Goal: Information Seeking & Learning: Learn about a topic

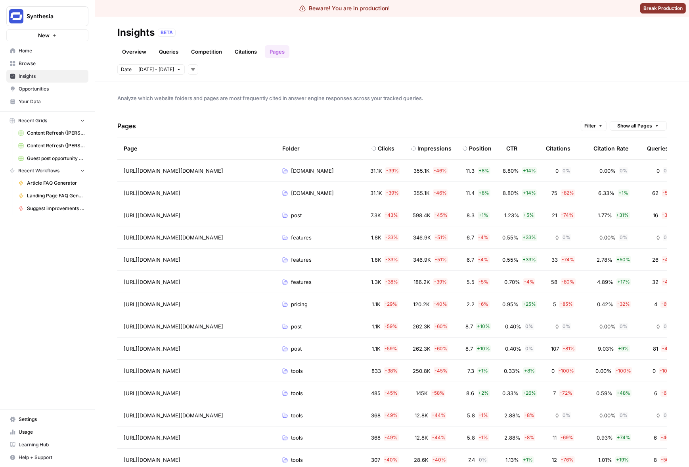
click at [161, 73] on body "Beware! You are in production! Break Production Synthesia New Home Browse Insig…" at bounding box center [344, 233] width 689 height 467
click at [223, 171] on div "4" at bounding box center [224, 172] width 11 height 11
click at [225, 121] on div "4" at bounding box center [224, 120] width 11 height 11
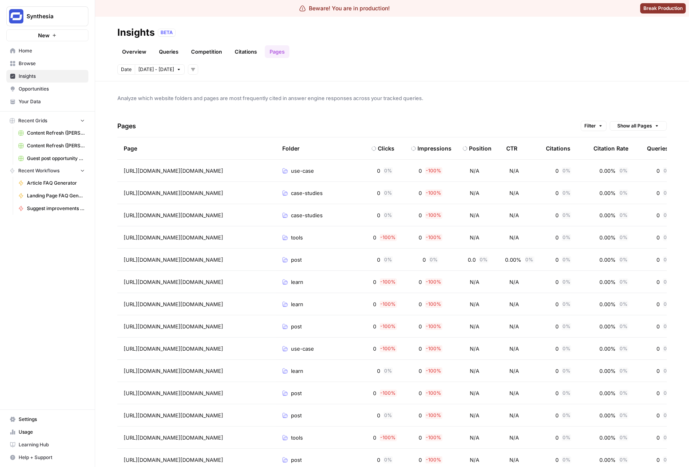
click at [165, 68] on span "Oct 4 - Oct 4" at bounding box center [156, 69] width 36 height 7
click at [146, 135] on div "5" at bounding box center [147, 133] width 11 height 11
click at [146, 134] on div "5" at bounding box center [147, 133] width 11 height 11
click at [155, 115] on div "Pages Filter Show all Pages" at bounding box center [392, 126] width 550 height 23
click at [150, 68] on span "Oct 5 - Oct 5" at bounding box center [156, 69] width 36 height 7
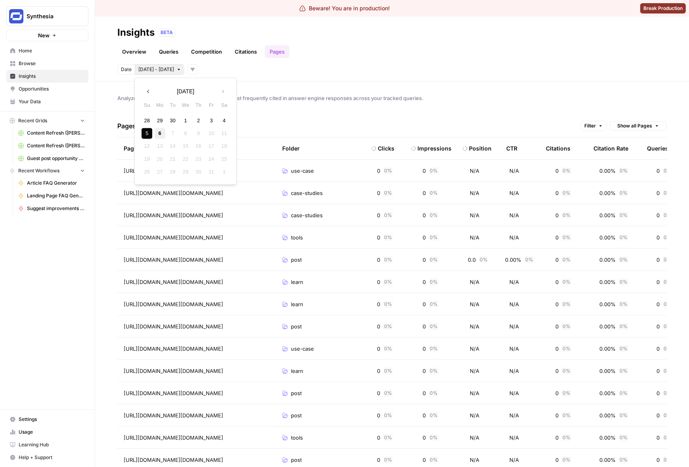
click at [159, 135] on div "6" at bounding box center [160, 133] width 11 height 11
click at [177, 69] on icon "button" at bounding box center [179, 69] width 5 height 5
click at [210, 121] on div "3" at bounding box center [211, 120] width 11 height 11
click at [158, 134] on div "6" at bounding box center [160, 133] width 11 height 11
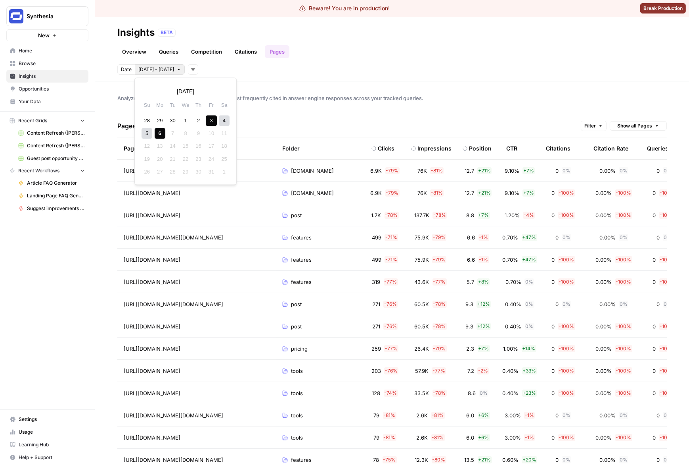
click at [156, 71] on span "Oct 3 - Oct 6" at bounding box center [156, 69] width 36 height 7
click at [160, 134] on div "6" at bounding box center [160, 133] width 11 height 11
click at [215, 121] on div "3" at bounding box center [211, 120] width 11 height 11
click at [157, 133] on div "6" at bounding box center [160, 133] width 11 height 11
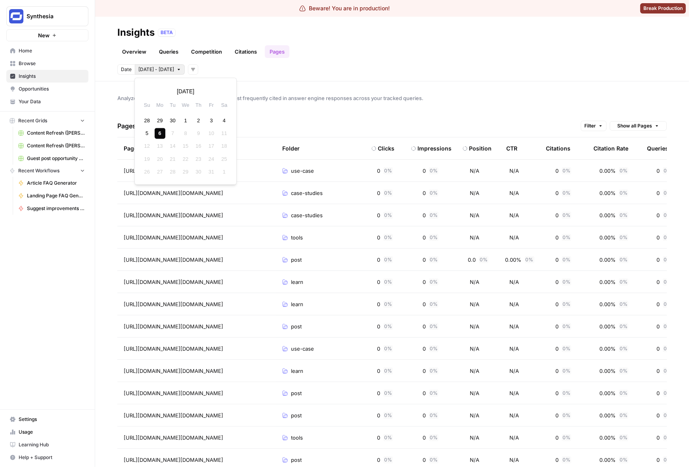
click at [159, 64] on button "Oct 6 - Oct 6" at bounding box center [160, 69] width 50 height 10
click at [220, 119] on div "4" at bounding box center [224, 120] width 11 height 11
click at [158, 136] on div "6" at bounding box center [160, 133] width 11 height 11
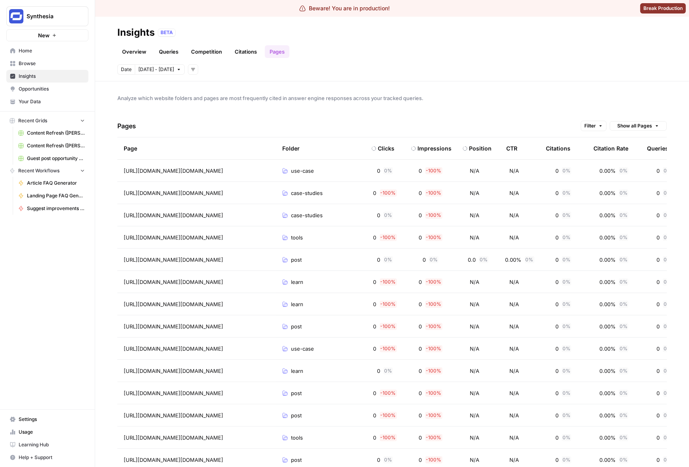
click at [284, 122] on div "Pages Filter Show all Pages" at bounding box center [392, 126] width 550 height 23
click at [326, 165] on td "use-case" at bounding box center [320, 170] width 89 height 22
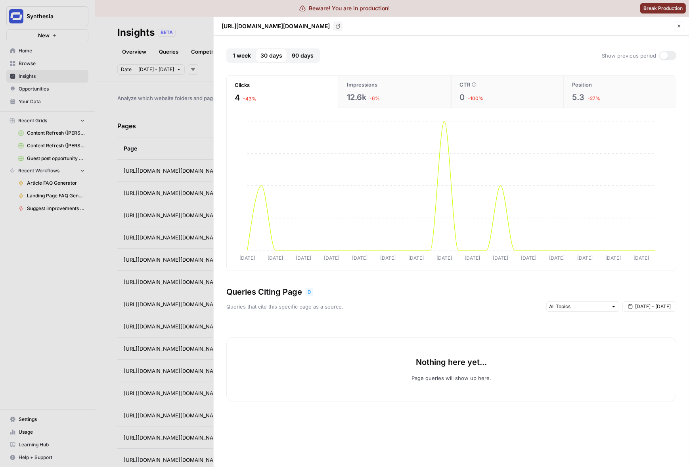
click at [244, 58] on span "1 week" at bounding box center [242, 56] width 18 height 8
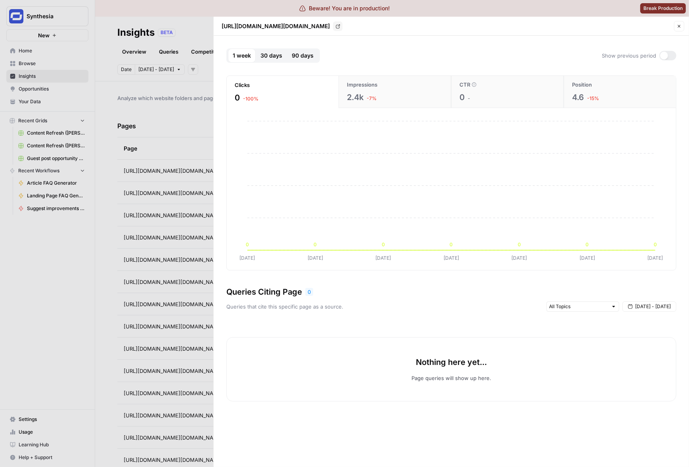
click at [269, 57] on span "30 days" at bounding box center [272, 56] width 22 height 8
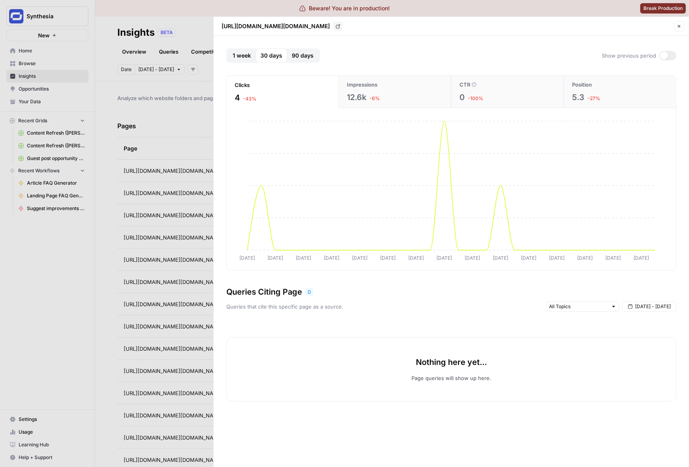
click at [80, 255] on div at bounding box center [344, 233] width 689 height 467
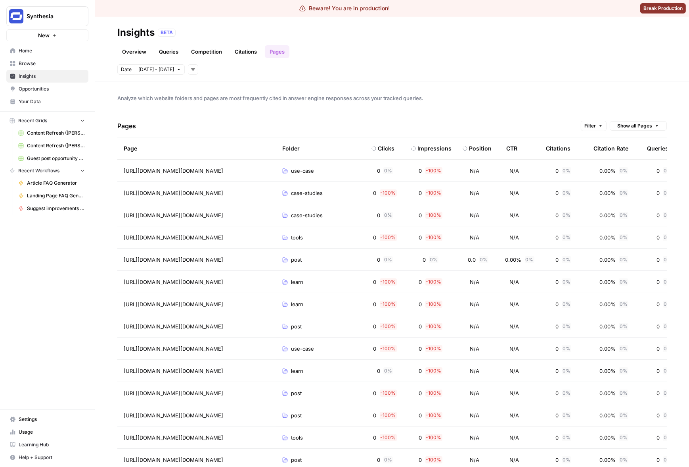
click at [472, 150] on div "Position" at bounding box center [480, 148] width 23 height 8
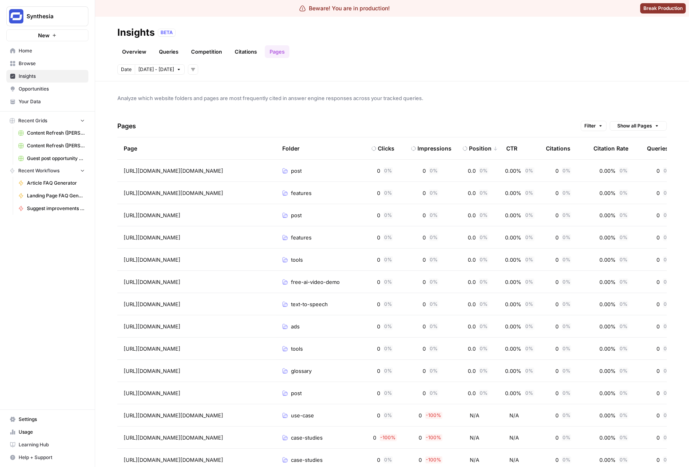
click at [472, 150] on div "Position" at bounding box center [480, 148] width 23 height 8
click at [149, 63] on header "Insights BETA Overview Queries Competition Citations Pages Date Oct 4 - Oct 6 A…" at bounding box center [392, 49] width 594 height 65
click at [150, 66] on span "Oct 4 - Oct 6" at bounding box center [156, 69] width 36 height 7
click at [147, 90] on icon "button" at bounding box center [149, 91] width 6 height 6
click at [200, 149] on div "18" at bounding box center [198, 146] width 11 height 11
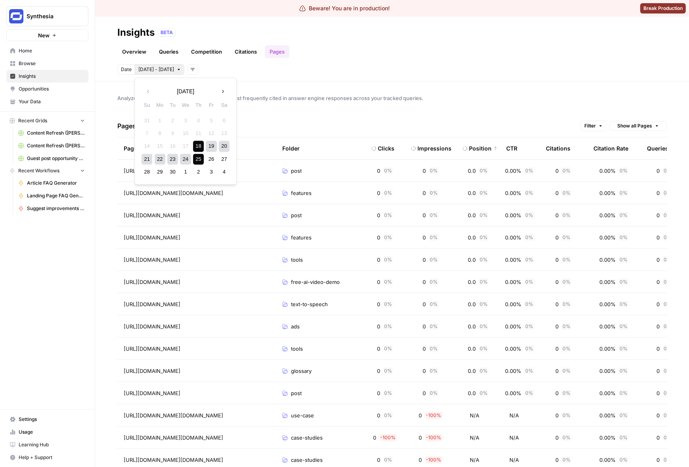
click at [199, 159] on div "25" at bounding box center [198, 159] width 11 height 11
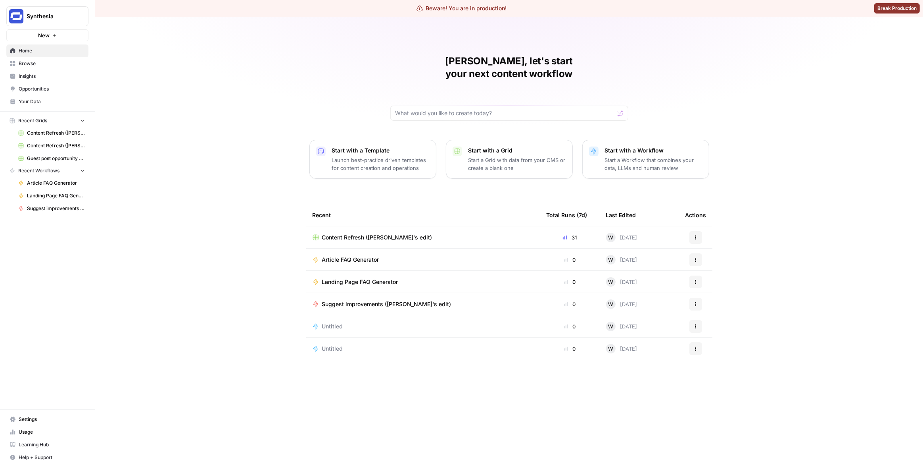
click at [38, 75] on span "Insights" at bounding box center [52, 76] width 66 height 7
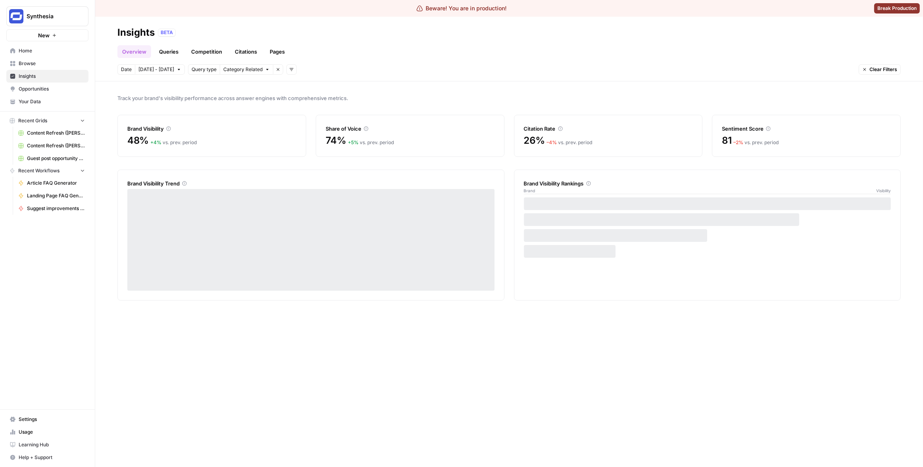
click at [278, 50] on link "Pages" at bounding box center [277, 51] width 25 height 13
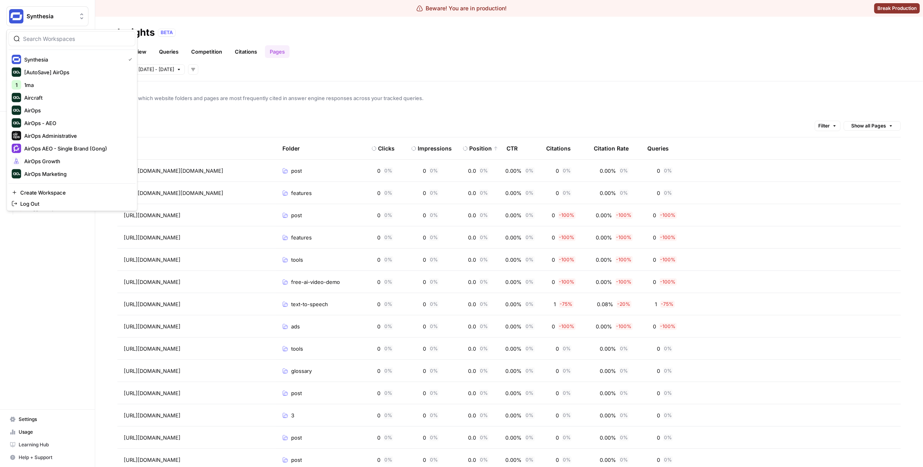
click at [61, 19] on span "Synthesia" at bounding box center [51, 16] width 48 height 8
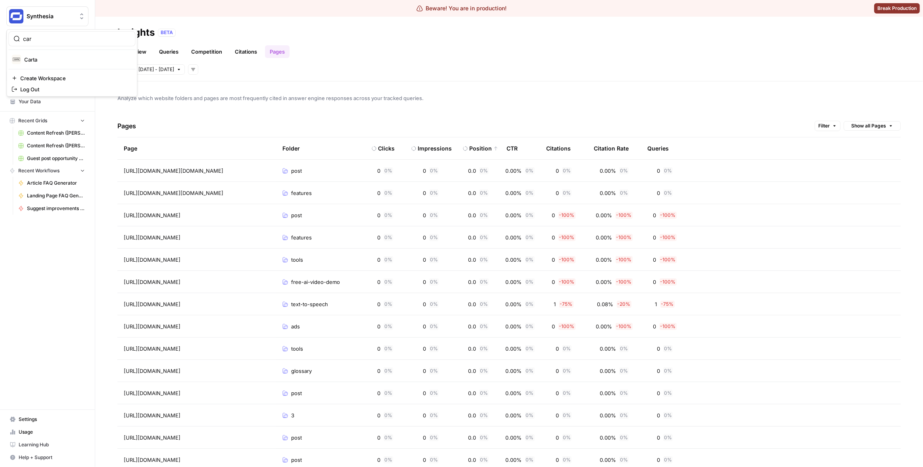
type input "car"
click at [63, 60] on span "Carta" at bounding box center [76, 60] width 105 height 8
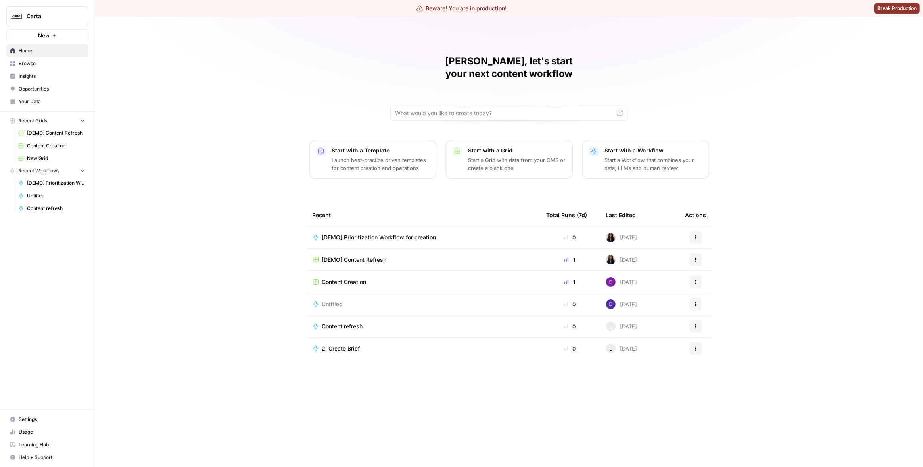
click at [36, 78] on span "Insights" at bounding box center [52, 76] width 66 height 7
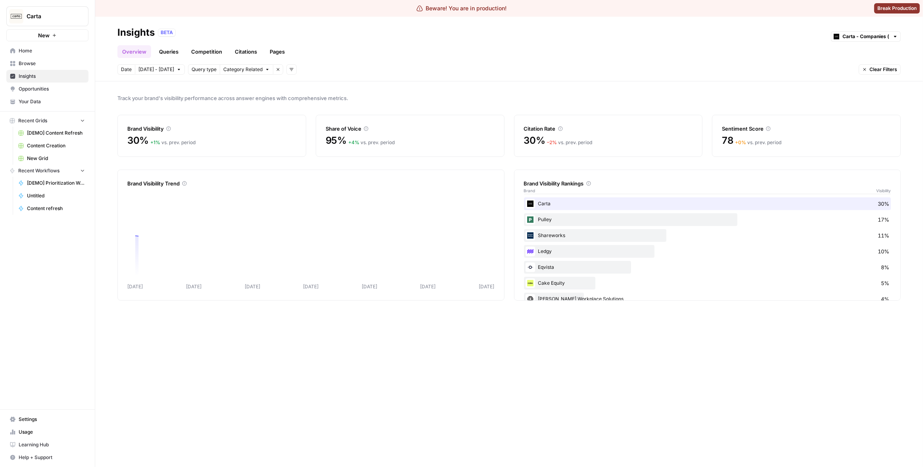
click at [257, 51] on link "Citations" at bounding box center [246, 51] width 32 height 13
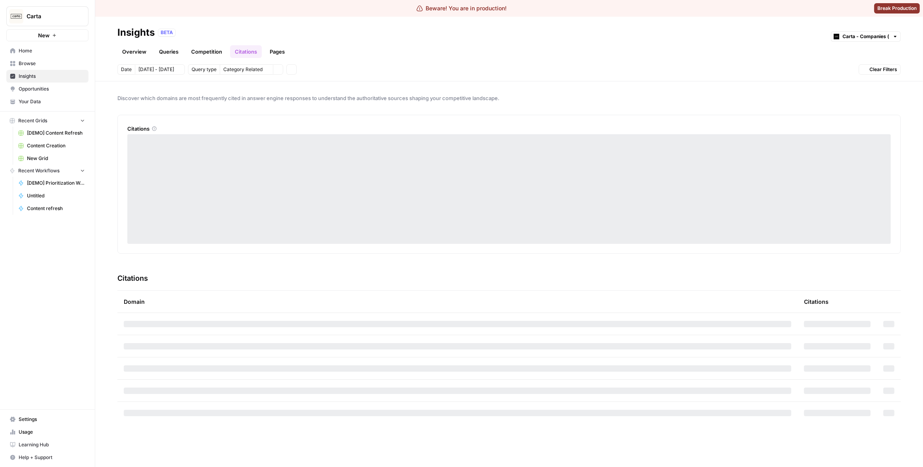
click at [265, 50] on link "Pages" at bounding box center [277, 51] width 25 height 13
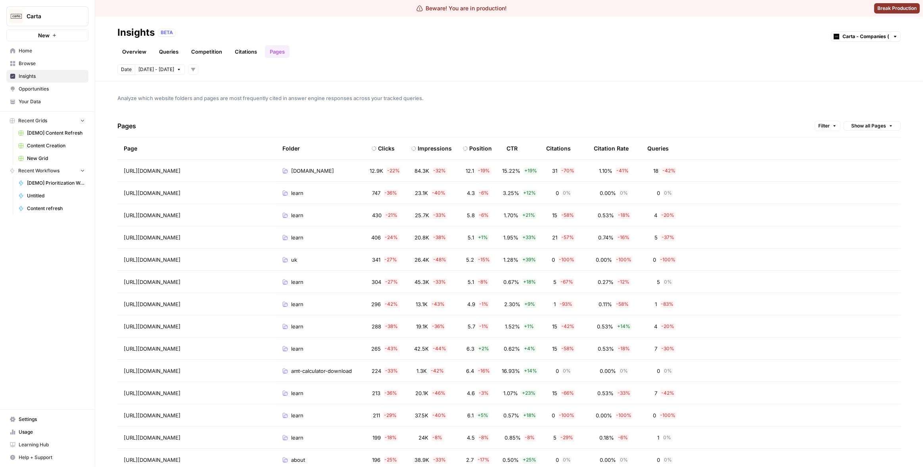
click at [347, 44] on div "Overview Queries Competition Citations Pages" at bounding box center [508, 48] width 783 height 19
click at [149, 68] on span "Sep 30 - Oct 6" at bounding box center [156, 69] width 36 height 7
click at [225, 92] on icon "button" at bounding box center [223, 91] width 6 height 6
click at [161, 133] on div "6" at bounding box center [160, 133] width 11 height 11
click at [223, 119] on div "4" at bounding box center [224, 120] width 11 height 11
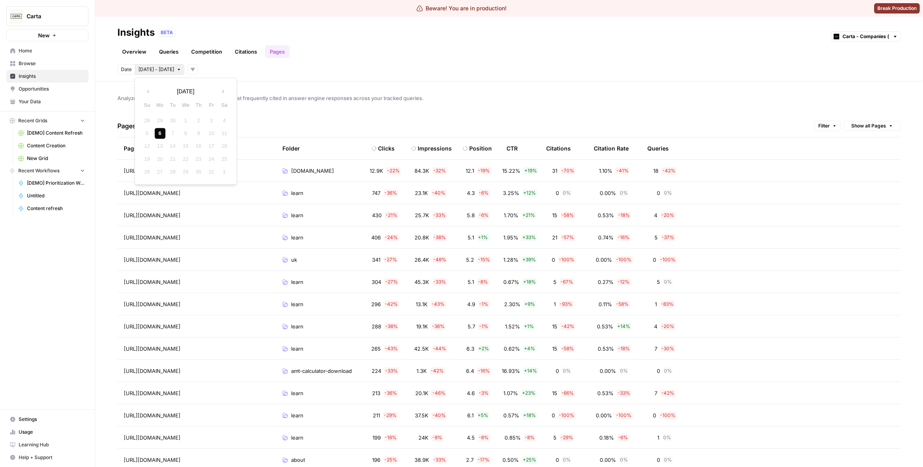
click at [162, 132] on div "6" at bounding box center [160, 133] width 11 height 11
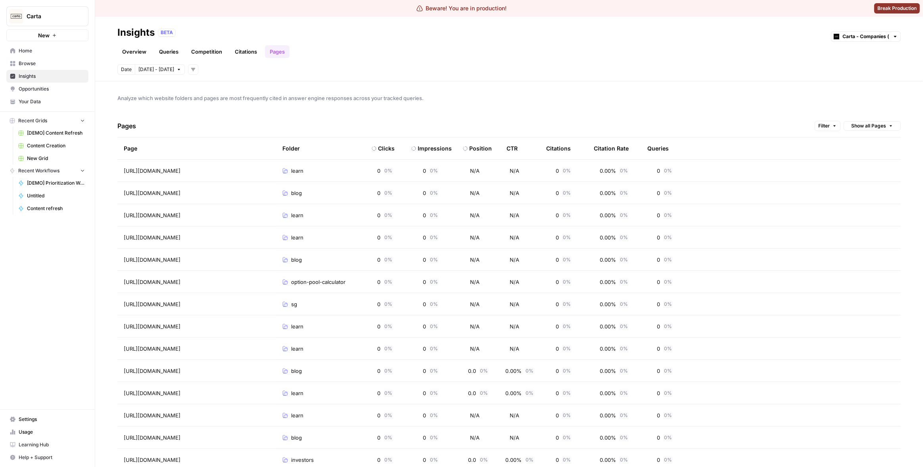
click at [278, 52] on link "Pages" at bounding box center [277, 51] width 25 height 13
click at [150, 75] on header "Insights BETA Carta - Companies (cap table) Overview Queries Competition Citati…" at bounding box center [509, 49] width 828 height 65
click at [152, 73] on button "Oct 6 - Oct 6" at bounding box center [160, 69] width 50 height 10
click at [221, 120] on div "4" at bounding box center [224, 120] width 11 height 11
click at [159, 132] on div "6" at bounding box center [160, 133] width 11 height 11
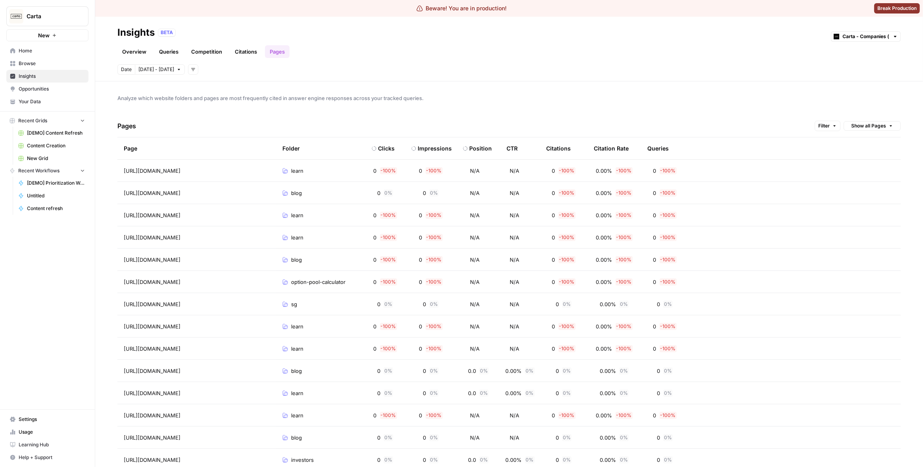
click at [409, 76] on header "Insights BETA Carta - Companies (cap table) Overview Queries Competition Citati…" at bounding box center [509, 49] width 828 height 65
click at [601, 146] on div "Citation Rate" at bounding box center [611, 148] width 35 height 22
click at [573, 146] on th "Citations" at bounding box center [564, 148] width 48 height 22
click at [561, 148] on div "Citations" at bounding box center [561, 148] width 31 height 22
click at [560, 121] on div "Pages Filter Show all Pages" at bounding box center [508, 126] width 783 height 23
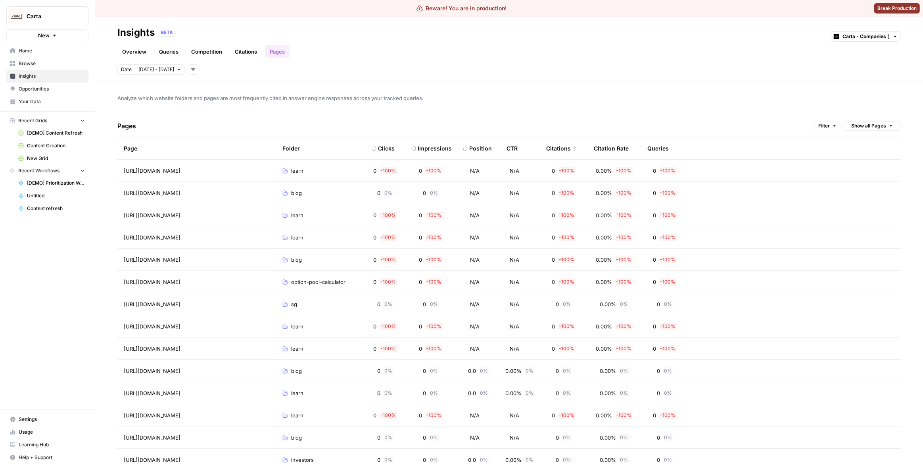
click at [558, 151] on div "Citations" at bounding box center [561, 148] width 31 height 22
click at [358, 108] on div "Analyze which website folders and pages are most frequently cited in answer eng…" at bounding box center [509, 273] width 828 height 385
click at [150, 68] on span "Oct 4 - Oct 6" at bounding box center [156, 69] width 36 height 7
click at [196, 117] on div "2" at bounding box center [198, 120] width 11 height 11
click at [210, 119] on div "3" at bounding box center [211, 120] width 11 height 11
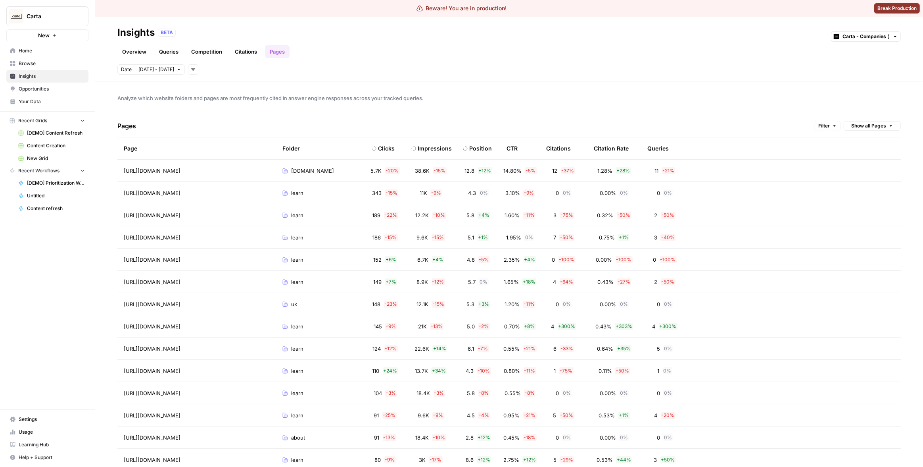
click at [491, 116] on div "Pages Filter Show all Pages" at bounding box center [508, 126] width 783 height 23
click at [567, 148] on div "Citations" at bounding box center [558, 148] width 25 height 22
click at [567, 148] on div "Citations" at bounding box center [561, 148] width 31 height 22
click at [540, 123] on div "Pages Filter Show all Pages" at bounding box center [508, 126] width 783 height 23
click at [144, 52] on link "Overview" at bounding box center [134, 51] width 34 height 13
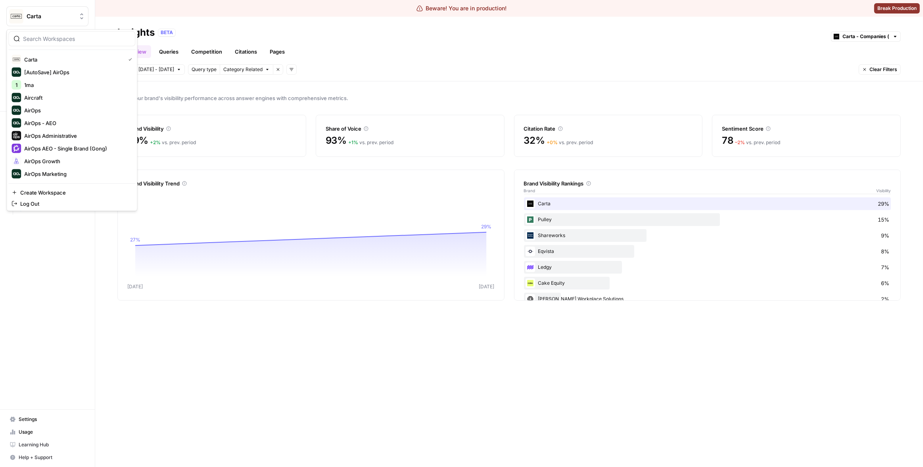
click at [41, 19] on span "Carta" at bounding box center [51, 16] width 48 height 8
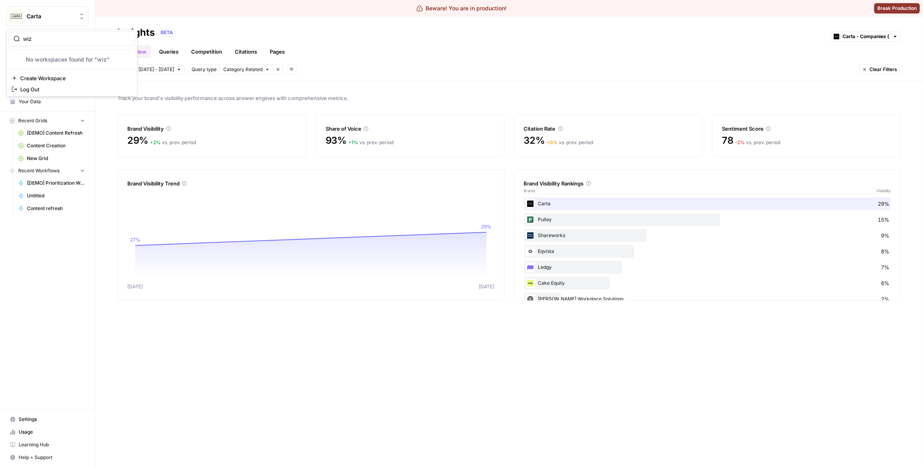
type input "wiz"
click at [66, 42] on input "wiz" at bounding box center [76, 39] width 107 height 8
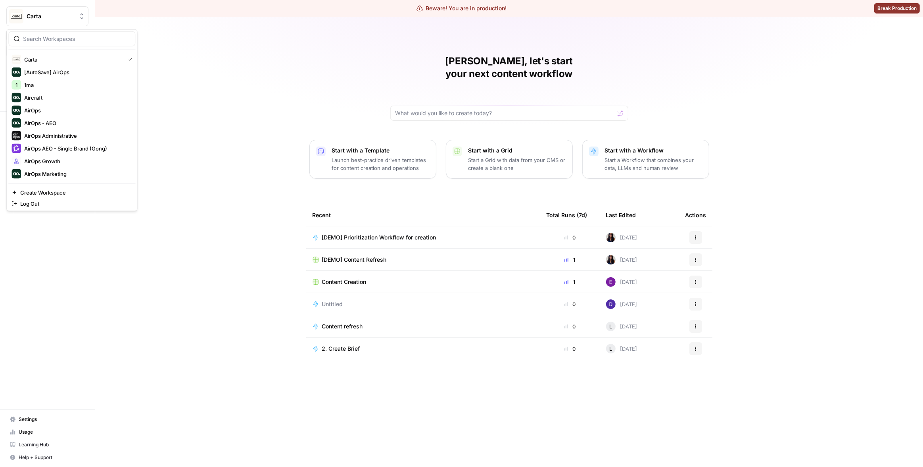
click at [46, 14] on span "Carta" at bounding box center [51, 16] width 48 height 8
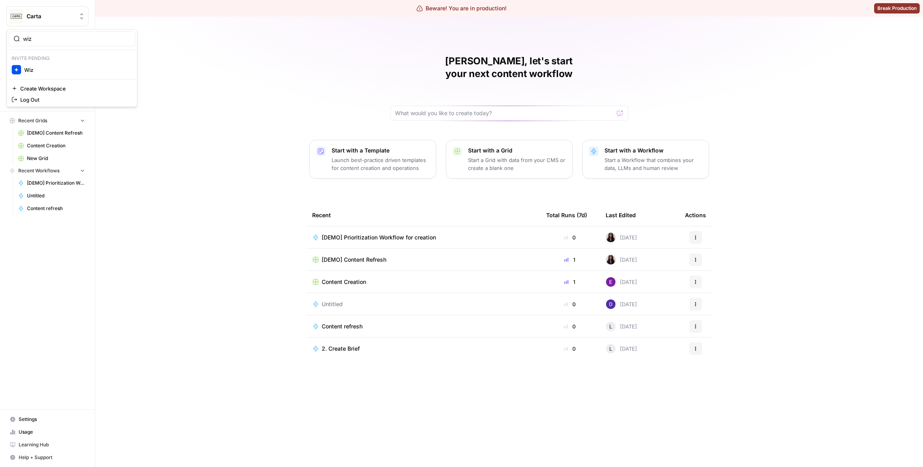
type input "wiz"
click at [88, 73] on span "Wiz" at bounding box center [76, 70] width 105 height 8
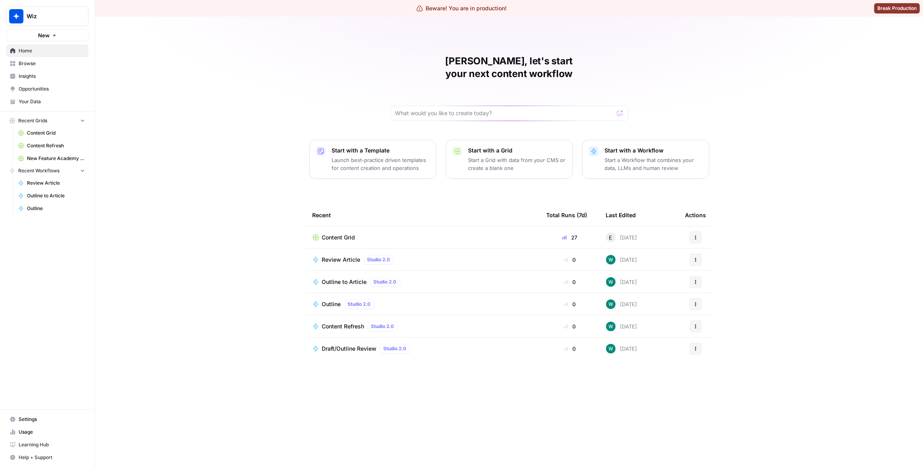
click at [32, 76] on span "Insights" at bounding box center [52, 76] width 66 height 7
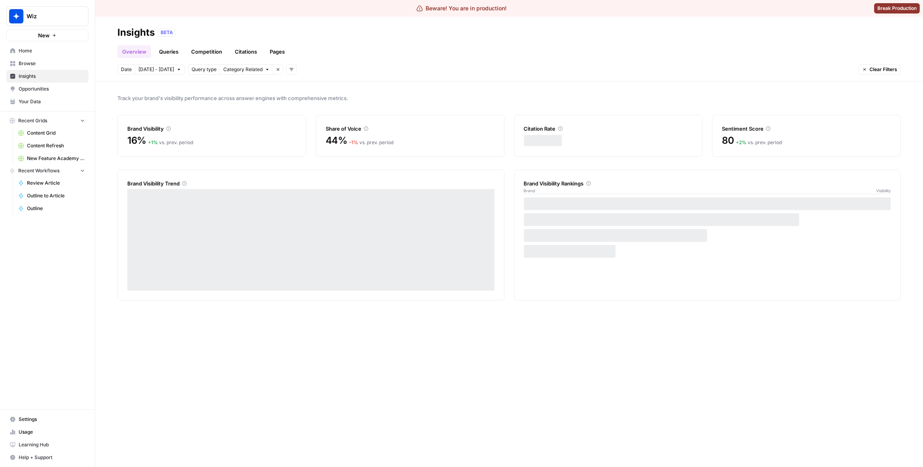
click at [277, 50] on link "Pages" at bounding box center [277, 51] width 25 height 13
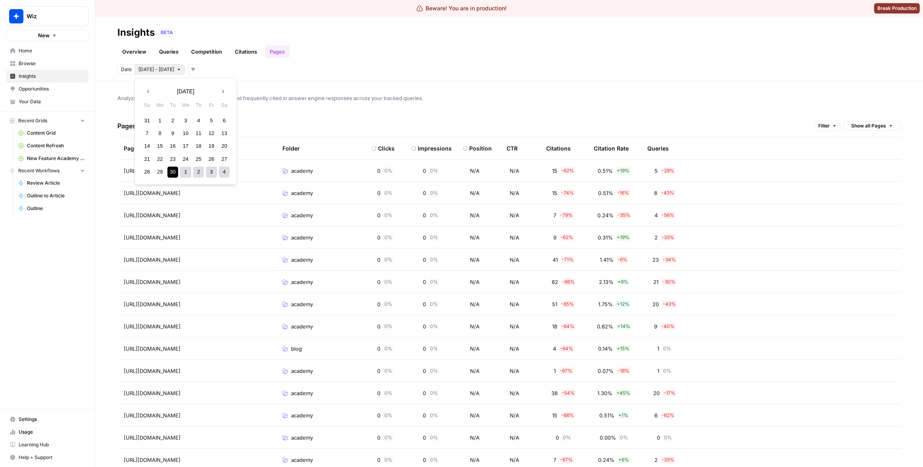
click at [160, 70] on span "[DATE] - [DATE]" at bounding box center [156, 69] width 36 height 7
click at [197, 124] on div "4" at bounding box center [198, 120] width 11 height 11
click at [172, 158] on div "23" at bounding box center [172, 159] width 11 height 11
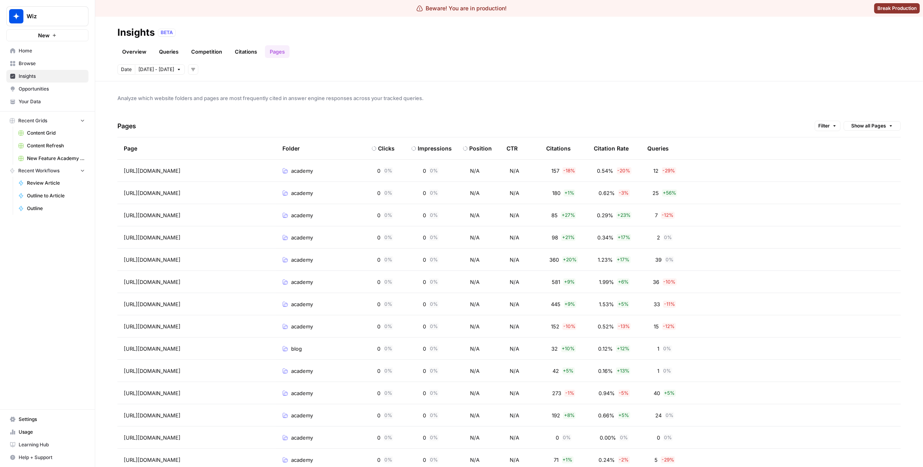
click at [157, 68] on span "Sep 4 - Sep 23" at bounding box center [156, 69] width 36 height 7
click at [189, 156] on div "24" at bounding box center [185, 159] width 11 height 11
click at [188, 156] on div "24" at bounding box center [185, 159] width 11 height 11
click at [156, 63] on header "Insights BETA Overview Queries Competition Citations Pages Date Sep 24 - Sep 24…" at bounding box center [509, 49] width 828 height 65
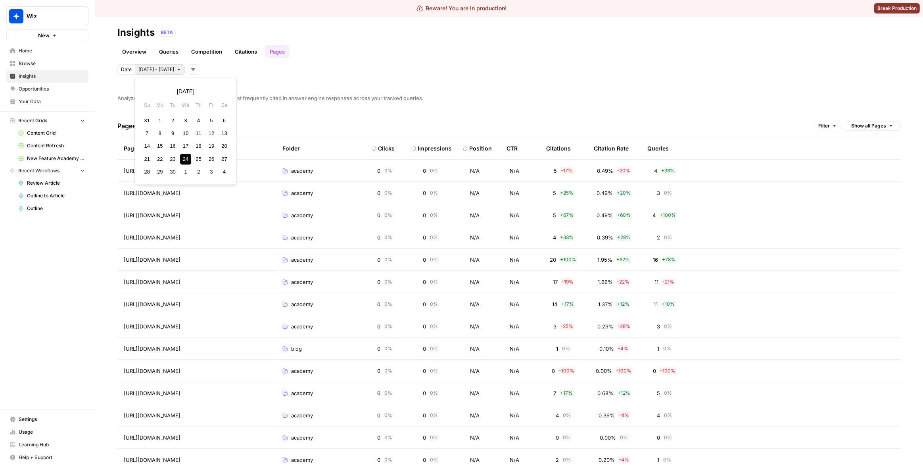
click at [166, 67] on span "Sep 24 - Sep 24" at bounding box center [156, 69] width 36 height 7
click at [226, 88] on button "Next month" at bounding box center [223, 91] width 14 height 14
click at [371, 112] on div "Analyze which website folders and pages are most frequently cited in answer eng…" at bounding box center [509, 273] width 828 height 385
click at [351, 165] on td "academy" at bounding box center [320, 170] width 89 height 22
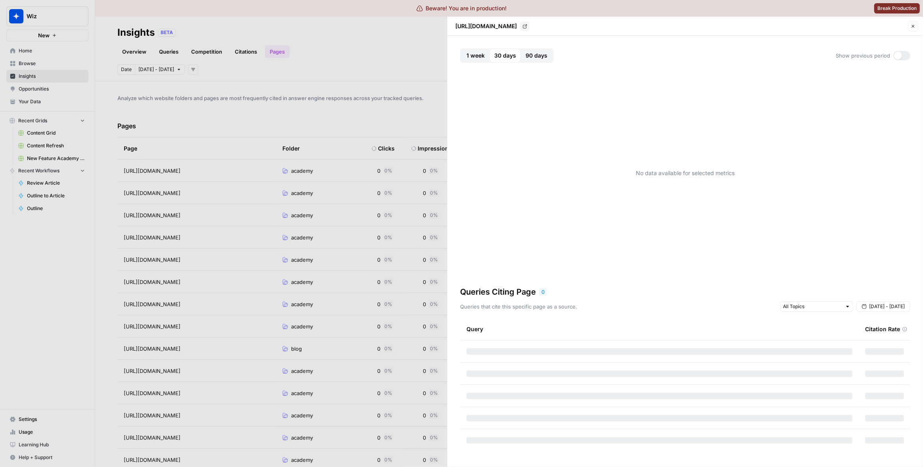
click at [530, 51] on button "90 days" at bounding box center [536, 55] width 31 height 14
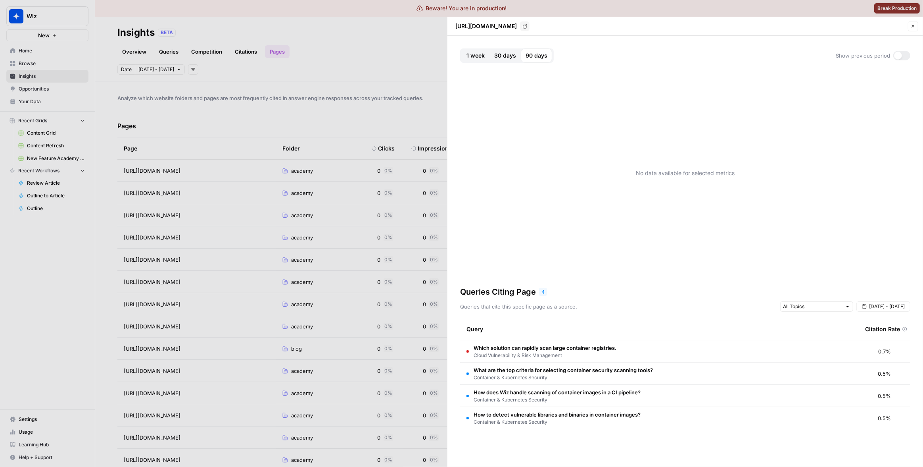
click at [382, 98] on div at bounding box center [461, 233] width 923 height 467
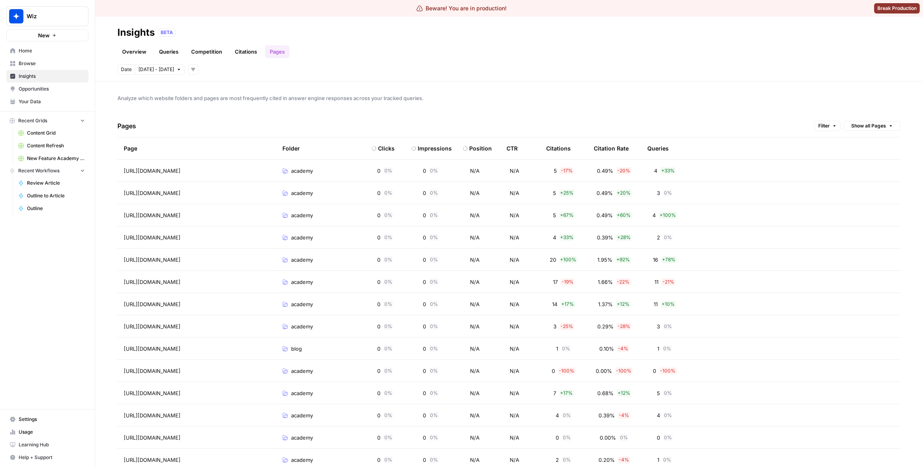
click at [167, 69] on span "Sep 24 - Sep 24" at bounding box center [156, 69] width 36 height 7
click at [223, 92] on icon "button" at bounding box center [223, 91] width 6 height 6
click at [145, 136] on div "5" at bounding box center [147, 133] width 11 height 11
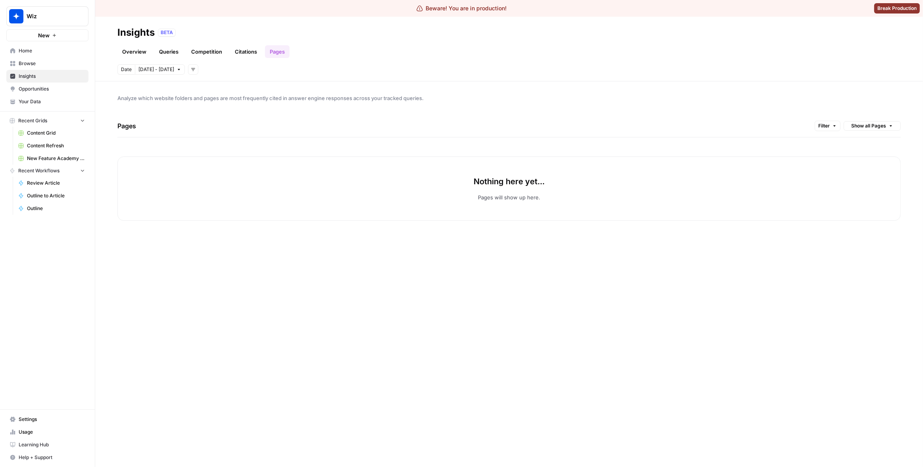
click at [165, 73] on button "Oct 5 - Oct 5" at bounding box center [160, 69] width 50 height 10
click at [223, 118] on div "4" at bounding box center [224, 120] width 11 height 11
click at [157, 69] on span "Oct 4 - Oct 4" at bounding box center [156, 69] width 36 height 7
click at [216, 120] on div "3" at bounding box center [211, 120] width 11 height 11
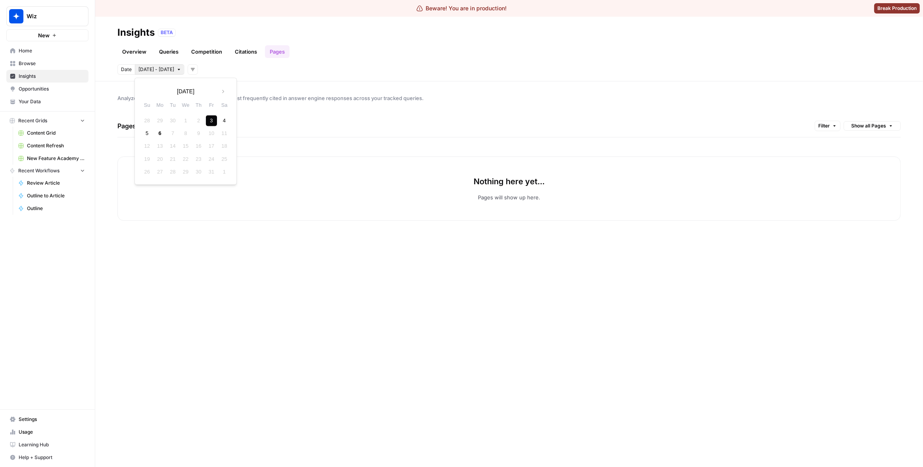
click at [216, 120] on div "3" at bounding box center [211, 120] width 11 height 11
click at [165, 115] on div "Pages Filter Show all Pages" at bounding box center [508, 126] width 783 height 23
click at [152, 66] on span "Oct 3 - Oct 3" at bounding box center [156, 69] width 36 height 7
click at [197, 117] on div "2" at bounding box center [198, 120] width 11 height 11
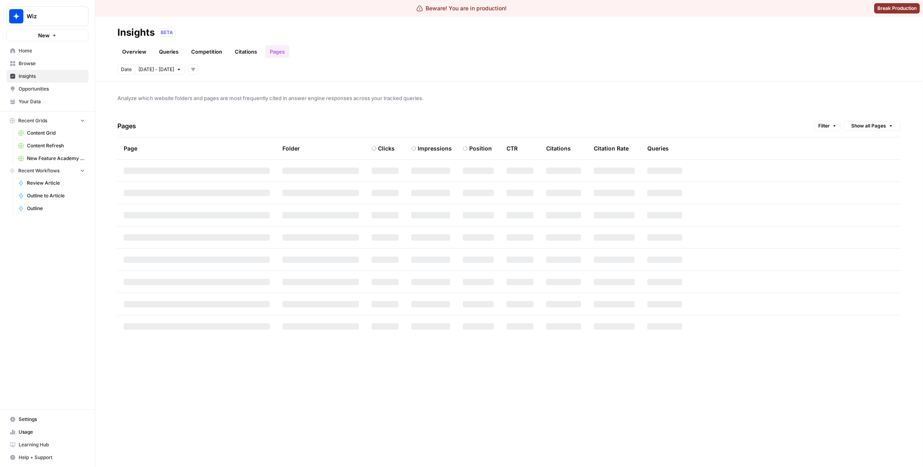
click at [189, 113] on div "Analyze which website folders and pages are most frequently cited in answer eng…" at bounding box center [509, 273] width 828 height 385
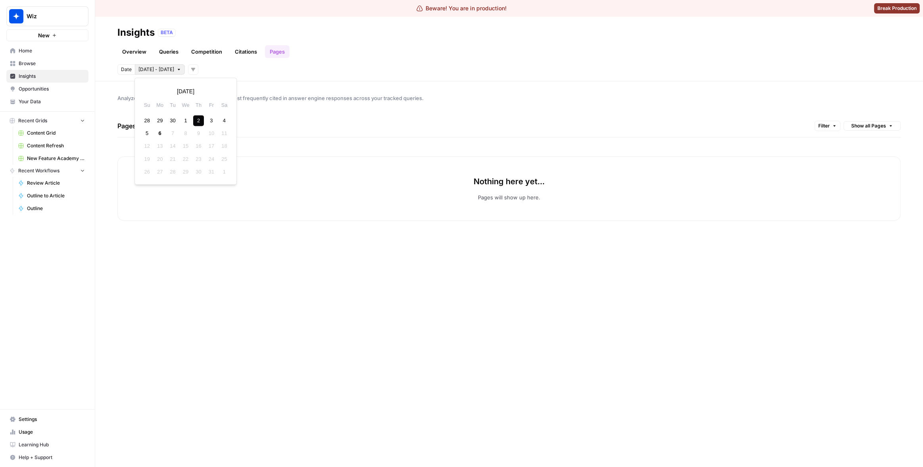
click at [152, 69] on span "Oct 2 - Oct 2" at bounding box center [156, 69] width 36 height 7
click at [186, 120] on div "1" at bounding box center [185, 120] width 11 height 11
click at [186, 120] on div "Pages Filter Show all Pages" at bounding box center [508, 126] width 783 height 23
drag, startPoint x: 157, startPoint y: 69, endPoint x: 163, endPoint y: 94, distance: 25.2
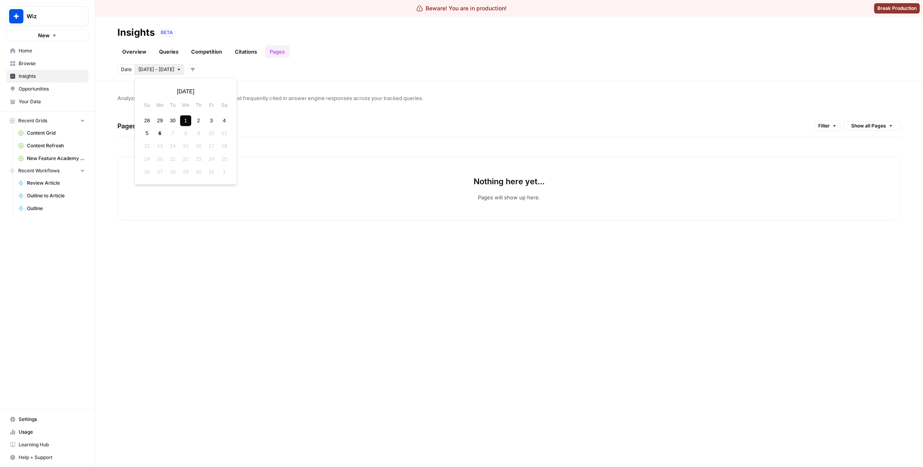
click at [157, 69] on span "Oct 1 - Oct 1" at bounding box center [156, 69] width 36 height 7
click at [169, 117] on div "30" at bounding box center [172, 120] width 11 height 11
click at [212, 168] on div "3" at bounding box center [211, 172] width 11 height 11
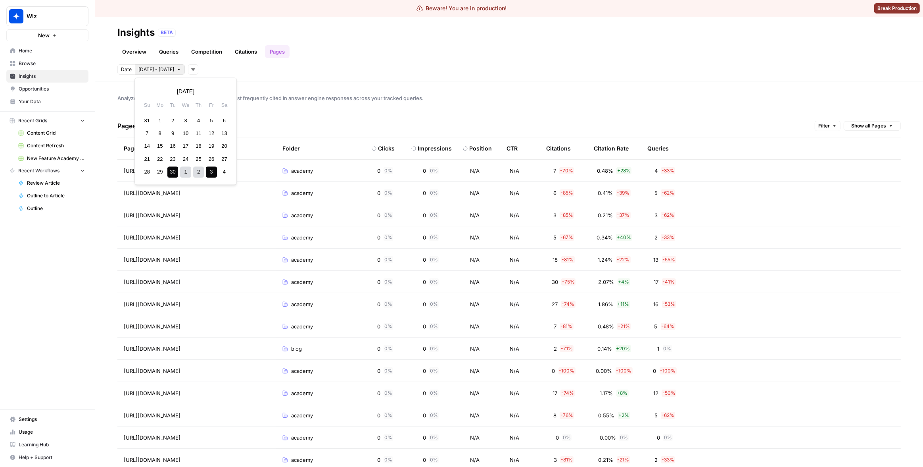
click at [161, 66] on span "Sep 30 - Oct 3" at bounding box center [156, 69] width 36 height 7
click at [173, 172] on div "30" at bounding box center [172, 172] width 11 height 11
click at [205, 128] on div "Pages Filter Show all Pages" at bounding box center [508, 126] width 783 height 23
click at [167, 75] on header "Insights BETA Overview Queries Competition Citations Pages Date Sep 30 - Sep 30…" at bounding box center [509, 49] width 828 height 65
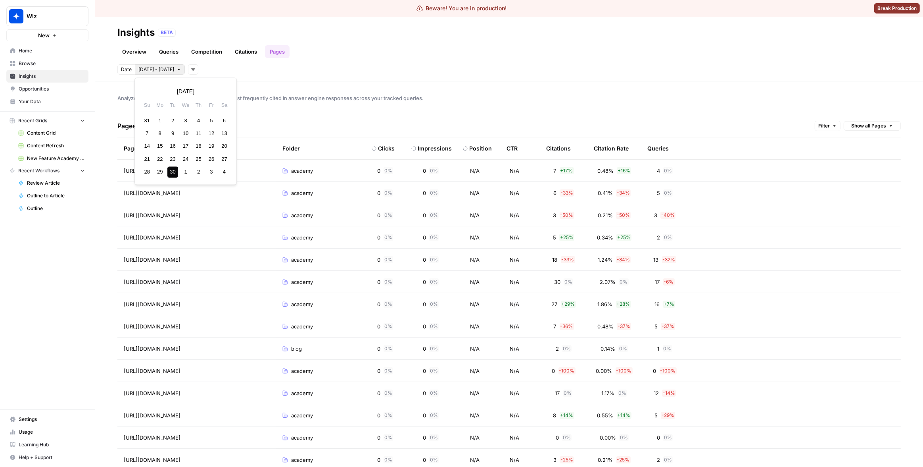
click at [166, 74] on button "Sep 30 - Sep 30" at bounding box center [160, 69] width 50 height 10
click at [227, 93] on button "Next month" at bounding box center [223, 91] width 14 height 14
click at [363, 105] on div "Analyze which website folders and pages are most frequently cited in answer eng…" at bounding box center [509, 273] width 828 height 385
click at [367, 98] on span "Analyze which website folders and pages are most frequently cited in answer eng…" at bounding box center [508, 98] width 783 height 8
click at [173, 71] on span "Sep 30 - Sep 30" at bounding box center [156, 69] width 36 height 7
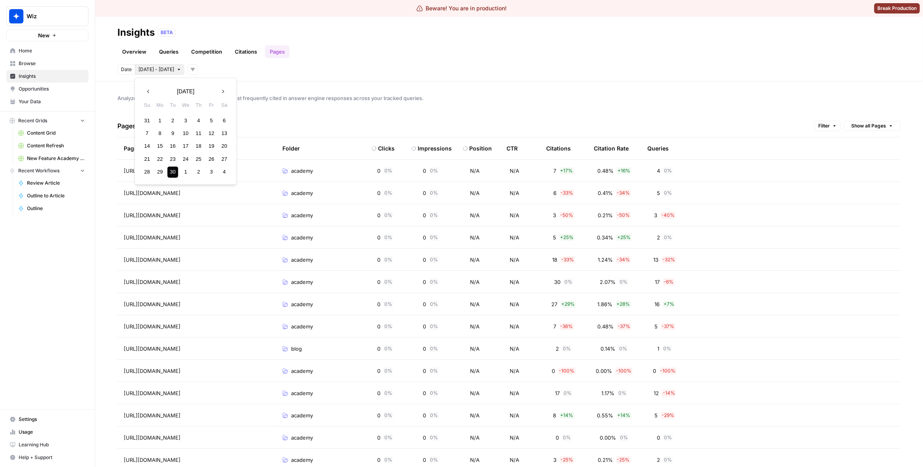
click at [215, 60] on header "Insights BETA Overview Queries Competition Citations Pages Date Sep 30 - Sep 30…" at bounding box center [509, 49] width 828 height 65
click at [198, 67] on button "Add filters" at bounding box center [193, 69] width 10 height 10
click at [205, 83] on span "Topic" at bounding box center [202, 87] width 13 height 8
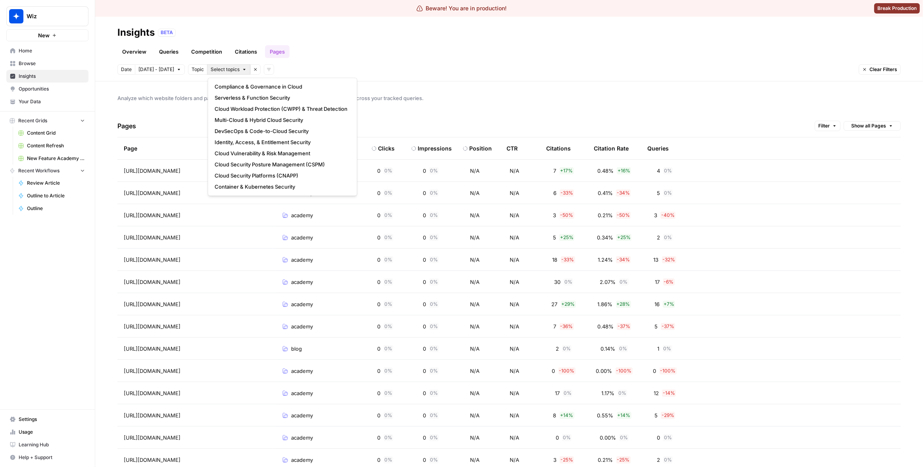
click at [233, 68] on span "Select topics" at bounding box center [225, 69] width 29 height 7
click at [248, 99] on span "Serverless & Function Security" at bounding box center [281, 98] width 133 height 8
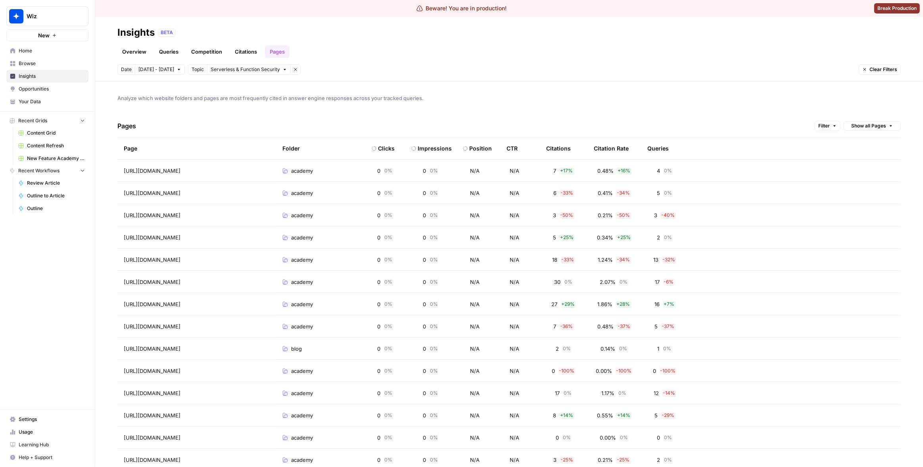
click at [400, 79] on header "Insights BETA Overview Queries Competition Citations Pages Date Sep 30 - Sep 30…" at bounding box center [509, 49] width 828 height 65
click at [806, 125] on div "Pages Filter Show all Pages" at bounding box center [508, 126] width 783 height 23
click at [815, 125] on button "Filter" at bounding box center [828, 126] width 26 height 10
click at [676, 157] on button "Add Filter" at bounding box center [692, 160] width 266 height 10
click at [624, 157] on input "text" at bounding box center [596, 161] width 67 height 8
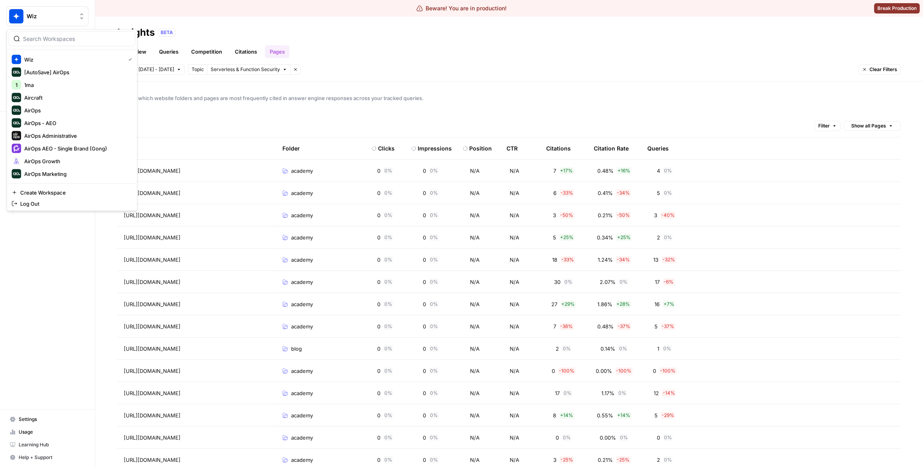
click at [45, 22] on button "Wiz" at bounding box center [47, 16] width 82 height 20
click at [83, 43] on div at bounding box center [71, 38] width 127 height 15
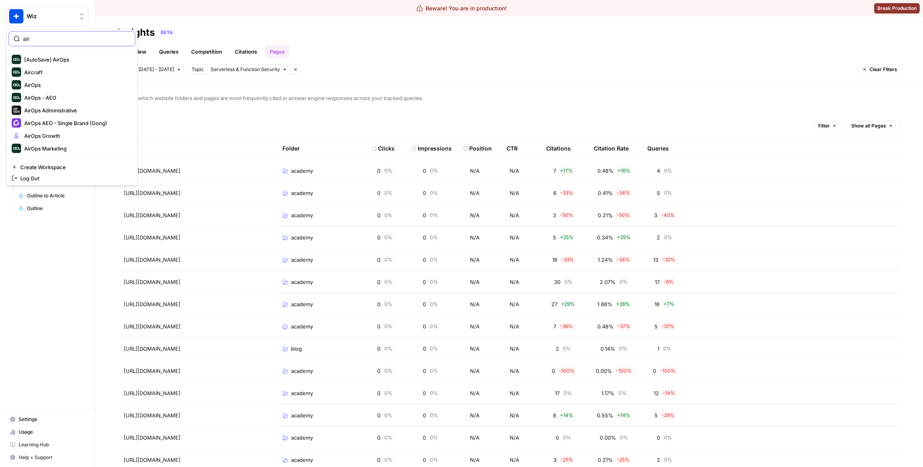
type input "air"
click at [66, 106] on span "AirOps Administrative" at bounding box center [76, 110] width 105 height 8
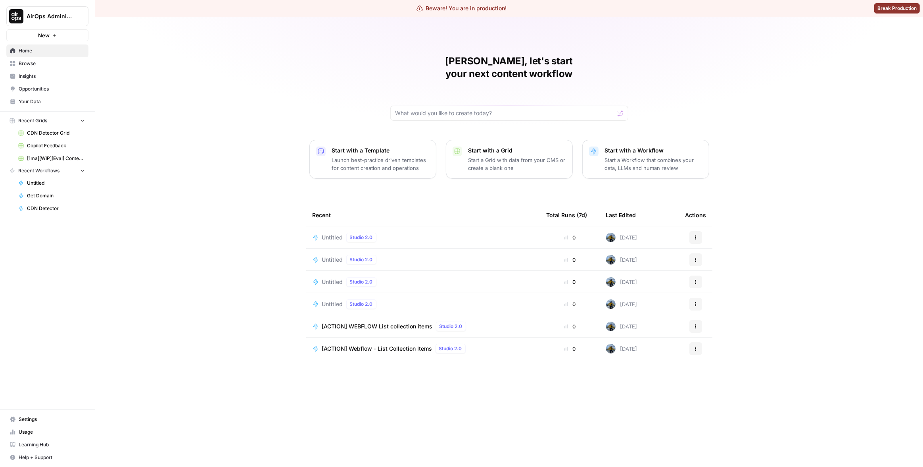
click at [53, 74] on span "Insights" at bounding box center [52, 76] width 66 height 7
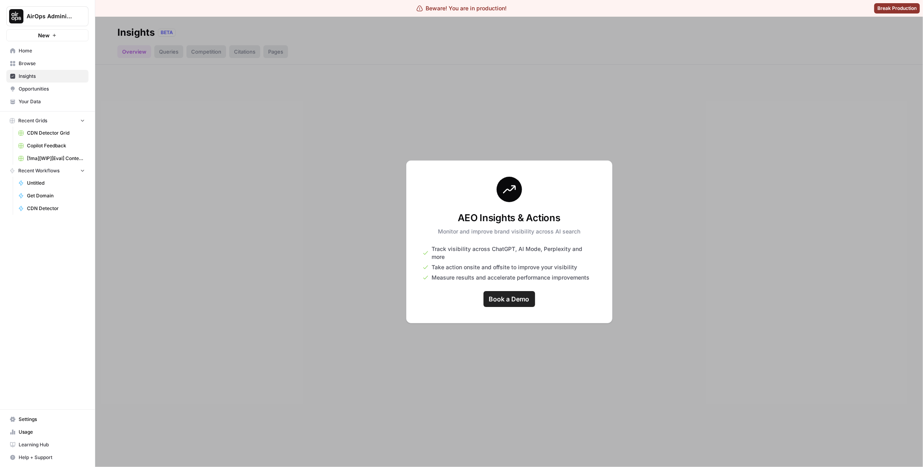
click at [50, 259] on div "AirOps Administrative New Home Browse Insights Opportunities Your Data Recent G…" at bounding box center [47, 233] width 95 height 467
click at [54, 423] on link "Settings" at bounding box center [47, 419] width 82 height 13
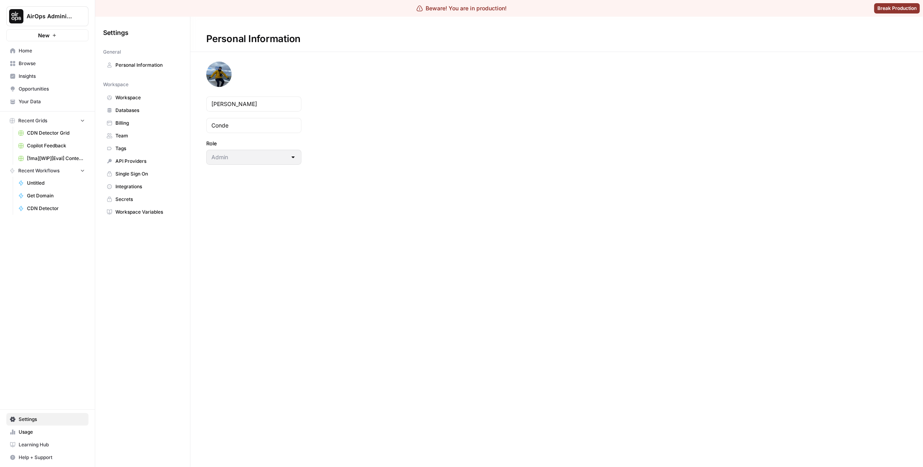
click at [132, 100] on span "Workspace" at bounding box center [146, 97] width 63 height 7
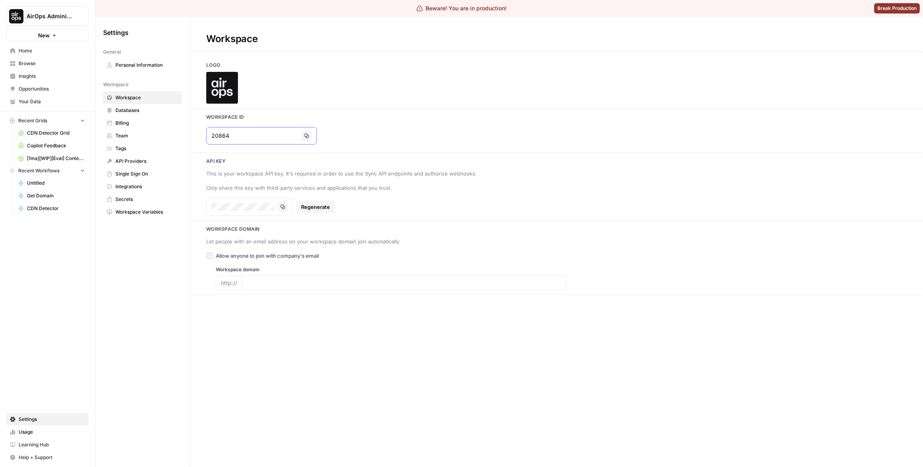
click at [305, 134] on icon "button" at bounding box center [307, 136] width 4 height 4
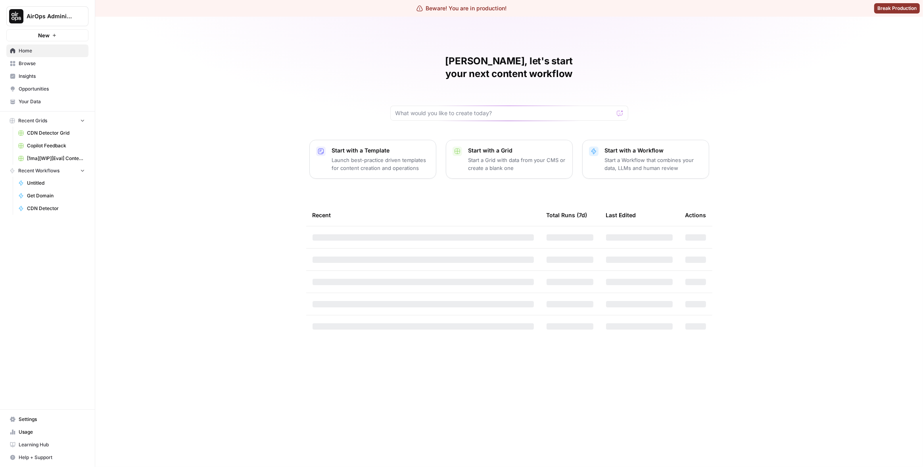
click at [27, 25] on button "AirOps Administrative" at bounding box center [47, 16] width 82 height 20
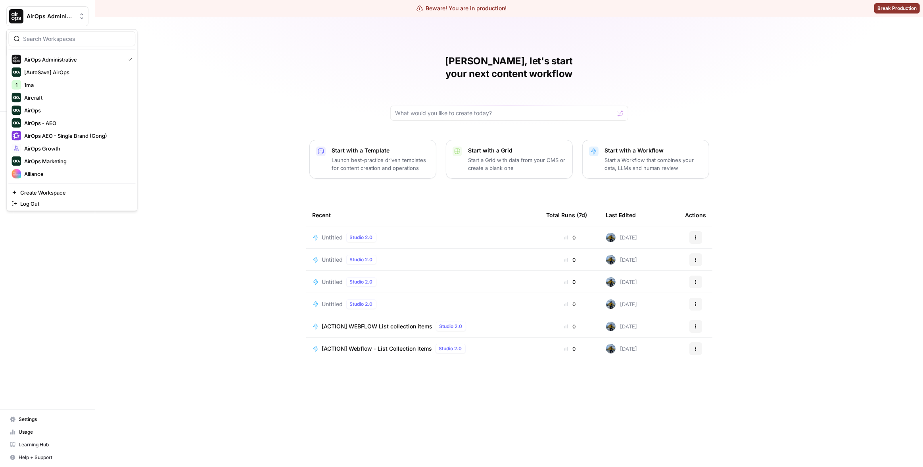
scroll to position [190, 0]
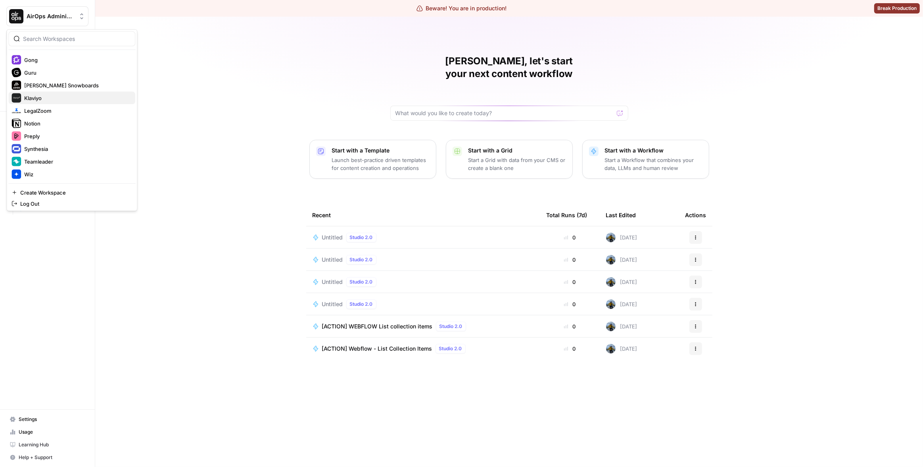
click at [39, 97] on span "Klaviyo" at bounding box center [76, 98] width 105 height 8
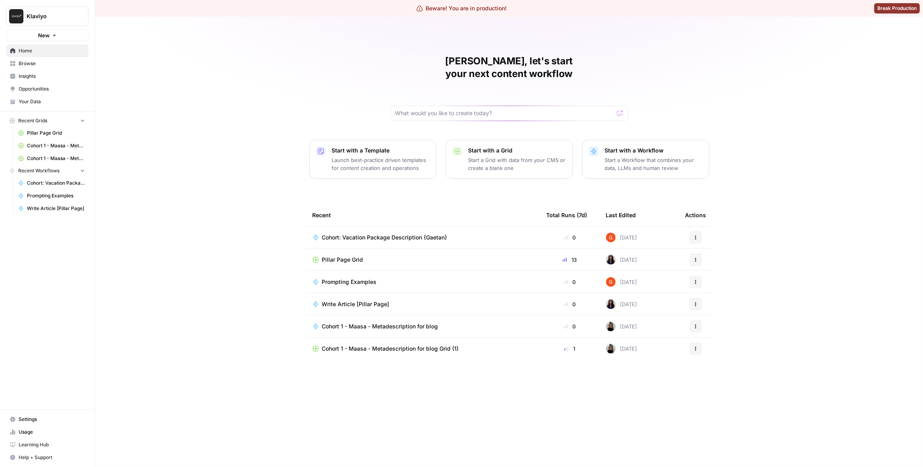
click at [49, 67] on span "Browse" at bounding box center [52, 63] width 66 height 7
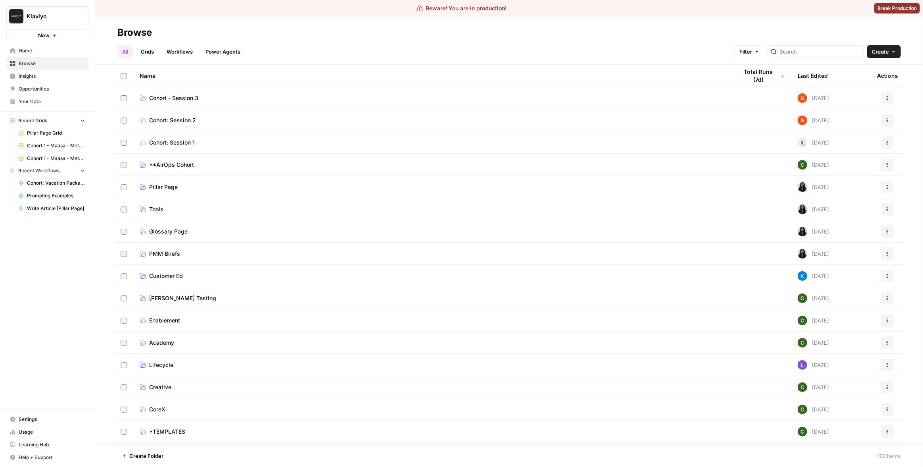
click at [45, 79] on span "Insights" at bounding box center [52, 76] width 66 height 7
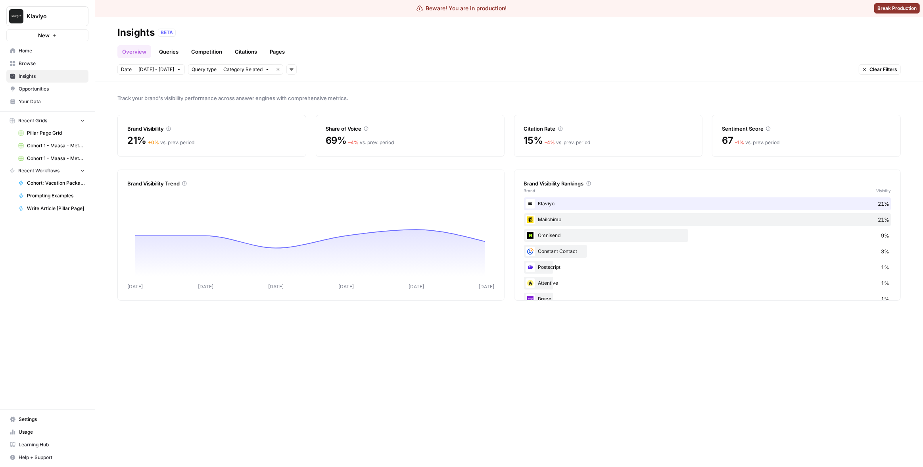
click at [159, 56] on link "Queries" at bounding box center [168, 51] width 29 height 13
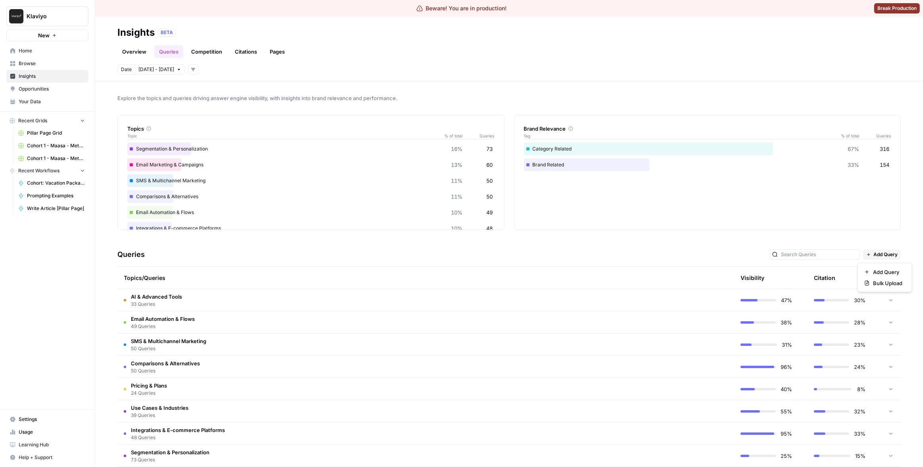
click at [881, 255] on span "Add Query" at bounding box center [886, 254] width 24 height 7
click at [893, 283] on span "Bulk Upload" at bounding box center [887, 283] width 29 height 8
click at [278, 52] on link "Pages" at bounding box center [277, 51] width 25 height 13
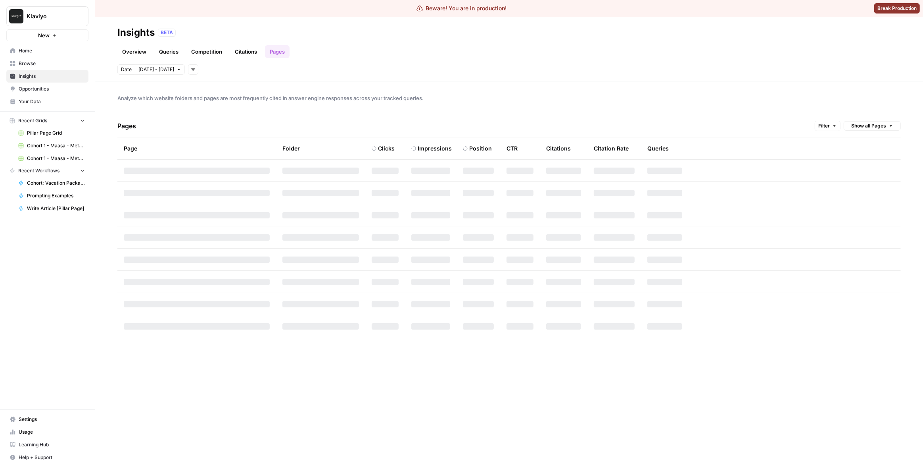
click at [582, 103] on div "Analyze which website folders and pages are most frequently cited in answer eng…" at bounding box center [509, 273] width 828 height 385
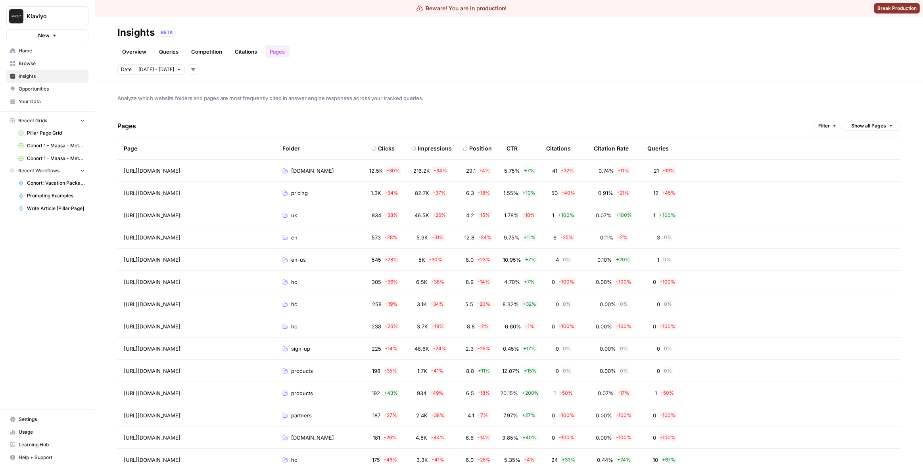
click at [882, 121] on button "Show all Pages" at bounding box center [872, 126] width 57 height 10
click at [707, 93] on div "Analyze which website folders and pages are most frequently cited in answer eng…" at bounding box center [509, 273] width 828 height 385
click at [464, 94] on span "Analyze which website folders and pages are most frequently cited in answer eng…" at bounding box center [508, 98] width 783 height 8
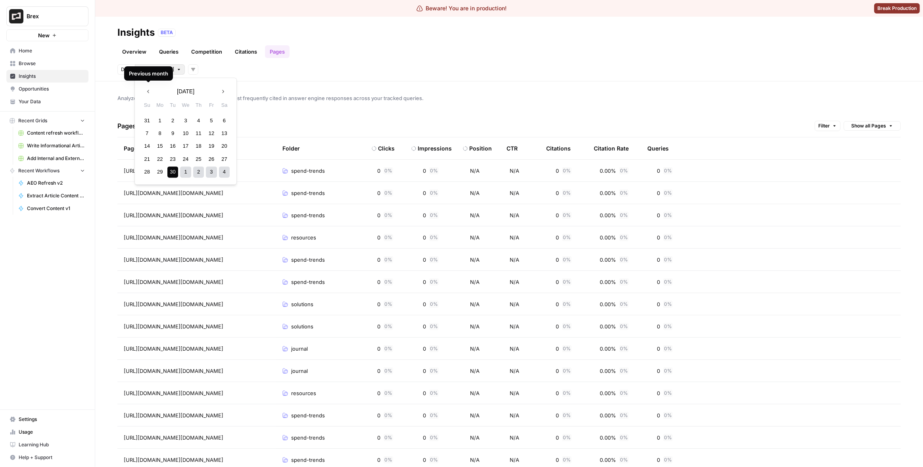
click at [148, 72] on body "Beware! You are in production! Break Production Brex New Home Browse Insights O…" at bounding box center [461, 233] width 923 height 467
click at [209, 131] on div "12" at bounding box center [211, 133] width 11 height 11
click at [171, 170] on div "30" at bounding box center [172, 172] width 11 height 11
click at [368, 142] on th "Clicks" at bounding box center [385, 148] width 40 height 22
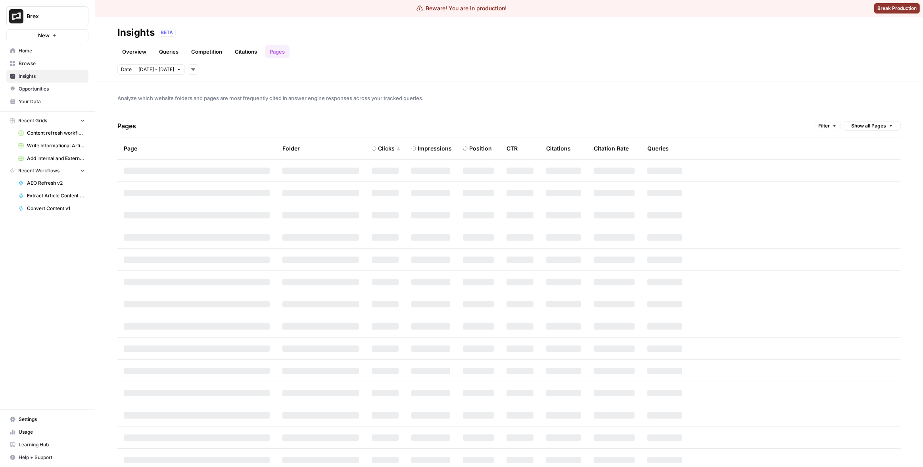
click at [372, 125] on div "Pages Filter Show all Pages" at bounding box center [508, 126] width 783 height 23
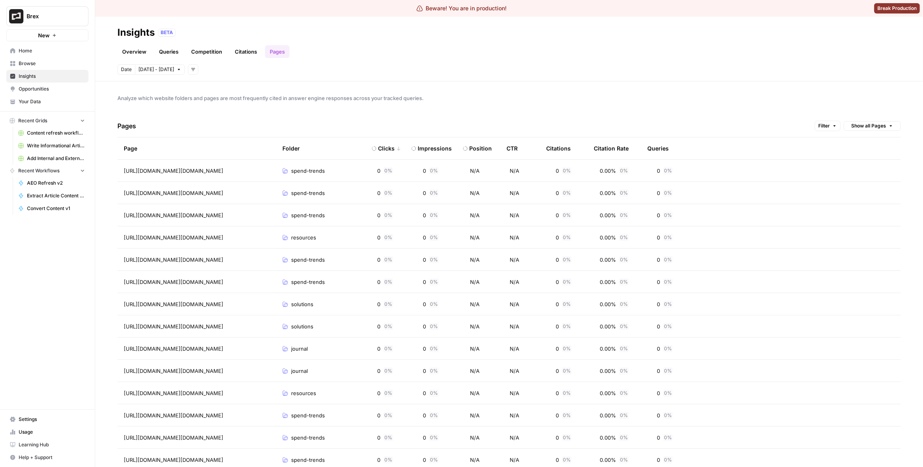
click at [550, 150] on div "Citations" at bounding box center [558, 148] width 25 height 22
click at [224, 110] on div "Analyze which website folders and pages are most frequently cited in answer eng…" at bounding box center [509, 273] width 828 height 385
click at [515, 83] on div "Analyze which website folders and pages are most frequently cited in answer eng…" at bounding box center [509, 273] width 828 height 385
click at [126, 52] on link "Overview" at bounding box center [134, 51] width 34 height 13
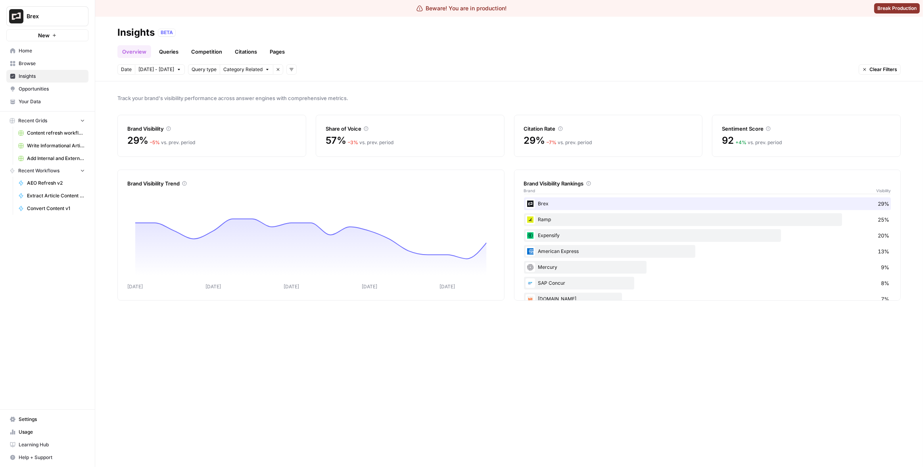
click at [166, 57] on link "Queries" at bounding box center [168, 51] width 29 height 13
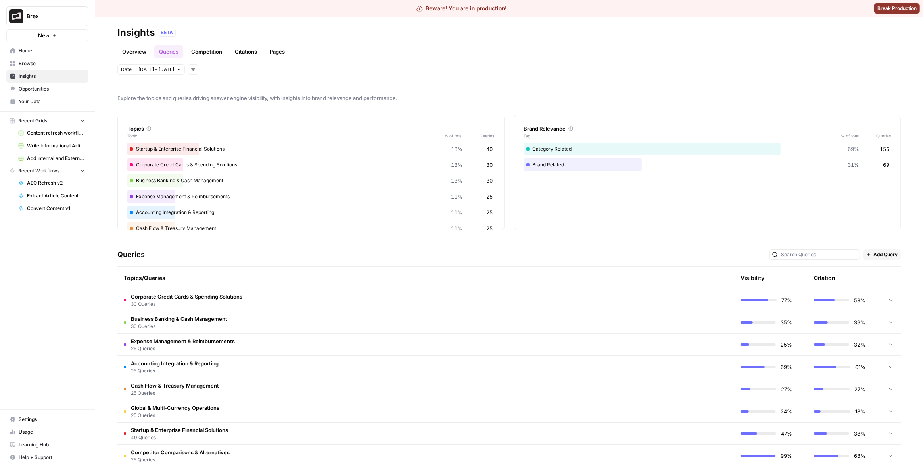
click at [194, 48] on link "Competition" at bounding box center [206, 51] width 40 height 13
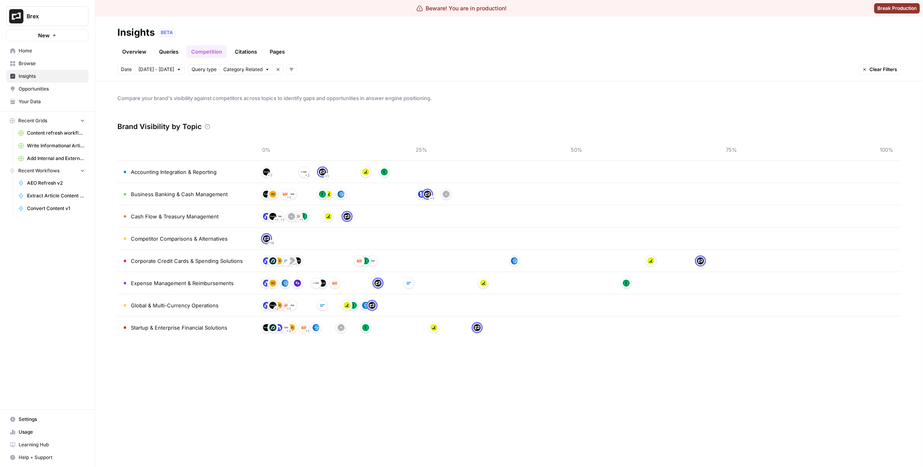
click at [238, 52] on link "Citations" at bounding box center [246, 51] width 32 height 13
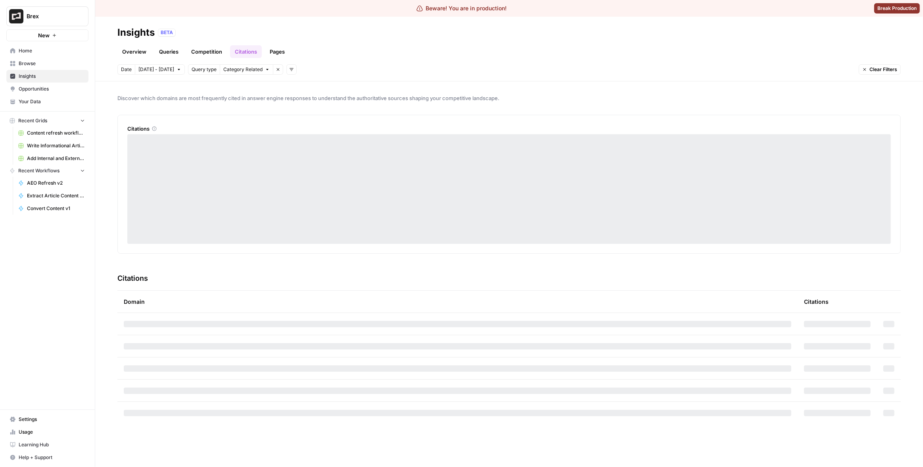
click at [278, 48] on link "Pages" at bounding box center [277, 51] width 25 height 13
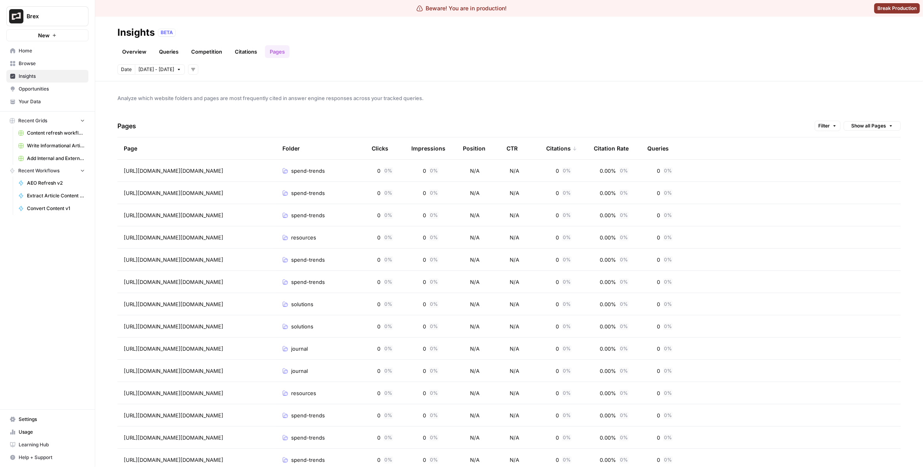
click at [479, 86] on div "Analyze which website folders and pages are most frequently cited in answer eng…" at bounding box center [509, 273] width 828 height 385
click at [518, 65] on div "Date Sep 12 - Sep 30 Add filters" at bounding box center [508, 69] width 783 height 10
click at [167, 67] on body "Beware! You are in production! Break Production Brex New Home Browse Insights O…" at bounding box center [461, 233] width 923 height 467
click at [153, 91] on button "Previous month" at bounding box center [148, 91] width 14 height 14
click at [188, 122] on div "30" at bounding box center [185, 120] width 11 height 11
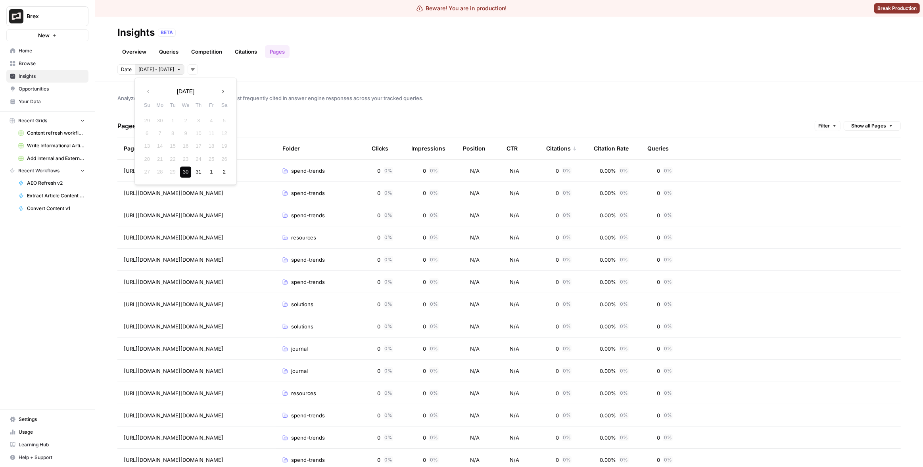
click at [224, 92] on icon "button" at bounding box center [223, 91] width 6 height 6
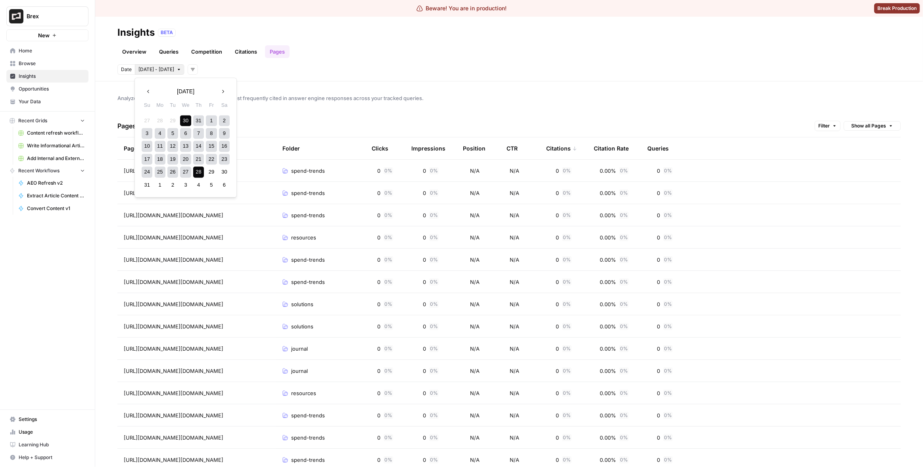
click at [195, 176] on div "28" at bounding box center [198, 172] width 11 height 11
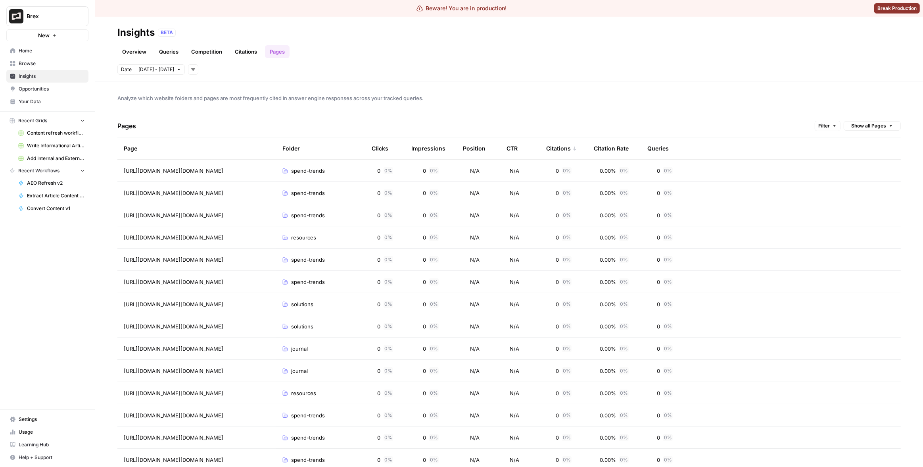
click at [492, 100] on span "Analyze which website folders and pages are most frequently cited in answer eng…" at bounding box center [508, 98] width 783 height 8
click at [559, 149] on div "Citations" at bounding box center [561, 148] width 31 height 22
click at [564, 119] on div "Pages Filter Show all Pages" at bounding box center [508, 126] width 783 height 23
click at [556, 149] on div "Citations" at bounding box center [561, 148] width 31 height 22
click at [561, 125] on div "Pages Filter Show all Pages" at bounding box center [508, 126] width 783 height 23
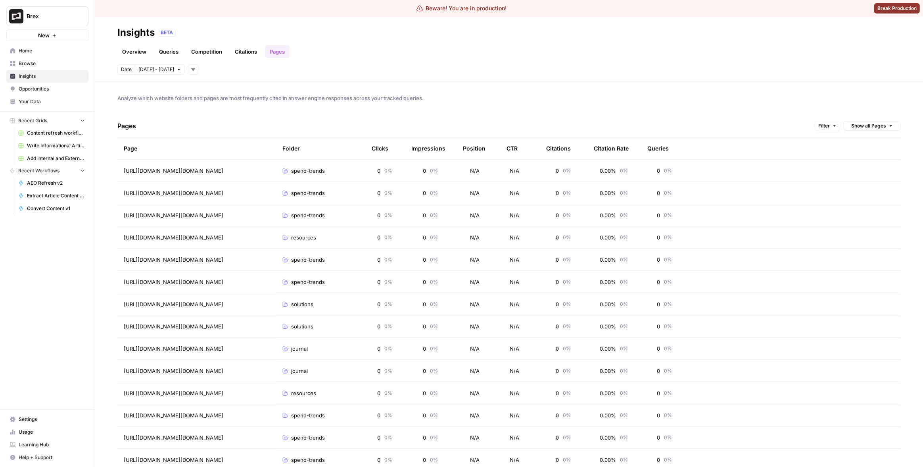
click at [318, 124] on div "Pages Filter Show all Pages" at bounding box center [508, 126] width 783 height 23
click at [557, 148] on div "Citations" at bounding box center [558, 148] width 25 height 22
click at [557, 148] on div "Citations" at bounding box center [561, 148] width 31 height 22
click at [616, 151] on div "Citation Rate" at bounding box center [611, 148] width 35 height 22
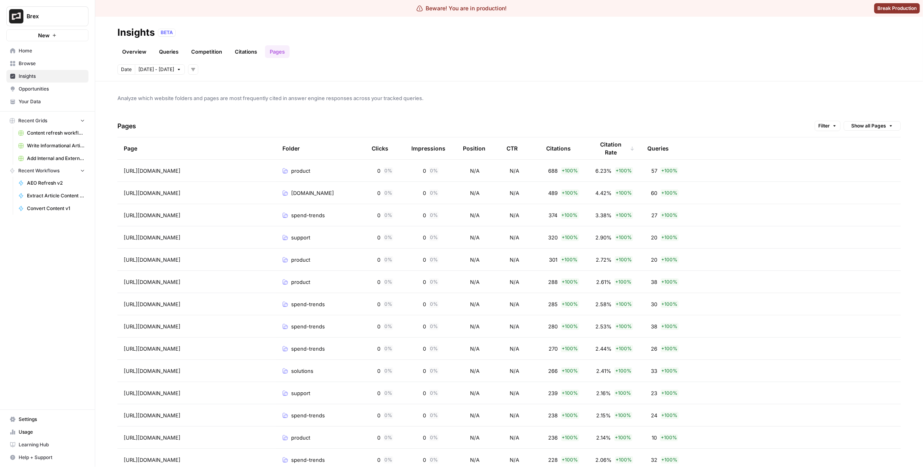
click at [616, 150] on div "Citation Rate" at bounding box center [614, 148] width 41 height 22
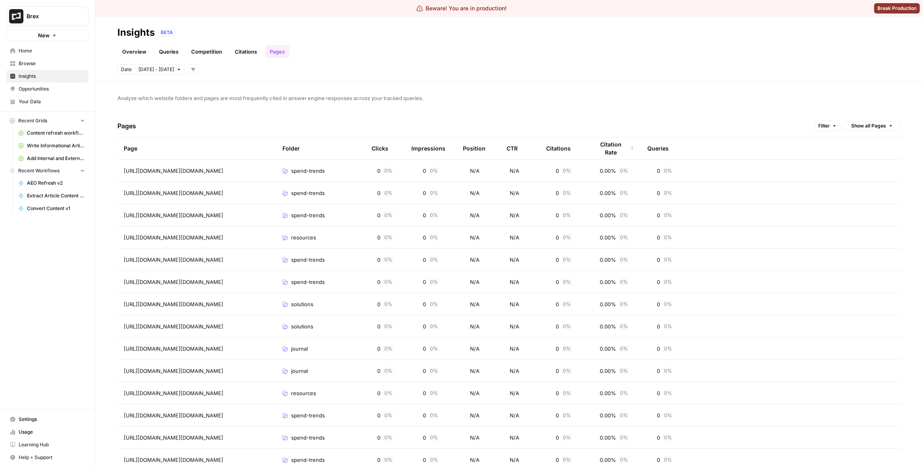
click at [617, 149] on div "Citation Rate" at bounding box center [614, 148] width 41 height 22
click at [607, 153] on div "Citation Rate" at bounding box center [611, 148] width 35 height 22
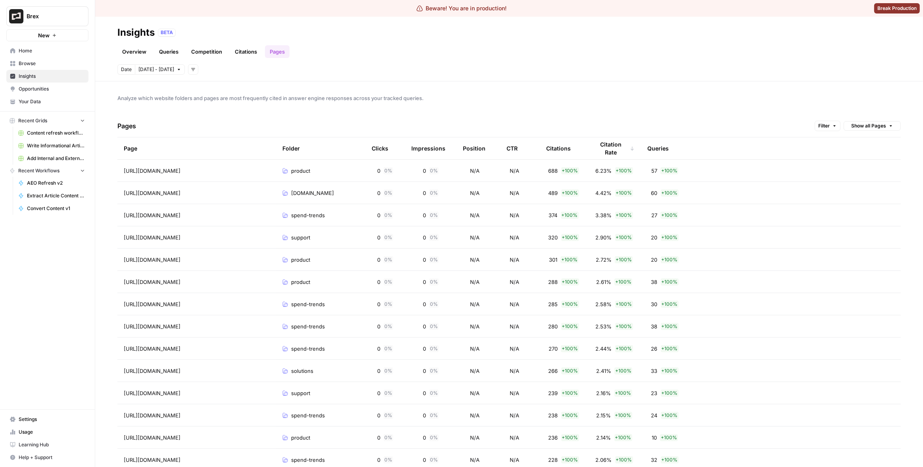
click at [604, 116] on div "Pages Filter Show all Pages" at bounding box center [508, 126] width 783 height 23
click at [470, 98] on span "Analyze which website folders and pages are most frequently cited in answer eng…" at bounding box center [508, 98] width 783 height 8
click at [837, 40] on div "Overview Queries Competition Citations Pages" at bounding box center [508, 48] width 783 height 19
click at [693, 40] on div "Overview Queries Competition Citations Pages" at bounding box center [508, 48] width 783 height 19
click at [859, 124] on span "Show all Pages" at bounding box center [868, 125] width 35 height 7
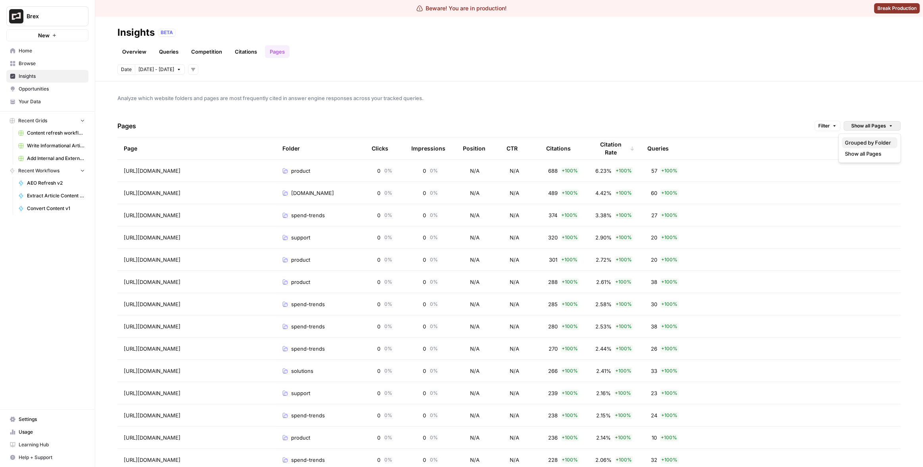
click at [871, 141] on span "Grouped by Folder" at bounding box center [868, 142] width 46 height 8
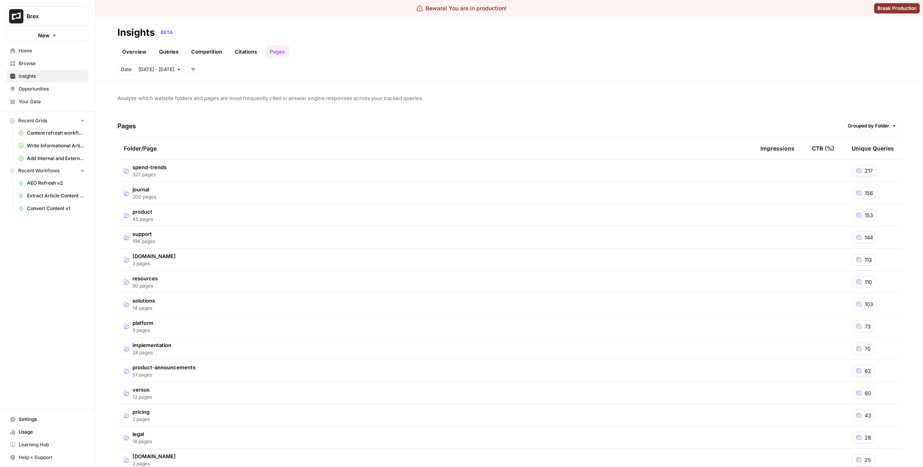
click at [870, 129] on span "Grouped by Folder" at bounding box center [869, 125] width 42 height 7
click at [868, 156] on span "Show all Pages" at bounding box center [868, 154] width 46 height 8
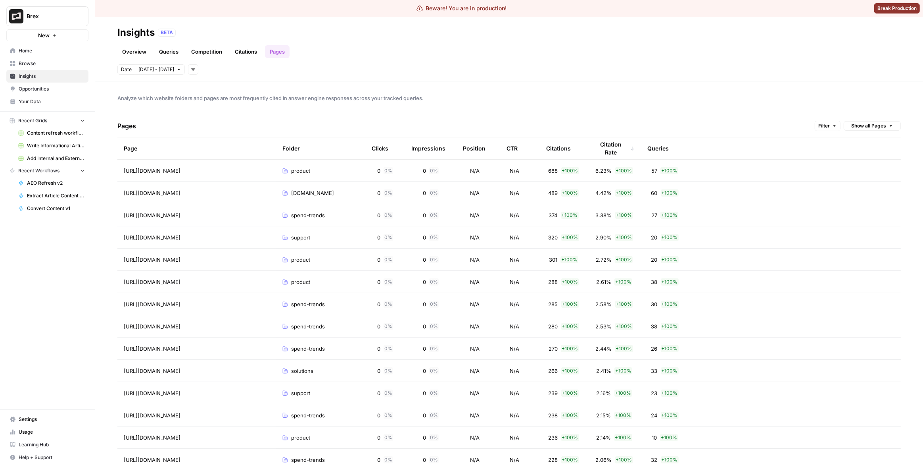
click at [725, 93] on div "Analyze which website folders and pages are most frequently cited in answer eng…" at bounding box center [509, 273] width 828 height 385
click at [34, 15] on span "Brex" at bounding box center [51, 16] width 48 height 8
type input "syn"
click at [45, 63] on div "Synthesia" at bounding box center [72, 60] width 121 height 10
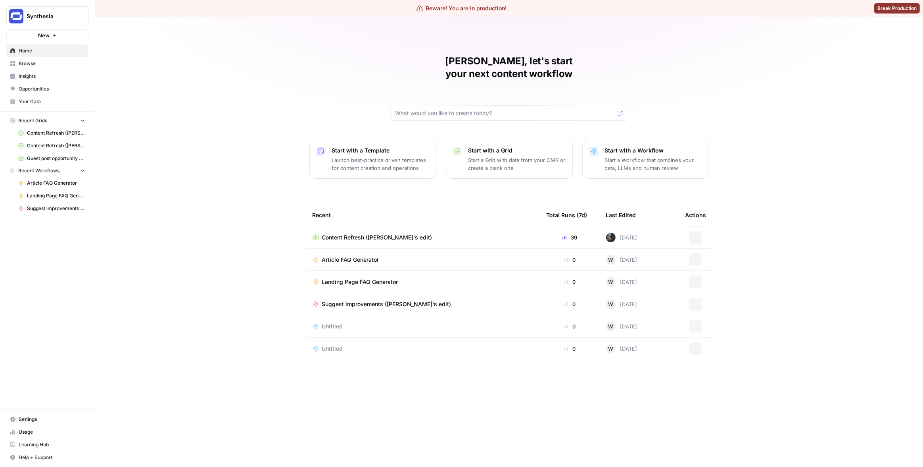
click at [25, 74] on span "Insights" at bounding box center [52, 76] width 66 height 7
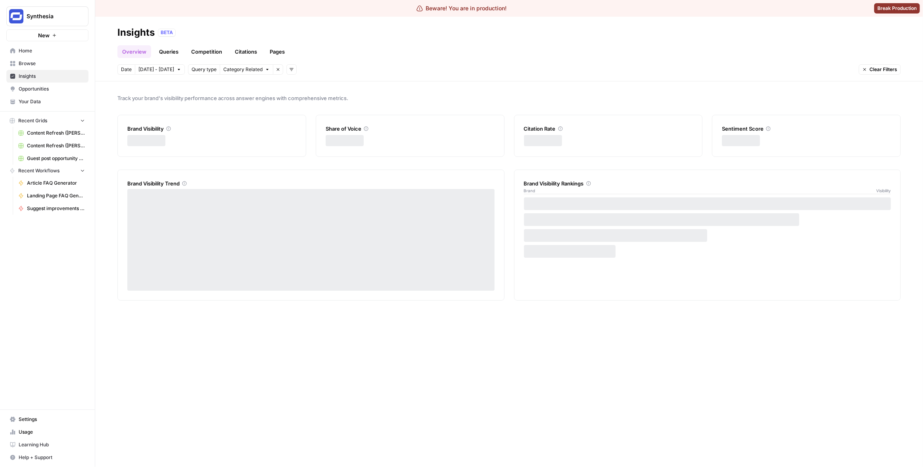
click at [273, 56] on link "Pages" at bounding box center [277, 51] width 25 height 13
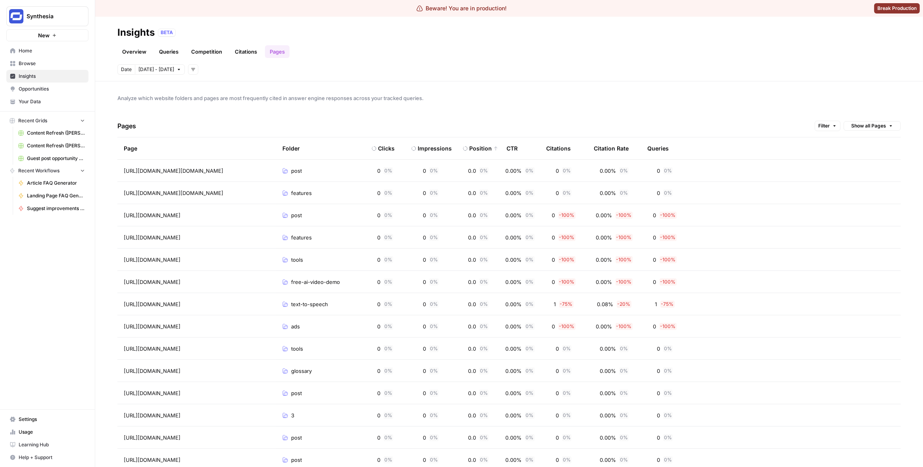
click at [565, 150] on div "Citations" at bounding box center [558, 148] width 25 height 22
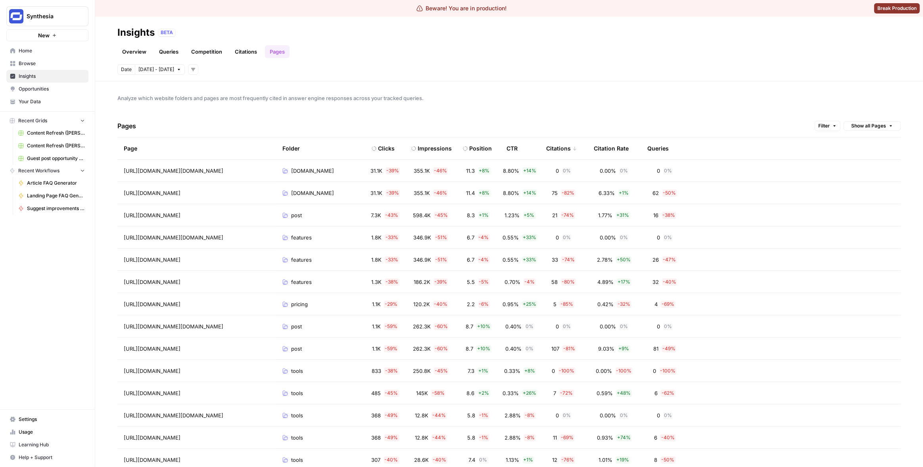
click at [563, 146] on div "Citations" at bounding box center [561, 148] width 31 height 22
click at [561, 148] on div "Citations" at bounding box center [561, 148] width 31 height 22
click at [566, 146] on div "Citations" at bounding box center [558, 148] width 25 height 22
click at [563, 149] on div "Citations" at bounding box center [561, 148] width 31 height 22
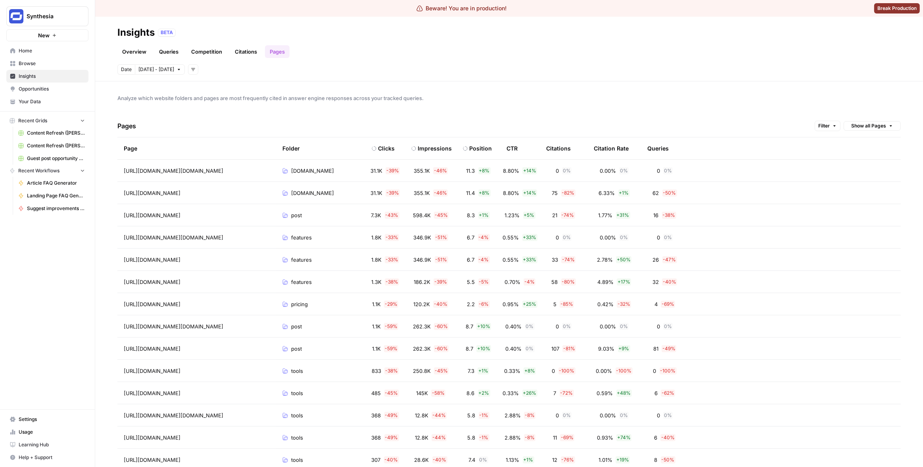
click at [563, 149] on div "Citations" at bounding box center [558, 148] width 25 height 22
click at [563, 149] on div "Citations" at bounding box center [561, 148] width 31 height 22
click at [571, 119] on div "Pages Filter Show all Pages" at bounding box center [508, 126] width 783 height 23
click at [607, 144] on div "Citation Rate" at bounding box center [611, 148] width 35 height 22
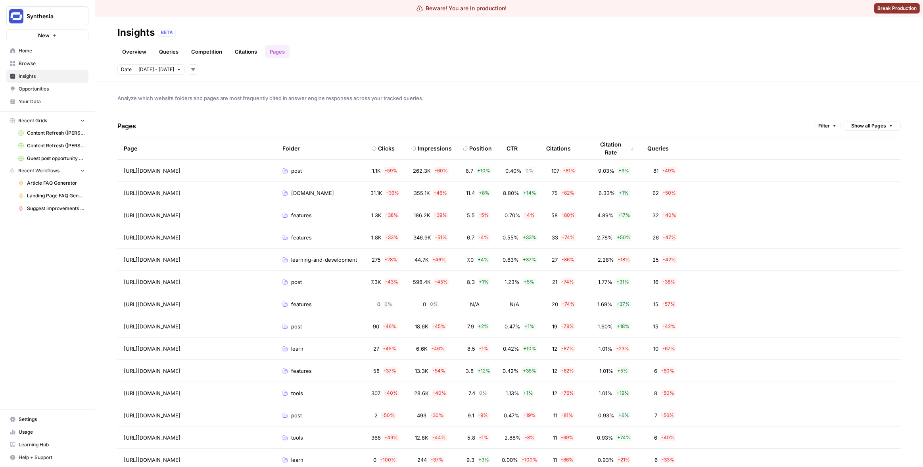
click at [603, 144] on div "Citation Rate" at bounding box center [614, 148] width 41 height 22
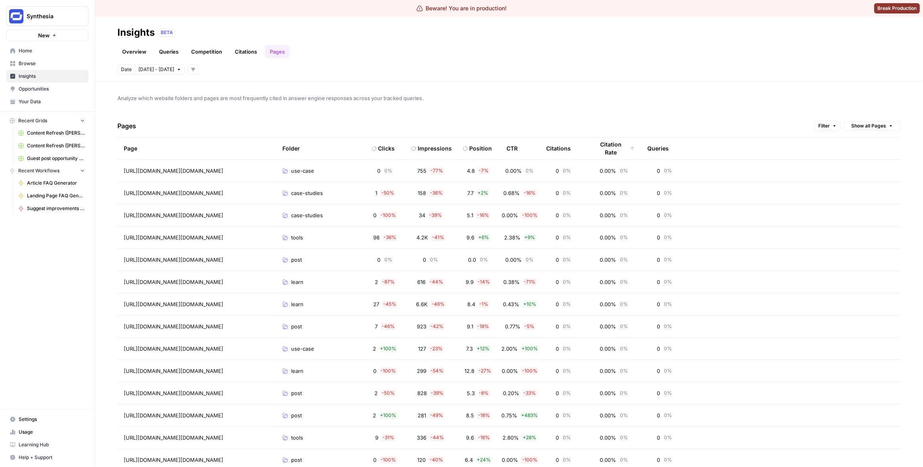
click at [605, 147] on div "Citation Rate" at bounding box center [614, 148] width 41 height 22
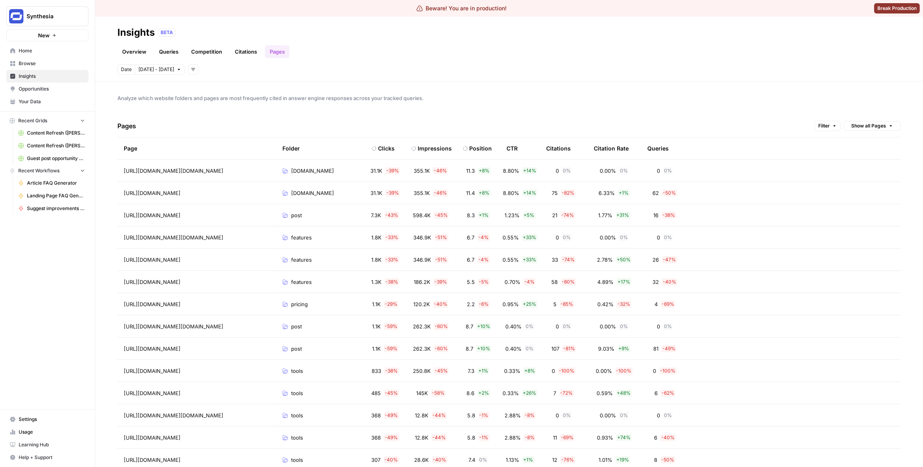
click at [605, 147] on div "Citation Rate" at bounding box center [611, 148] width 35 height 22
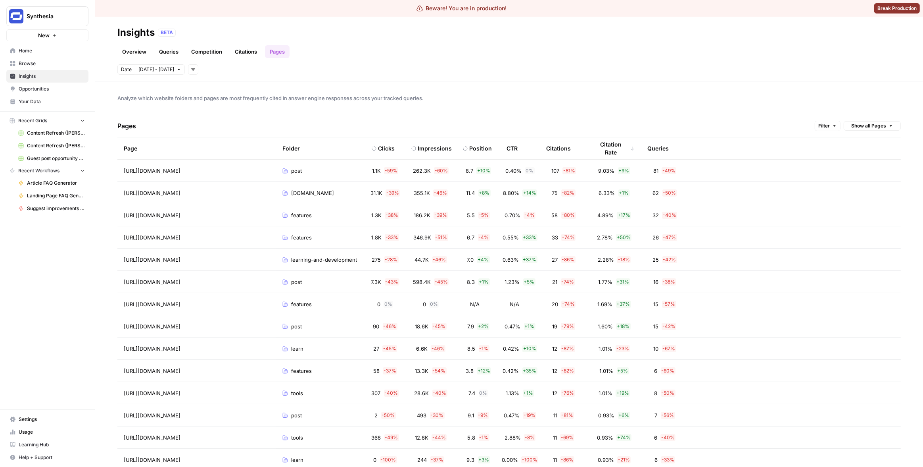
click at [559, 148] on div "Citations" at bounding box center [558, 148] width 25 height 22
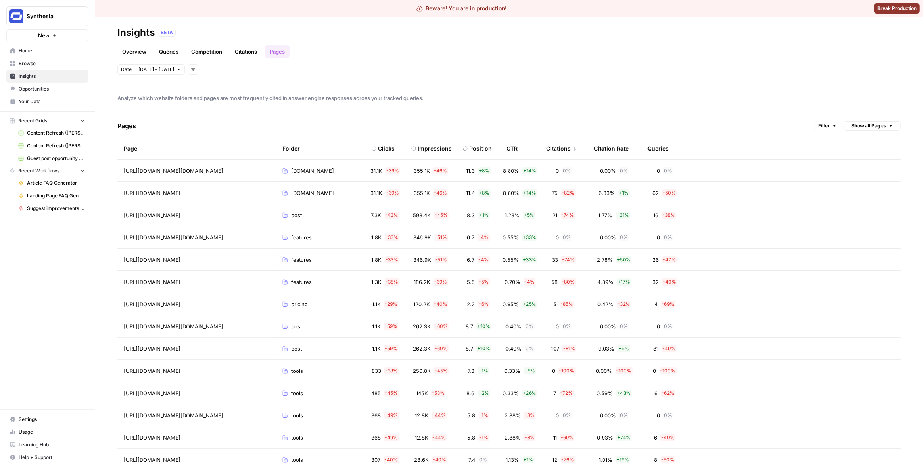
click at [559, 148] on div "Citations" at bounding box center [561, 148] width 31 height 22
click at [559, 148] on div "Citations" at bounding box center [558, 148] width 25 height 22
click at [559, 148] on div "Citations" at bounding box center [561, 148] width 31 height 22
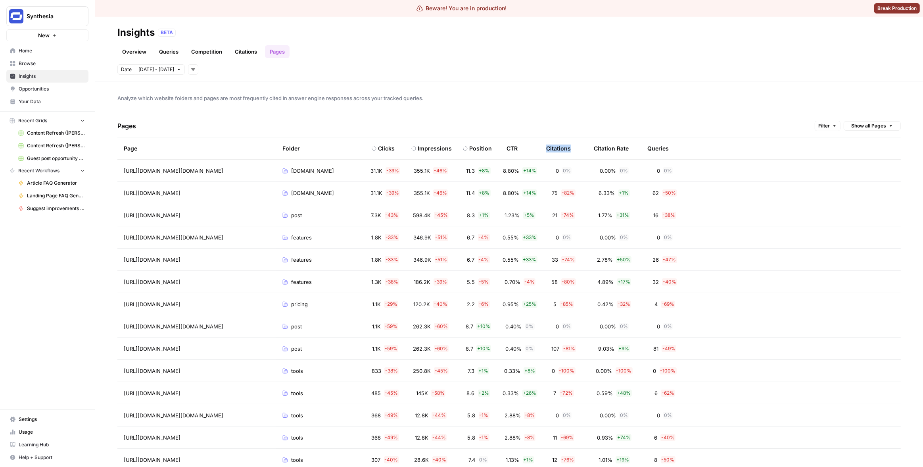
click at [559, 148] on div "Citations" at bounding box center [558, 148] width 25 height 22
click at [559, 148] on div "Citations" at bounding box center [561, 148] width 31 height 22
click at [560, 121] on div "Pages Filter Show all Pages" at bounding box center [508, 126] width 783 height 23
click at [512, 146] on div "CTR" at bounding box center [512, 148] width 11 height 22
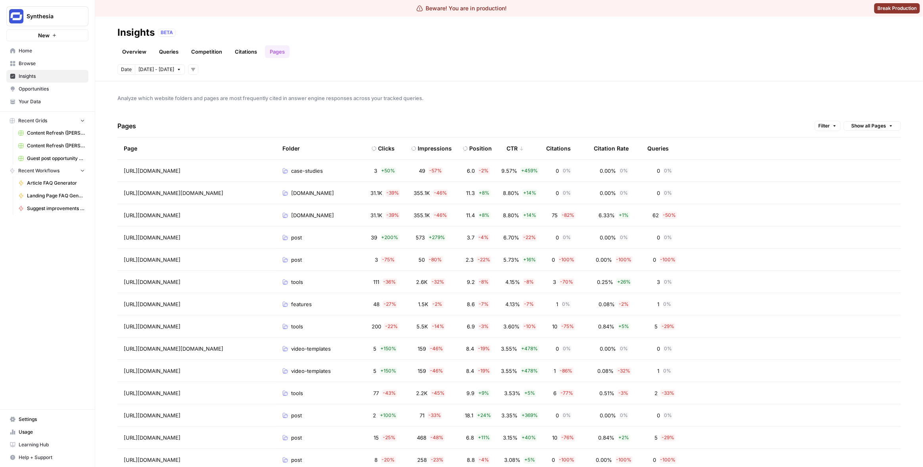
click at [512, 146] on div "CTR" at bounding box center [515, 148] width 17 height 22
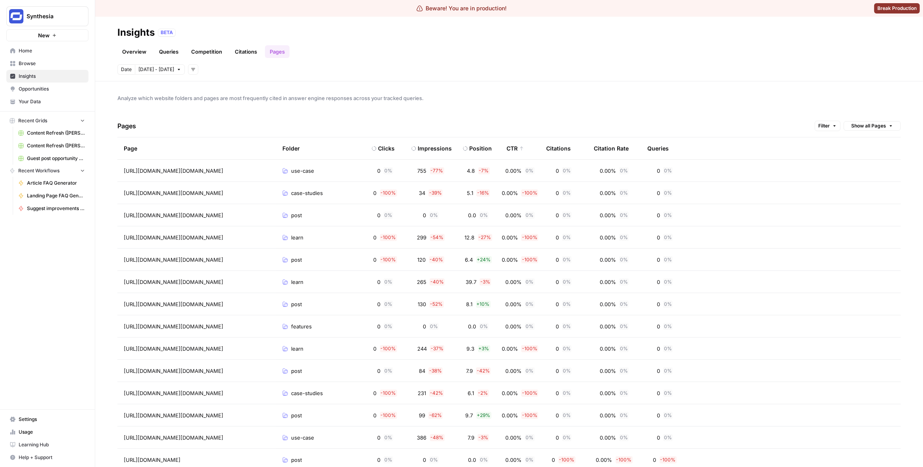
click at [513, 146] on div "CTR" at bounding box center [515, 148] width 17 height 22
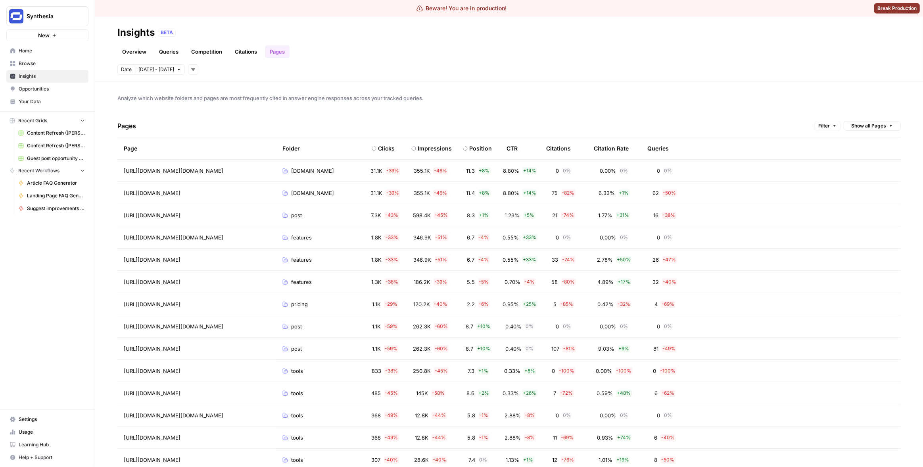
click at [612, 148] on div "Citation Rate" at bounding box center [611, 148] width 35 height 22
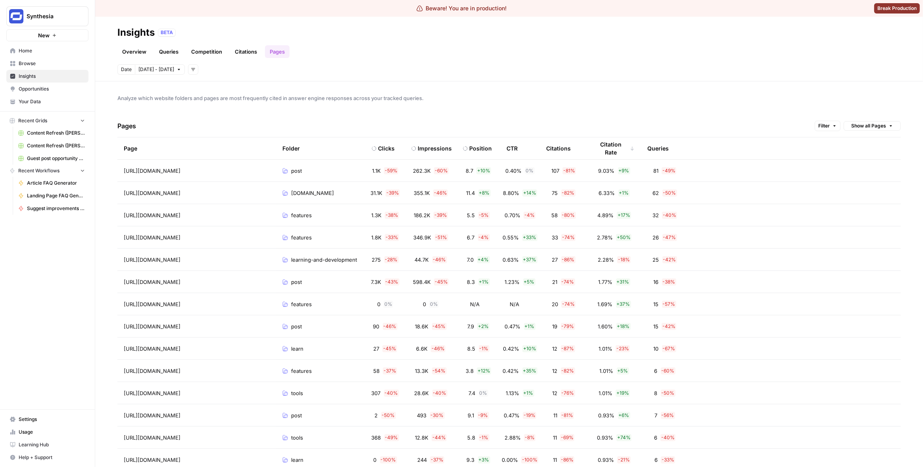
click at [612, 148] on div "Citation Rate" at bounding box center [614, 148] width 41 height 22
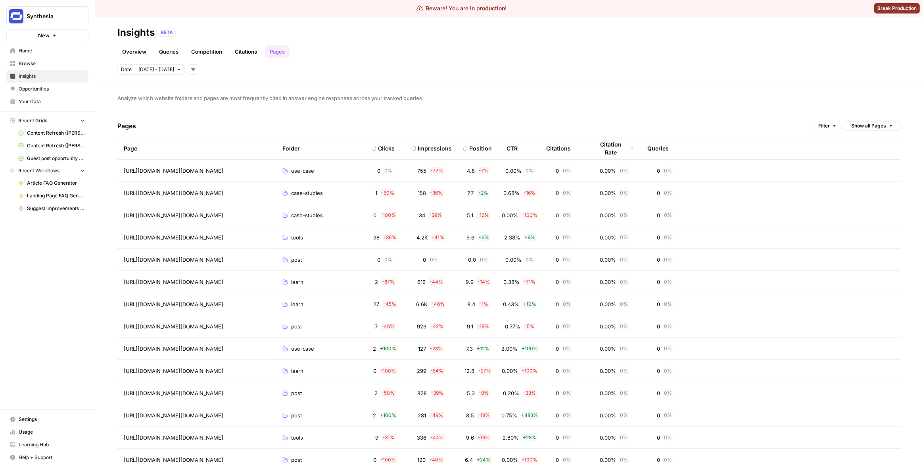
click at [612, 148] on div "Citation Rate" at bounding box center [614, 148] width 41 height 22
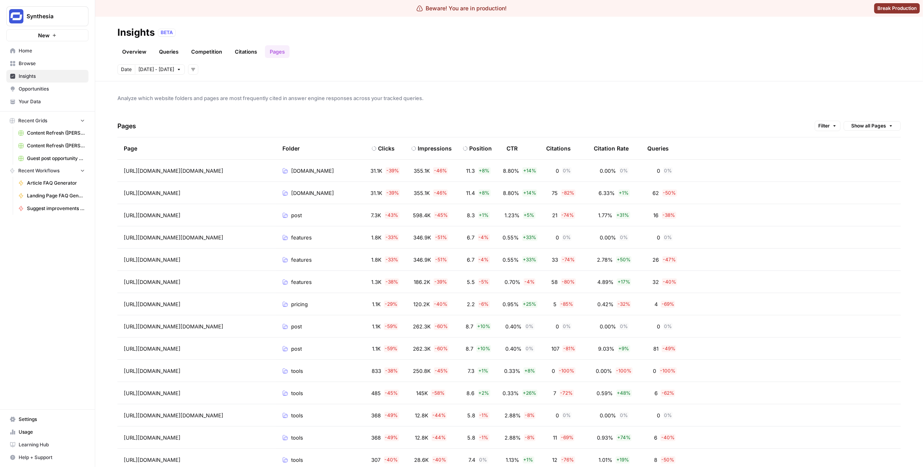
click at [612, 148] on div "Citation Rate" at bounding box center [611, 148] width 35 height 22
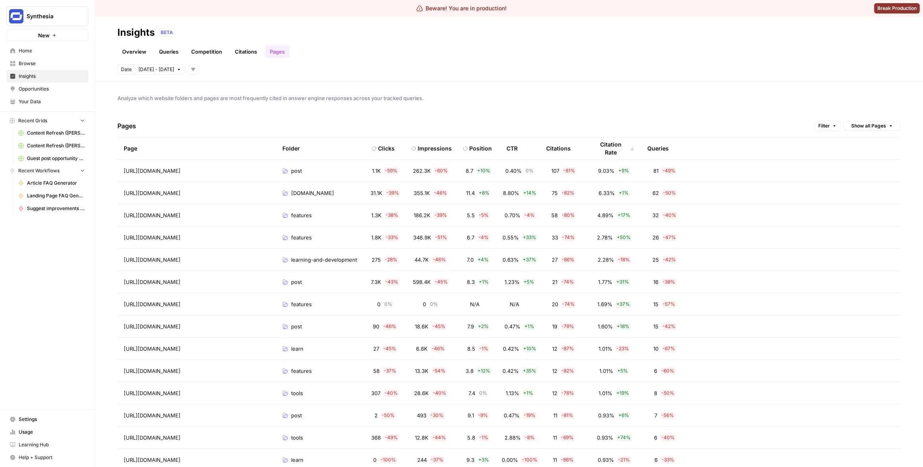
click at [612, 148] on div "Citation Rate" at bounding box center [614, 148] width 41 height 22
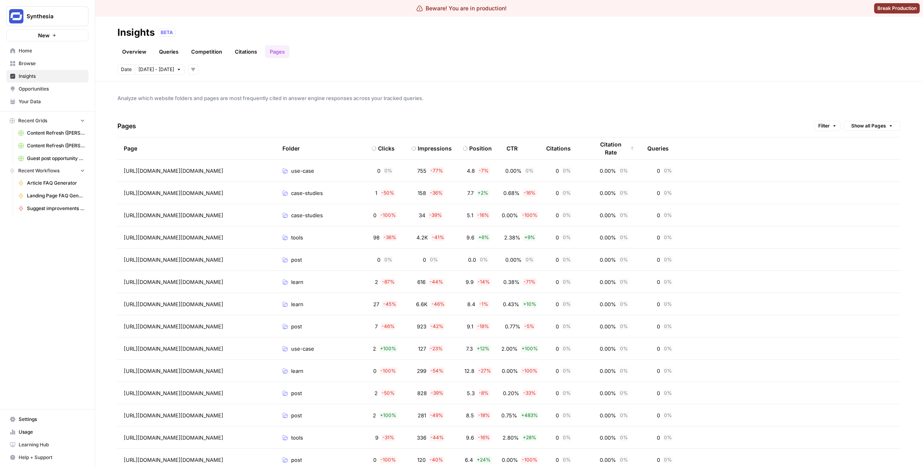
click at [655, 149] on div "Queries" at bounding box center [657, 148] width 21 height 22
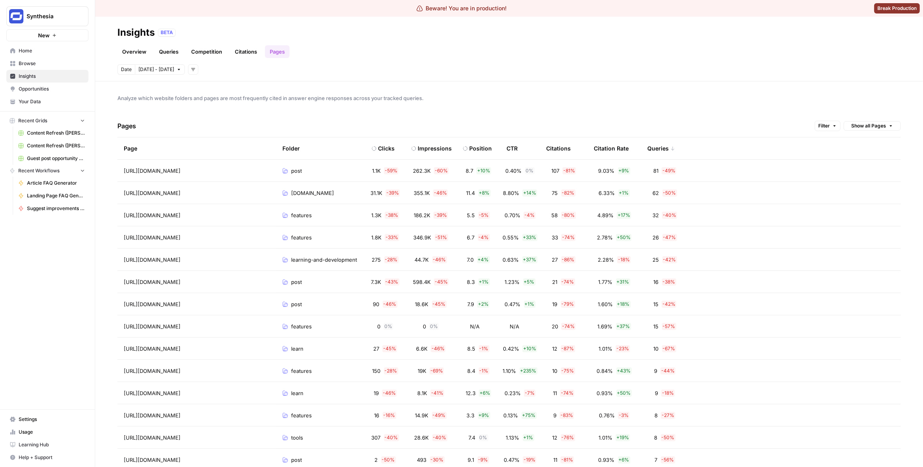
click at [655, 149] on div "Queries" at bounding box center [661, 148] width 28 height 22
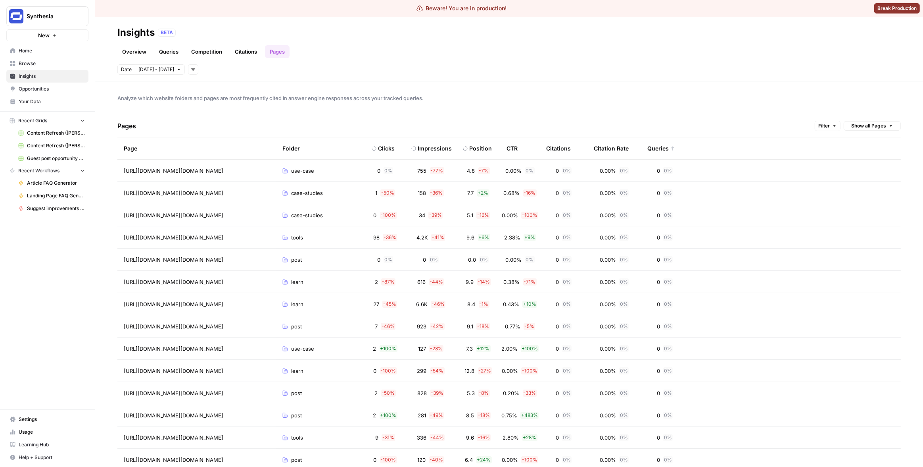
click at [48, 12] on span "Synthesia" at bounding box center [51, 16] width 48 height 8
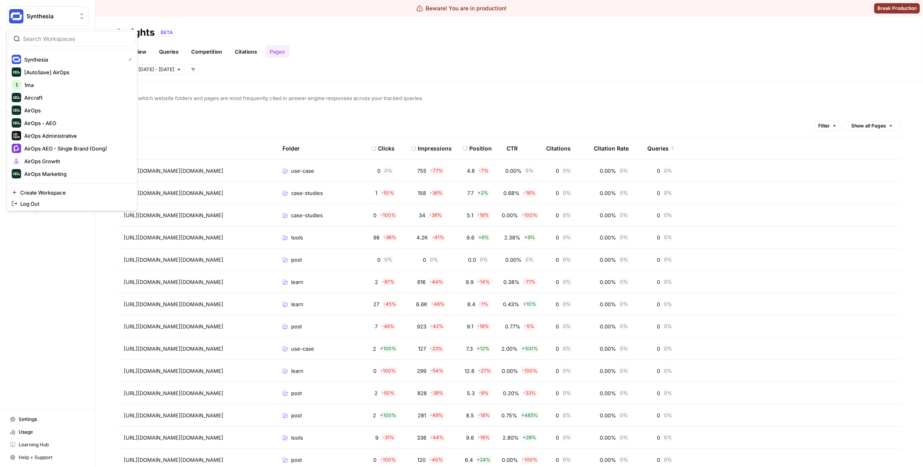
click at [103, 43] on div at bounding box center [71, 38] width 127 height 15
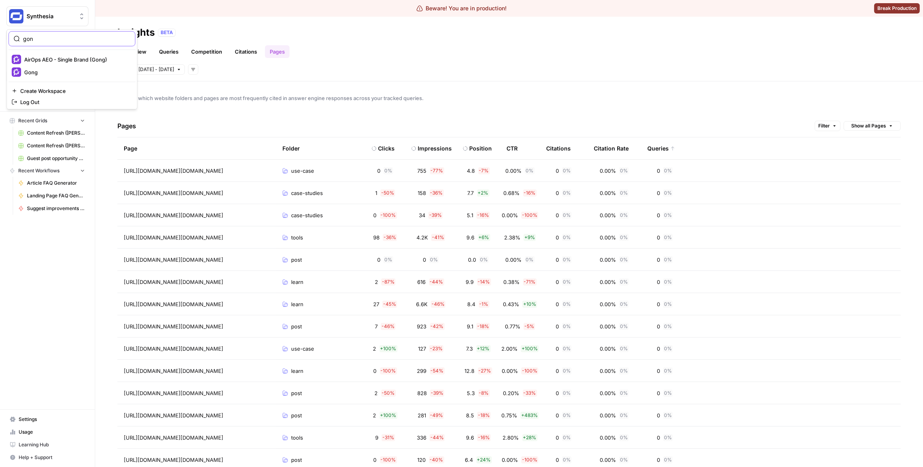
type input "gon"
click at [615, 100] on span "Analyze which website folders and pages are most frequently cited in answer eng…" at bounding box center [508, 98] width 783 height 8
click at [561, 148] on div "Citations" at bounding box center [558, 148] width 25 height 22
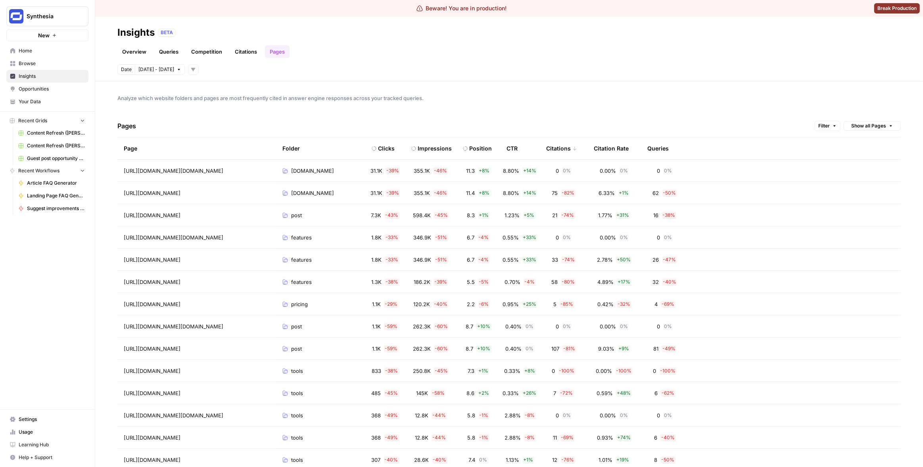
click at [561, 148] on div "Citations" at bounding box center [561, 148] width 31 height 22
click at [610, 94] on span "Analyze which website folders and pages are most frequently cited in answer eng…" at bounding box center [508, 98] width 783 height 8
click at [273, 51] on link "Pages" at bounding box center [277, 51] width 25 height 13
click at [293, 47] on div "Overview Queries Competition Citations Pages" at bounding box center [508, 48] width 783 height 19
click at [277, 50] on link "Pages" at bounding box center [277, 51] width 25 height 13
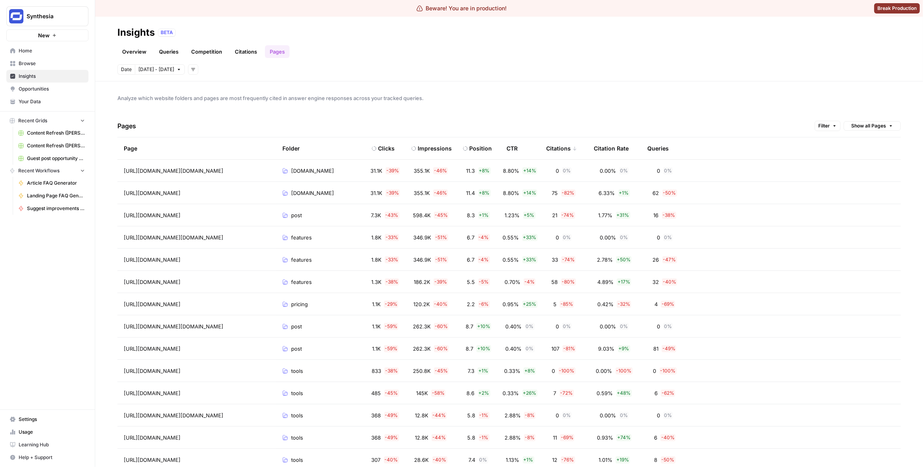
click at [375, 48] on div "Overview Queries Competition Citations Pages" at bounding box center [508, 48] width 783 height 19
click at [279, 49] on link "Pages" at bounding box center [277, 51] width 25 height 13
click at [568, 146] on div "Citations" at bounding box center [561, 148] width 31 height 22
click at [567, 145] on div "Citations" at bounding box center [561, 148] width 31 height 22
click at [569, 95] on span "Analyze which website folders and pages are most frequently cited in answer eng…" at bounding box center [508, 98] width 783 height 8
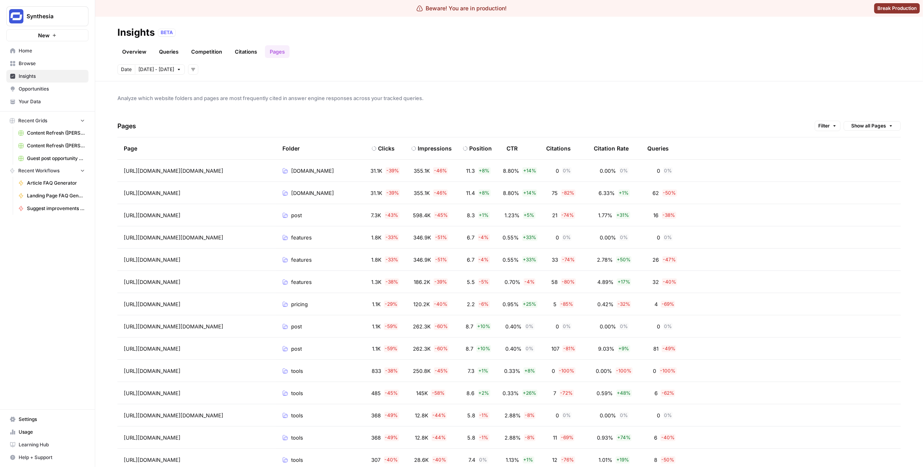
click at [515, 78] on header "Insights BETA Overview Queries Competition Citations Pages Date [DATE] - [DATE]…" at bounding box center [509, 49] width 828 height 65
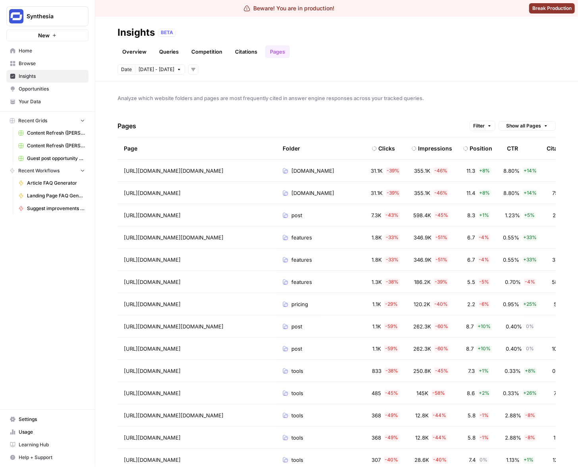
click at [368, 62] on header "Insights BETA Overview Queries Competition Citations Pages Date Sep 30 - Oct 6 …" at bounding box center [336, 49] width 482 height 65
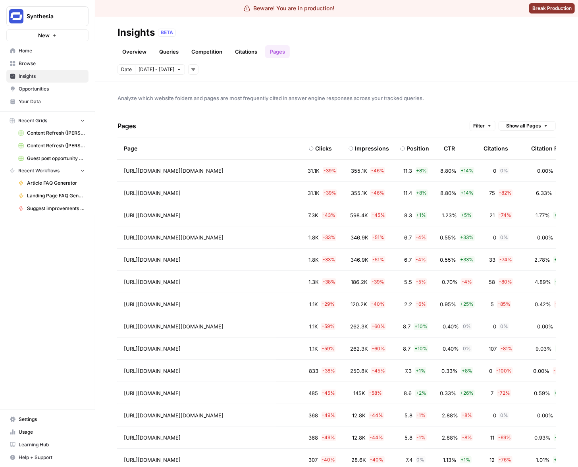
scroll to position [0, 138]
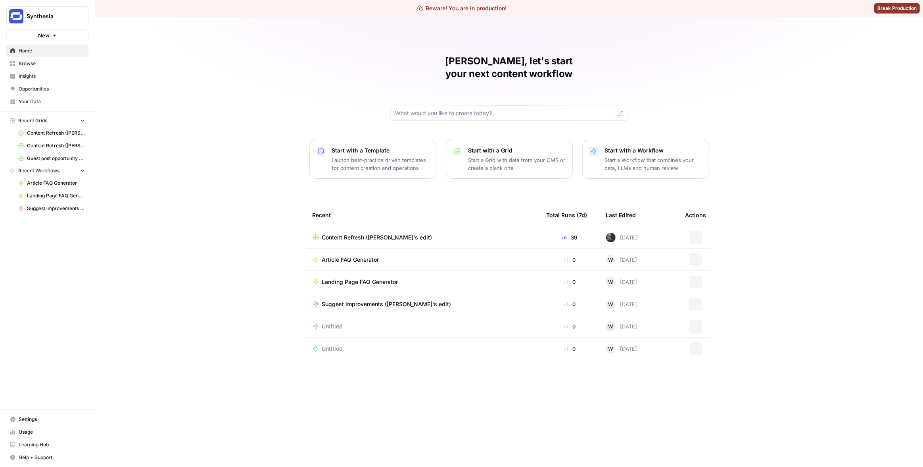
click at [47, 79] on span "Insights" at bounding box center [52, 76] width 66 height 7
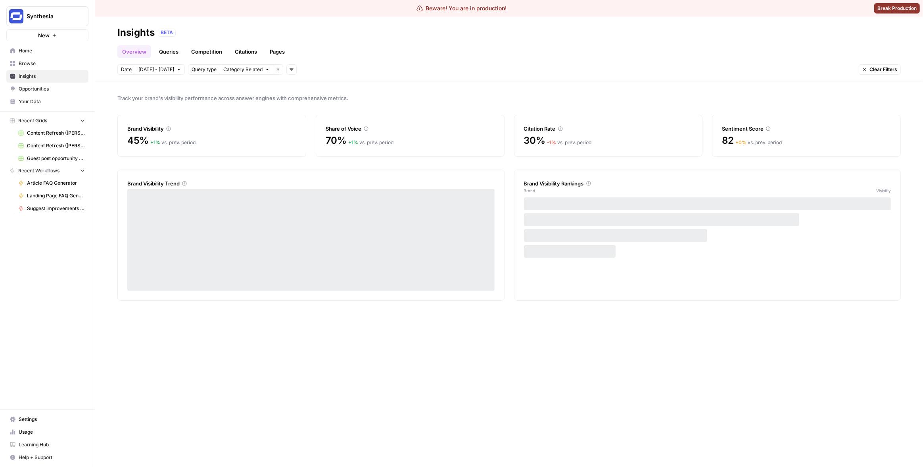
click at [268, 54] on link "Pages" at bounding box center [277, 51] width 25 height 13
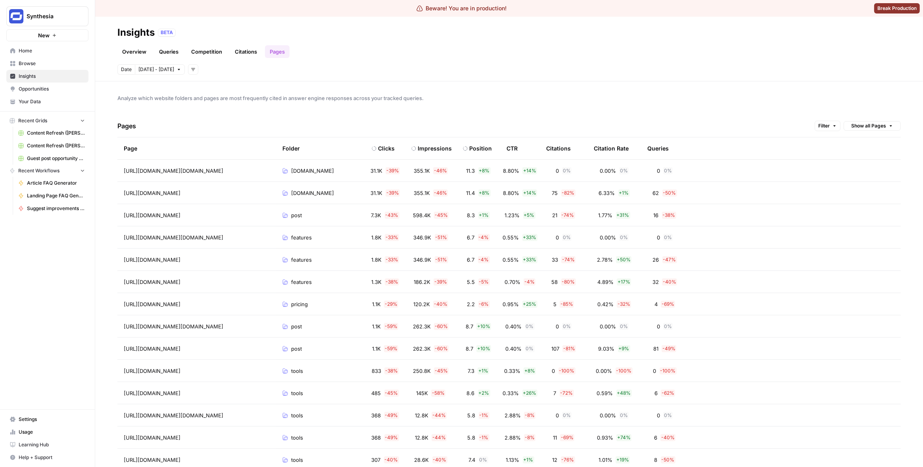
click at [519, 150] on th "CTR" at bounding box center [520, 148] width 40 height 22
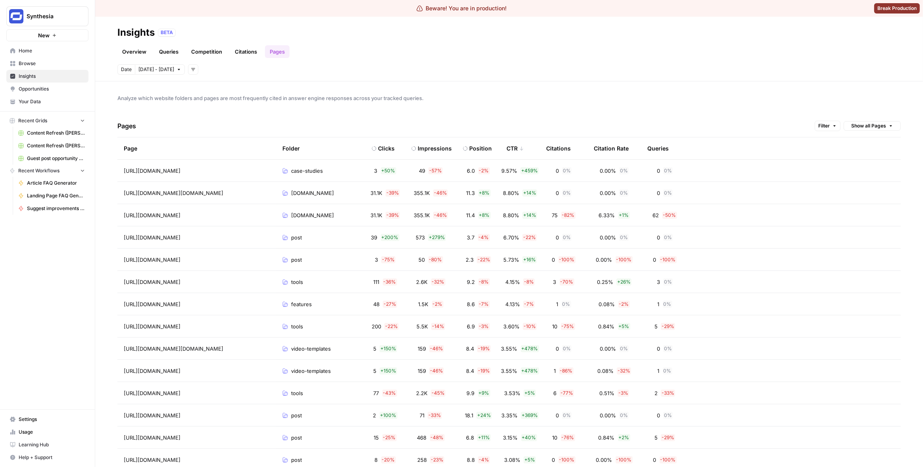
click at [428, 81] on header "Insights BETA Overview Queries Competition Citations Pages Date Sep 30 - Oct 6 …" at bounding box center [509, 49] width 828 height 65
click at [351, 82] on div "Analyze which website folders and pages are most frequently cited in answer eng…" at bounding box center [509, 273] width 828 height 385
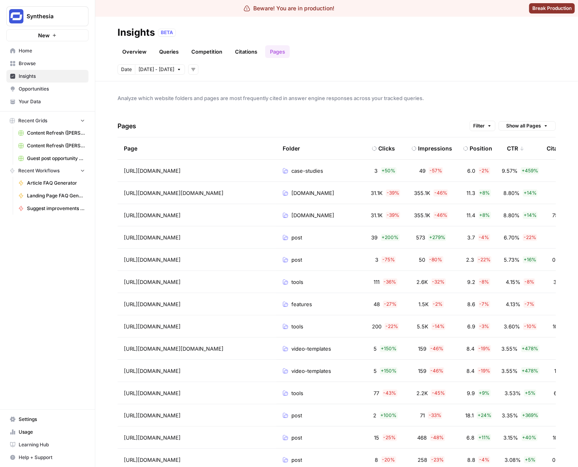
click at [483, 89] on div "Analyze which website folders and pages are most frequently cited in answer eng…" at bounding box center [336, 273] width 482 height 385
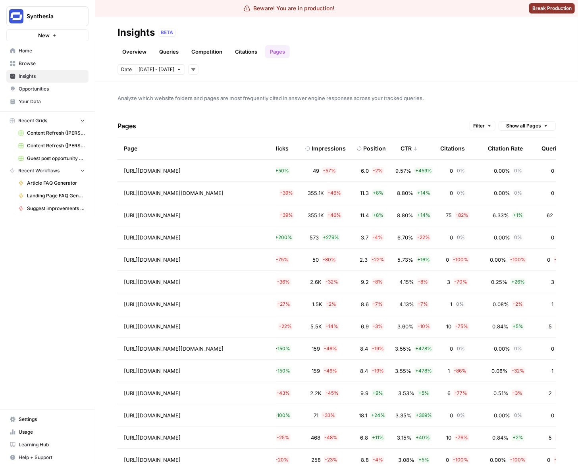
scroll to position [0, 138]
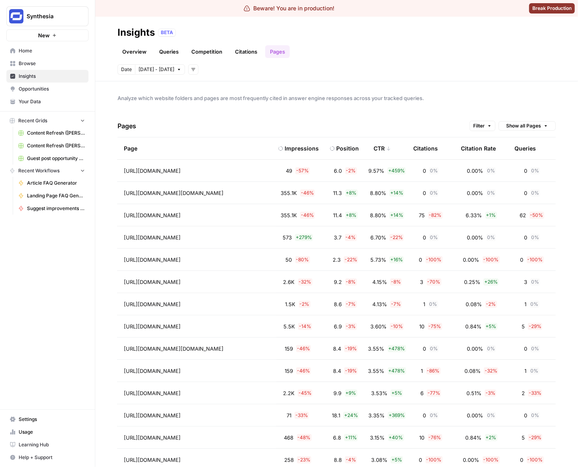
click at [415, 147] on div "Citations" at bounding box center [425, 148] width 25 height 22
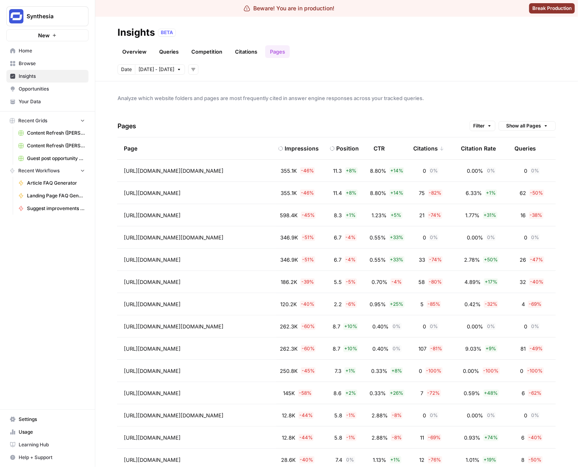
click at [428, 149] on div "Citations" at bounding box center [428, 148] width 31 height 22
click at [447, 99] on span "Analyze which website folders and pages are most frequently cited in answer eng…" at bounding box center [336, 98] width 438 height 8
click at [421, 149] on div "Citations" at bounding box center [428, 148] width 31 height 22
click at [427, 147] on div "Citations" at bounding box center [425, 148] width 25 height 22
click at [427, 147] on div "Citations" at bounding box center [428, 148] width 31 height 22
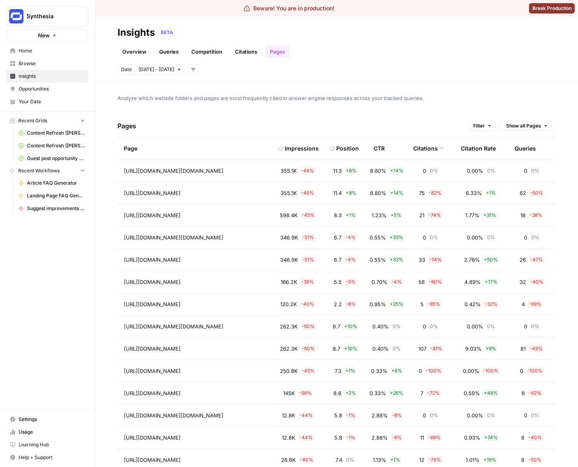
click at [427, 147] on div "Citations" at bounding box center [428, 148] width 31 height 22
click at [21, 23] on img "Workspace: Synthesia" at bounding box center [16, 16] width 14 height 14
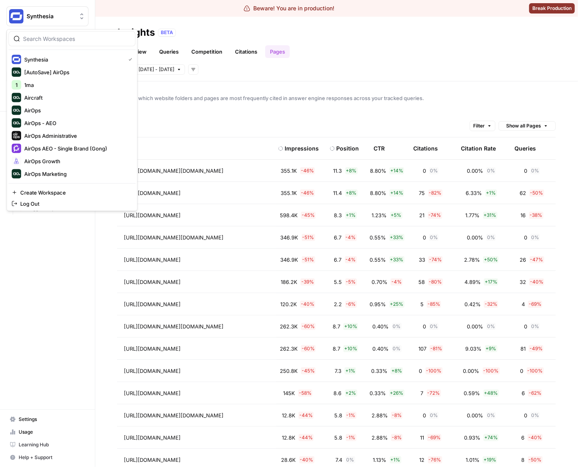
click at [70, 34] on div at bounding box center [71, 38] width 127 height 15
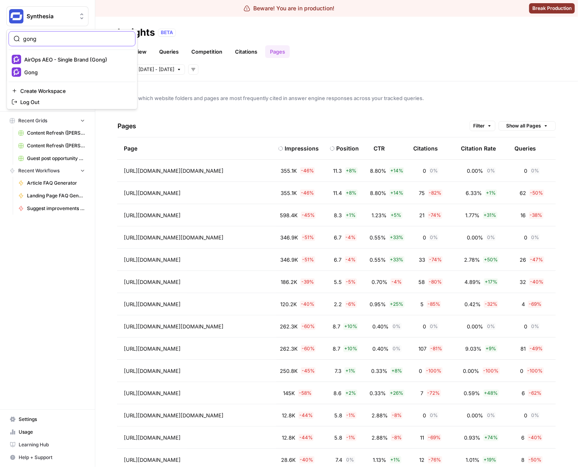
type input "gong"
click at [51, 73] on span "Gong" at bounding box center [76, 72] width 105 height 8
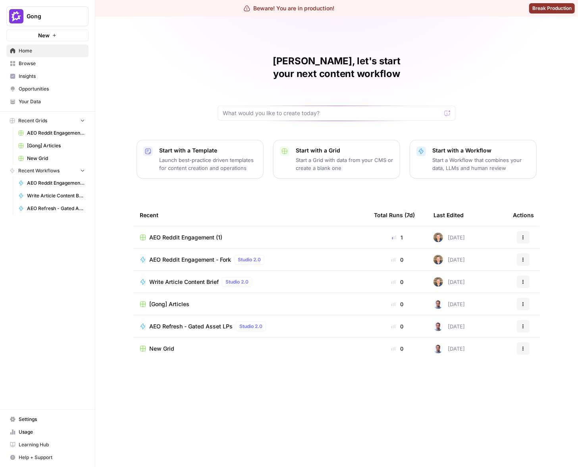
click at [54, 71] on link "Insights" at bounding box center [47, 76] width 82 height 13
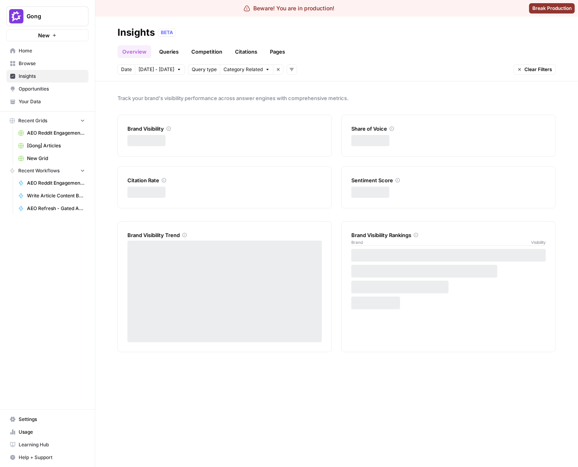
click at [278, 51] on link "Pages" at bounding box center [277, 51] width 25 height 13
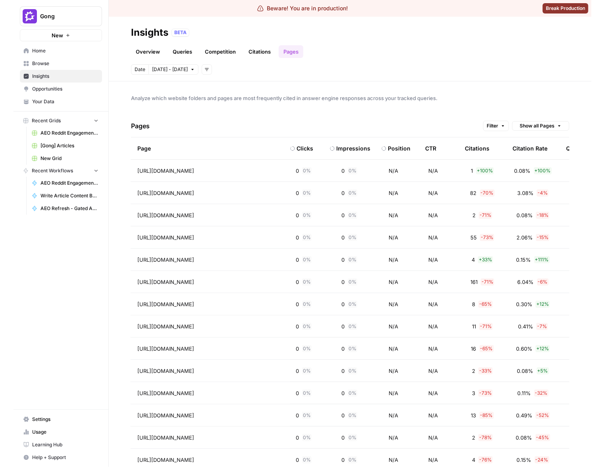
scroll to position [0, 138]
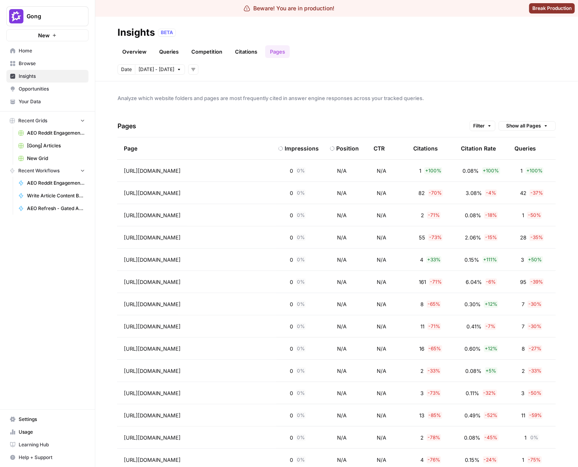
click at [428, 151] on div "Citations" at bounding box center [425, 148] width 25 height 22
click at [424, 148] on div "Citations" at bounding box center [428, 148] width 31 height 22
click at [439, 113] on div "Analyze which website folders and pages are most frequently cited in answer eng…" at bounding box center [336, 273] width 482 height 385
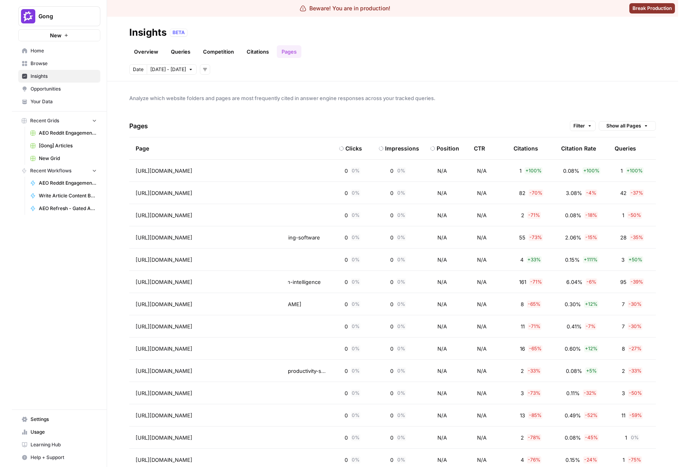
scroll to position [0, 26]
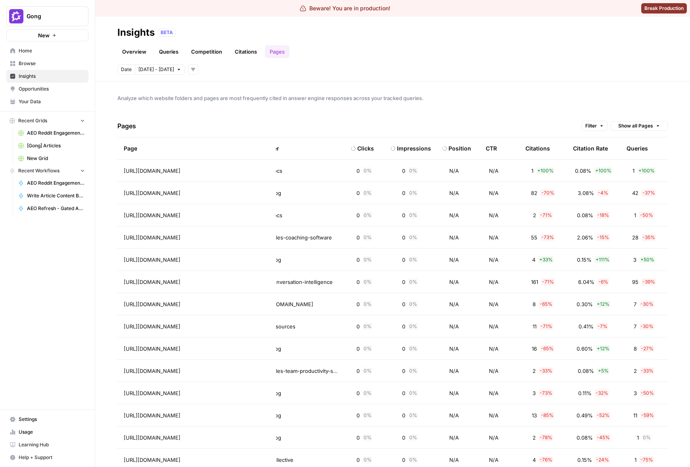
drag, startPoint x: 35, startPoint y: 297, endPoint x: 17, endPoint y: 300, distance: 17.7
click at [35, 297] on div "Gong New Home Browse Insights Opportunities Your Data Recent Grids AEO Reddit E…" at bounding box center [47, 233] width 95 height 467
click at [54, 270] on div "Gong New Home Browse Insights Opportunities Your Data Recent Grids AEO Reddit E…" at bounding box center [47, 233] width 95 height 467
click at [577, 93] on div "Analyze which website folders and pages are most frequently cited in answer eng…" at bounding box center [392, 273] width 595 height 385
click at [508, 95] on span "Analyze which website folders and pages are most frequently cited in answer eng…" at bounding box center [392, 98] width 551 height 8
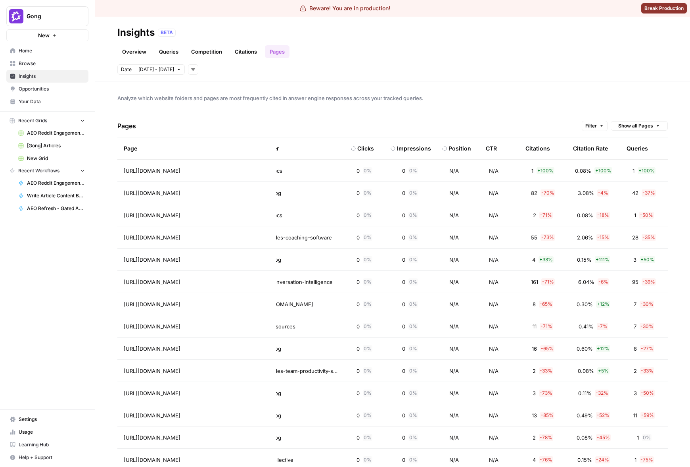
click at [476, 119] on div "Pages Filter Show all Pages" at bounding box center [392, 126] width 551 height 23
click at [557, 118] on div "Pages Filter Show all Pages" at bounding box center [392, 126] width 551 height 23
click at [577, 123] on span "Filter" at bounding box center [592, 125] width 12 height 7
click at [454, 108] on div "Analyze which website folders and pages are most frequently cited in answer eng…" at bounding box center [392, 273] width 595 height 385
click at [151, 73] on button "[DATE] - [DATE]" at bounding box center [160, 69] width 50 height 10
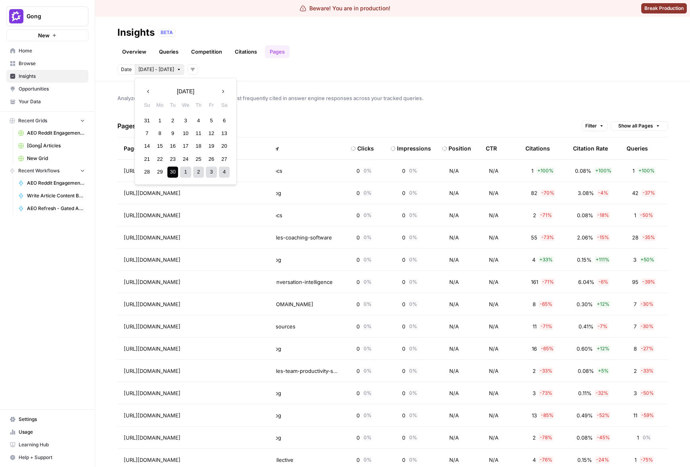
click at [222, 90] on icon "button" at bounding box center [223, 91] width 6 height 6
click at [170, 119] on div "30" at bounding box center [172, 120] width 11 height 11
click at [213, 170] on div "3" at bounding box center [211, 172] width 11 height 11
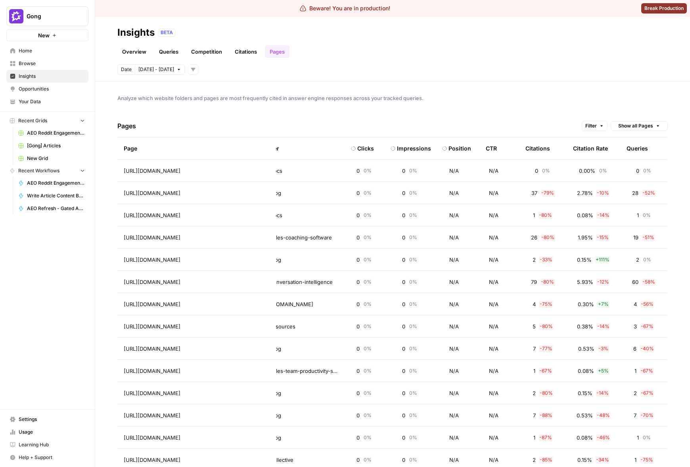
click at [403, 150] on div "Impressions" at bounding box center [414, 148] width 34 height 8
click at [404, 148] on div "Impressions" at bounding box center [414, 148] width 34 height 8
click at [30, 14] on span "Gong" at bounding box center [51, 16] width 48 height 8
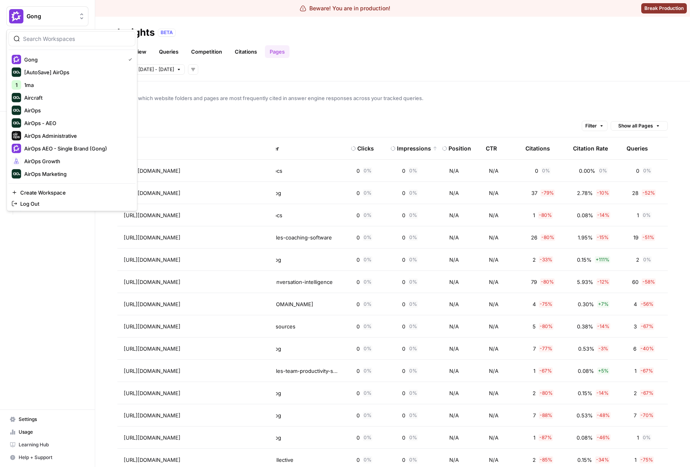
click at [67, 43] on div at bounding box center [71, 38] width 127 height 15
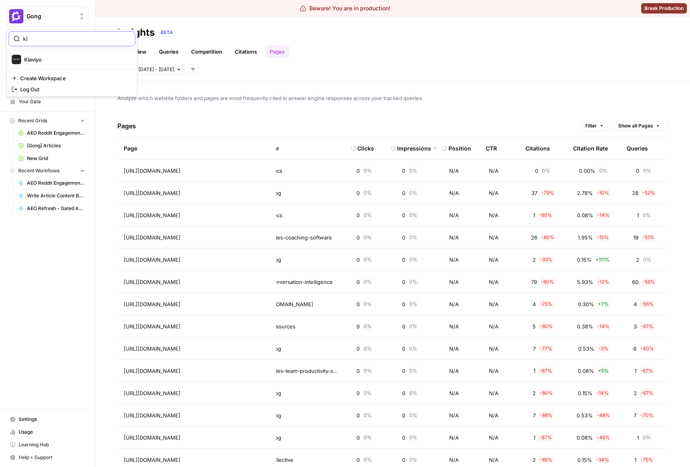
type input "kl"
click at [71, 62] on span "Klaviyo" at bounding box center [76, 60] width 105 height 8
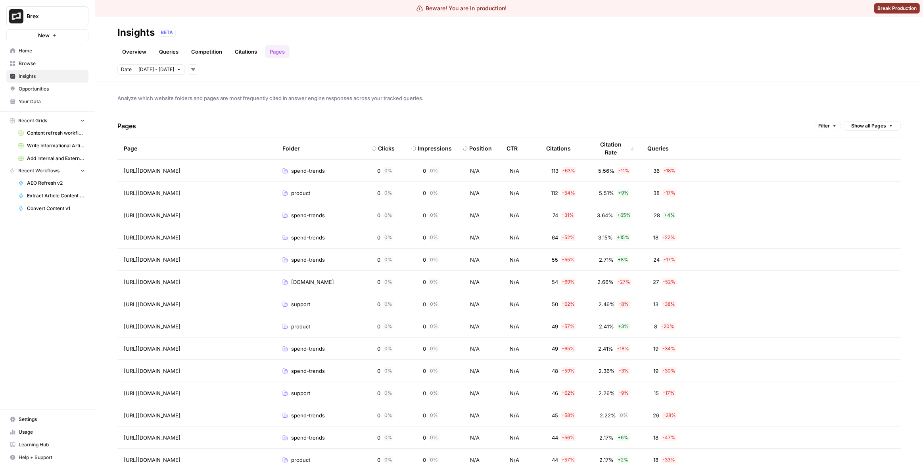
click at [885, 129] on button "Show all Pages" at bounding box center [872, 126] width 57 height 10
click at [876, 141] on span "Grouped by Folder" at bounding box center [868, 142] width 46 height 8
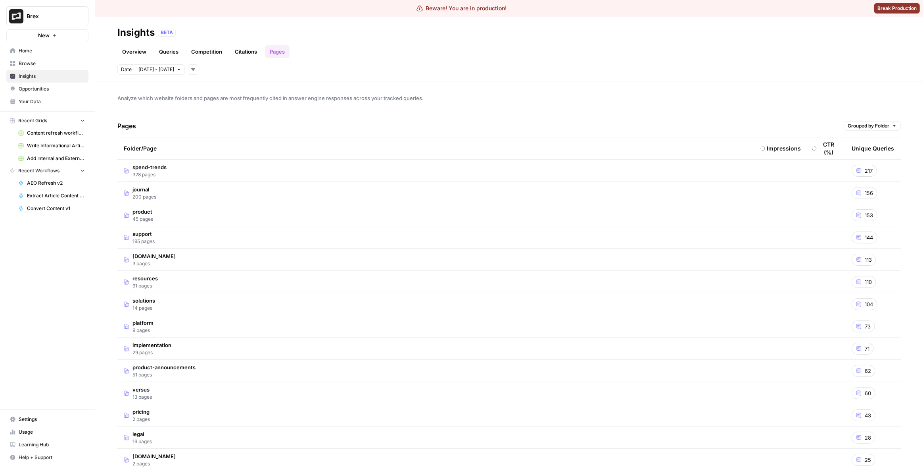
click at [178, 173] on td "spend-trends 328 pages" at bounding box center [435, 170] width 637 height 22
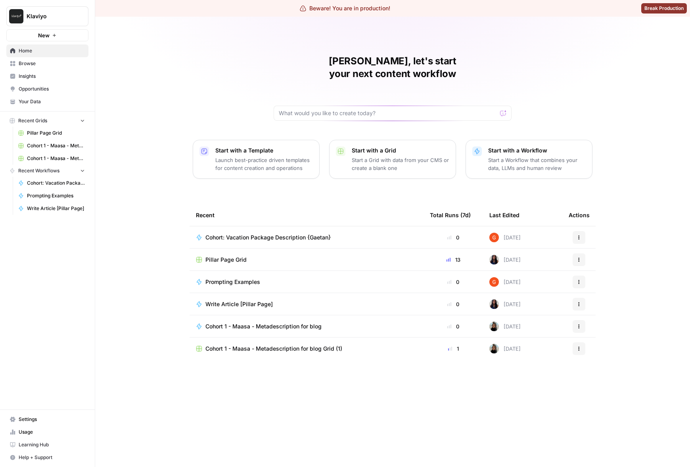
click at [44, 79] on span "Insights" at bounding box center [52, 76] width 66 height 7
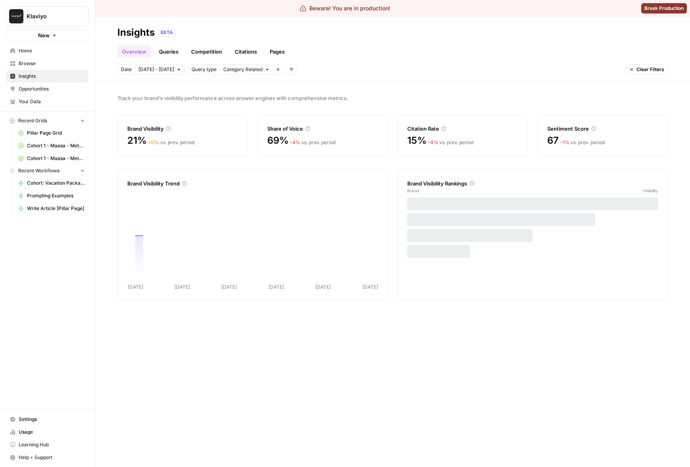
click at [268, 52] on link "Pages" at bounding box center [277, 51] width 25 height 13
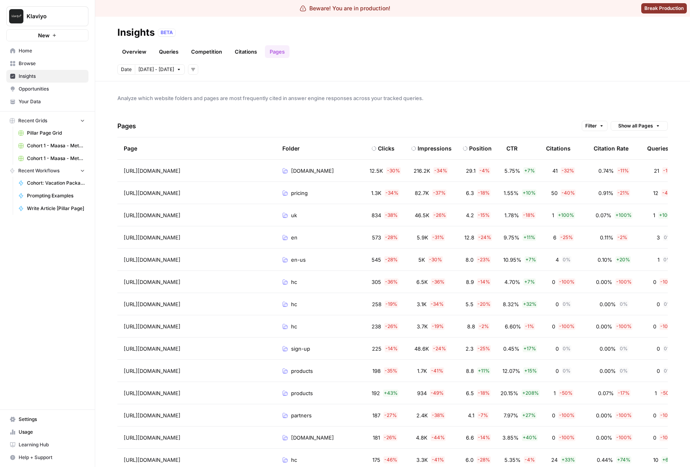
click at [336, 101] on span "Analyze which website folders and pages are most frequently cited in answer eng…" at bounding box center [392, 98] width 551 height 8
drag, startPoint x: 150, startPoint y: 71, endPoint x: 154, endPoint y: 75, distance: 6.5
click at [149, 71] on span "[DATE] - [DATE]" at bounding box center [156, 69] width 36 height 7
click at [173, 171] on div "30" at bounding box center [172, 172] width 11 height 11
click at [213, 173] on div "3" at bounding box center [211, 172] width 11 height 11
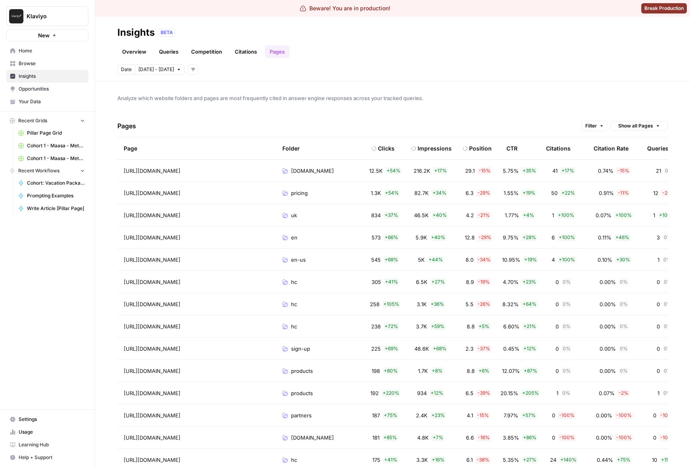
click at [432, 149] on div "Impressions" at bounding box center [435, 148] width 34 height 8
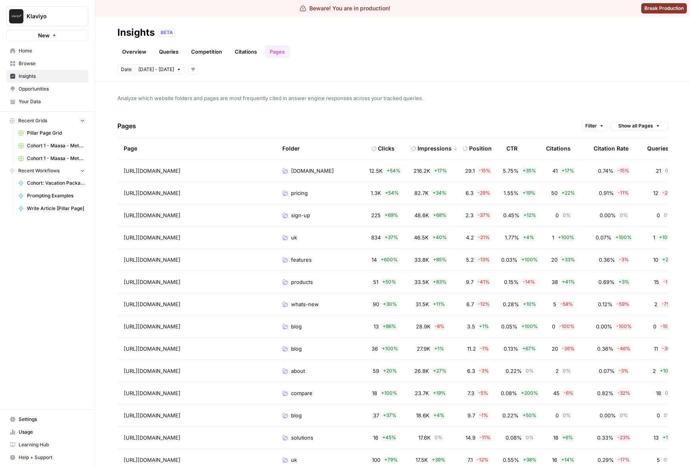
click at [432, 149] on div "Impressions" at bounding box center [435, 148] width 34 height 8
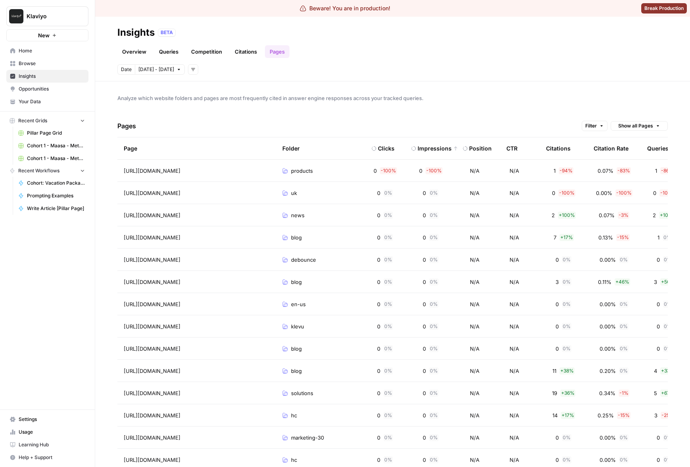
click at [419, 117] on div "Pages Filter Show all Pages" at bounding box center [392, 126] width 551 height 23
click at [431, 147] on div "Impressions" at bounding box center [435, 148] width 34 height 8
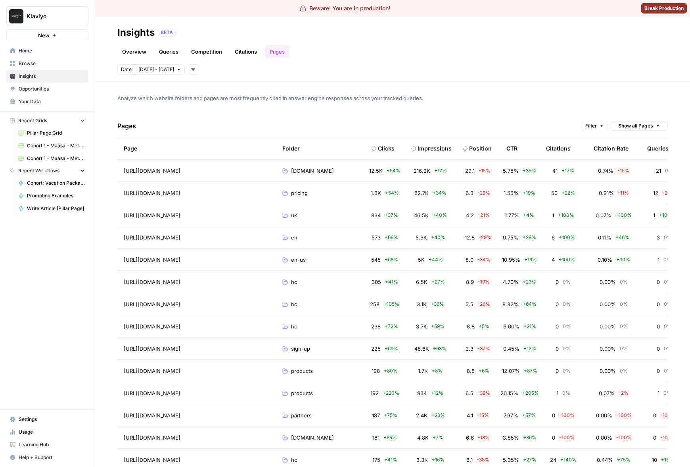
click at [589, 65] on div "Date Sep 30 - Oct 3 Add filters" at bounding box center [392, 69] width 551 height 10
click at [598, 66] on div "Date Sep 30 - Oct 3 Add filters" at bounding box center [392, 69] width 551 height 10
click at [557, 150] on div "Citations" at bounding box center [558, 148] width 25 height 22
click at [563, 149] on div "Citations" at bounding box center [561, 148] width 31 height 22
click at [563, 148] on div "Citations" at bounding box center [561, 148] width 31 height 22
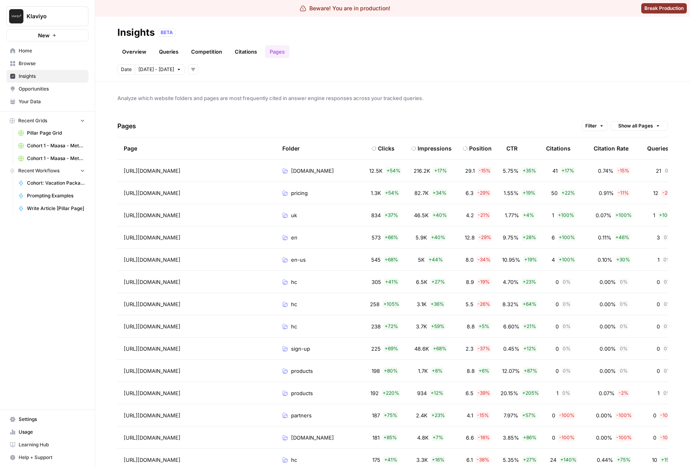
click at [563, 148] on div "Citations" at bounding box center [558, 148] width 25 height 22
click at [628, 111] on div "Analyze which website folders and pages are most frequently cited in answer eng…" at bounding box center [392, 273] width 595 height 385
click at [656, 123] on icon "button" at bounding box center [658, 125] width 5 height 5
click at [644, 143] on span "Grouped by Folder" at bounding box center [635, 142] width 46 height 8
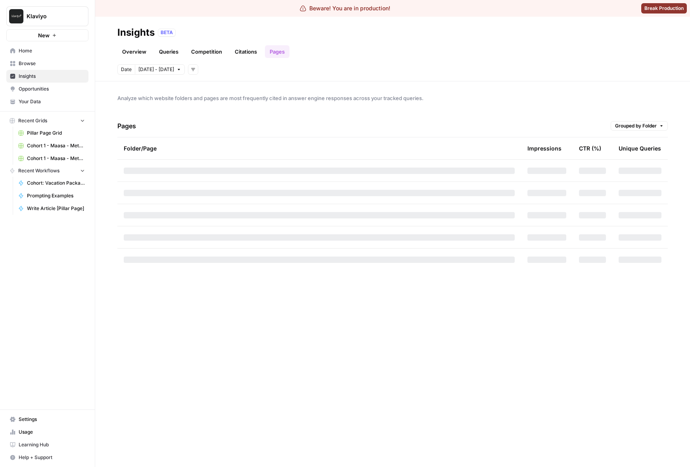
click at [54, 4] on div "Klaviyo New" at bounding box center [47, 20] width 95 height 41
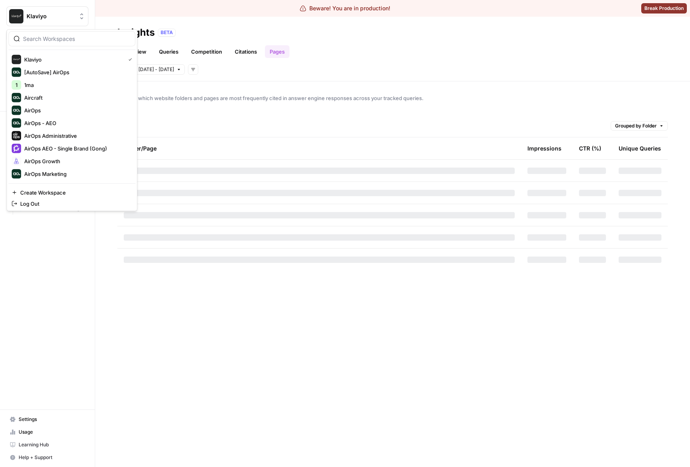
click at [60, 10] on button "Klaviyo" at bounding box center [47, 16] width 82 height 20
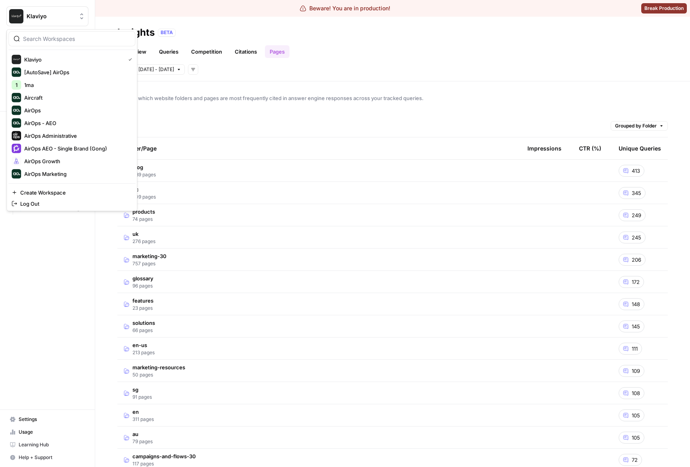
click at [86, 41] on input "search" at bounding box center [76, 39] width 107 height 8
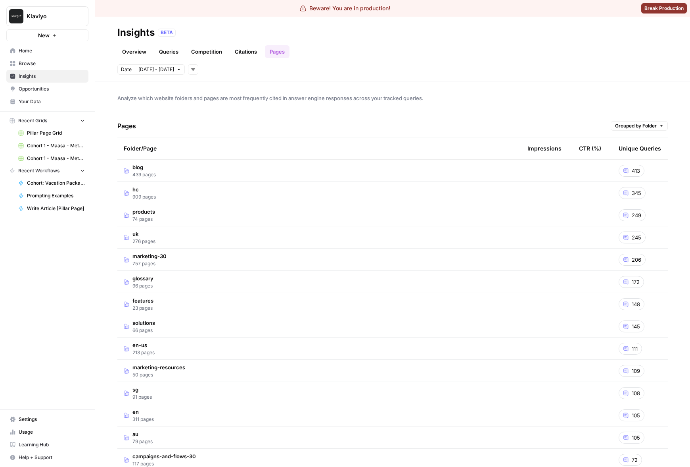
click at [477, 77] on header "Insights BETA Overview Queries Competition Citations Pages Date Sep 30 - Oct 3 …" at bounding box center [392, 49] width 595 height 65
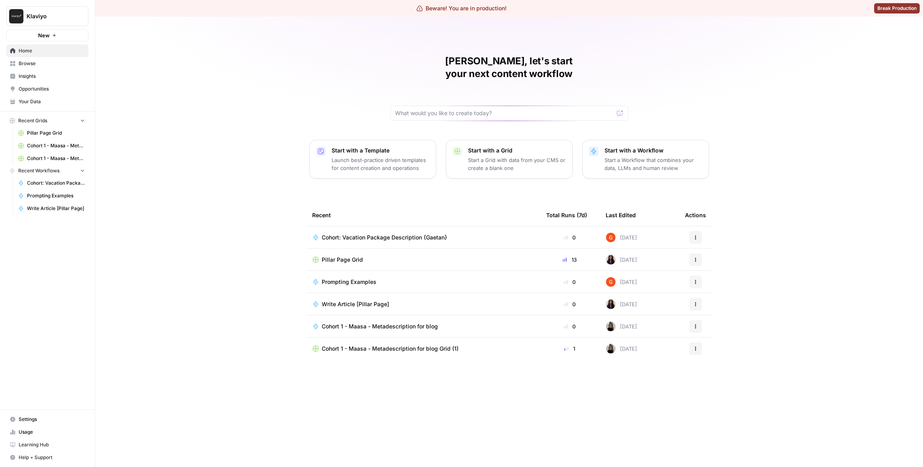
click at [40, 77] on span "Insights" at bounding box center [52, 76] width 66 height 7
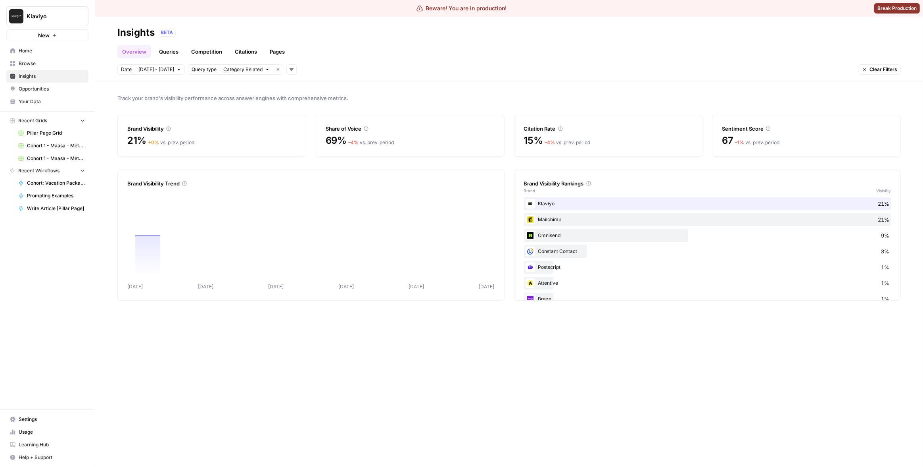
click at [265, 52] on link "Pages" at bounding box center [277, 51] width 25 height 13
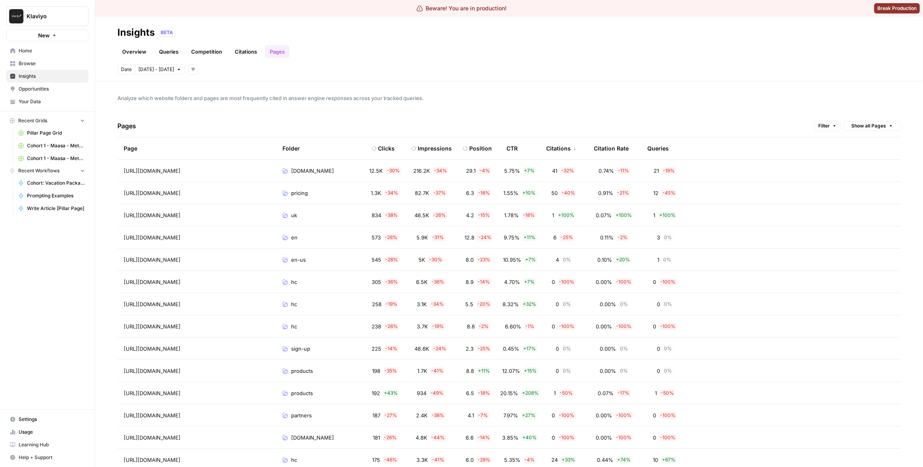
click at [879, 118] on div "Pages Filter Show all Pages" at bounding box center [508, 126] width 783 height 23
click at [876, 122] on span "Show all Pages" at bounding box center [868, 125] width 35 height 7
click at [865, 145] on span "Grouped by Folder" at bounding box center [868, 142] width 46 height 8
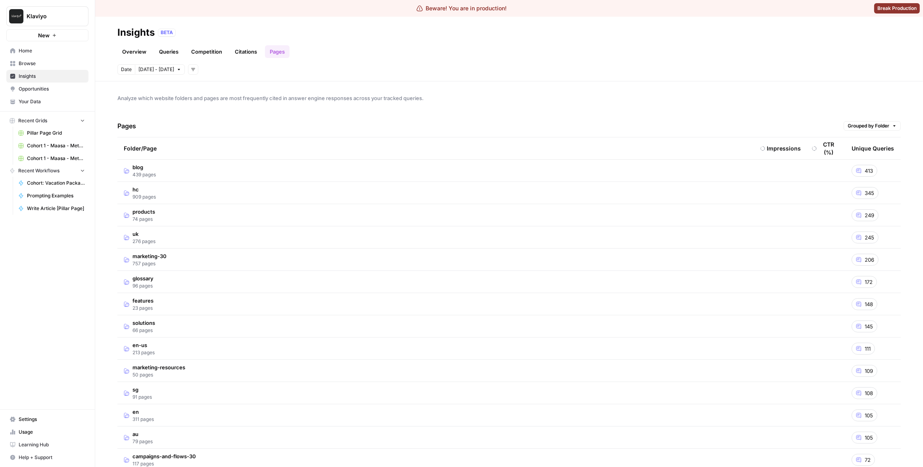
click at [728, 83] on div "Analyze which website folders and pages are most frequently cited in answer eng…" at bounding box center [509, 273] width 828 height 385
click at [868, 127] on span "Grouped by Folder" at bounding box center [869, 125] width 42 height 7
click at [866, 143] on span "Grouped by Folder" at bounding box center [868, 142] width 46 height 8
click at [867, 124] on span "Grouped by Folder" at bounding box center [869, 125] width 42 height 7
click at [868, 154] on span "Show all Pages" at bounding box center [868, 154] width 46 height 8
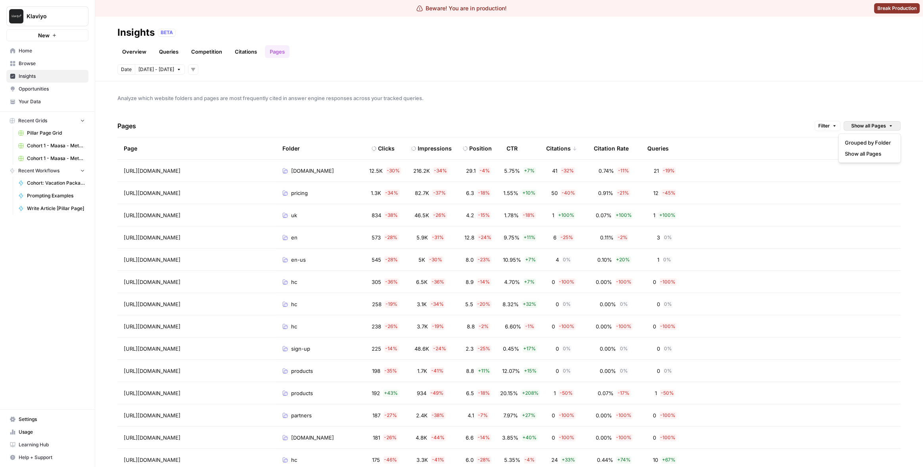
click at [877, 125] on span "Show all Pages" at bounding box center [868, 125] width 35 height 7
click at [899, 96] on div "Analyze which website folders and pages are most frequently cited in answer eng…" at bounding box center [509, 273] width 828 height 385
click at [643, 85] on div "Analyze which website folders and pages are most frequently cited in answer eng…" at bounding box center [509, 273] width 828 height 385
click at [477, 97] on span "Analyze which website folders and pages are most frequently cited in answer eng…" at bounding box center [508, 98] width 783 height 8
click at [856, 121] on button "Show all Pages" at bounding box center [872, 126] width 57 height 10
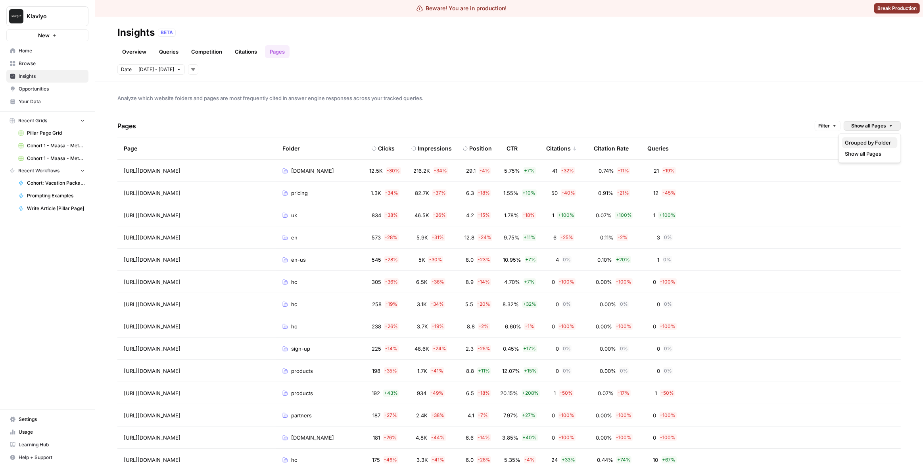
click at [860, 140] on span "Grouped by Folder" at bounding box center [868, 142] width 46 height 8
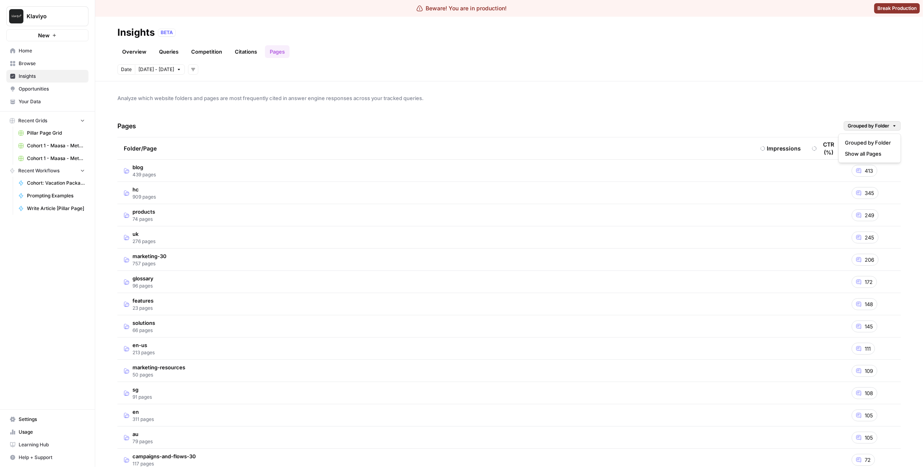
click at [874, 130] on button "Grouped by Folder" at bounding box center [872, 126] width 57 height 10
click at [871, 142] on span "Grouped by Folder" at bounding box center [868, 142] width 46 height 8
click at [855, 123] on span "Grouped by Folder" at bounding box center [869, 125] width 42 height 7
click at [863, 151] on span "Show all Pages" at bounding box center [868, 154] width 46 height 8
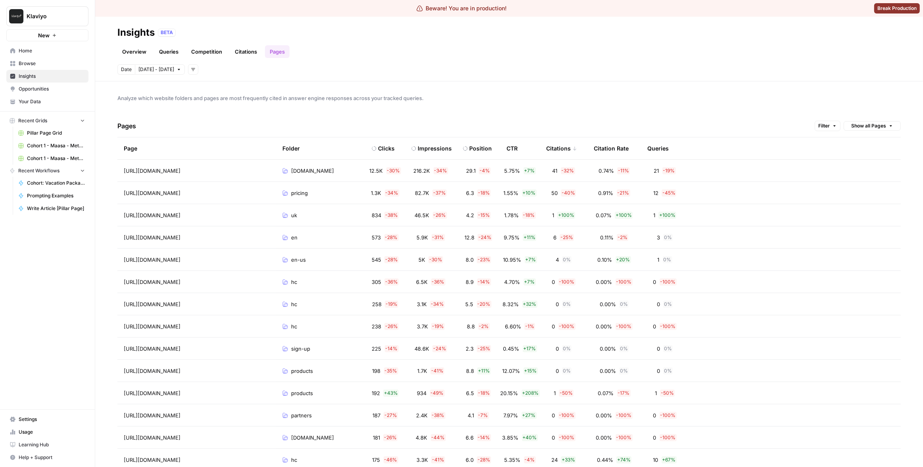
click at [60, 296] on div "Klaviyo New Home Browse Insights Opportunities Your Data Recent Grids Pillar Pa…" at bounding box center [47, 233] width 95 height 467
click at [832, 127] on button "Filter" at bounding box center [828, 126] width 26 height 10
click at [635, 160] on button "Add Filter" at bounding box center [692, 160] width 266 height 10
click at [616, 165] on input "text" at bounding box center [596, 161] width 67 height 8
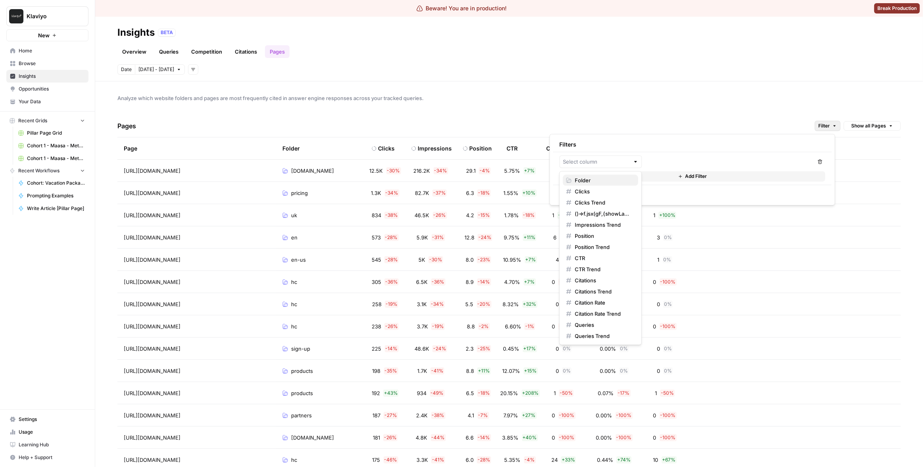
click at [598, 181] on span "Folder" at bounding box center [603, 180] width 57 height 8
type input "Folder"
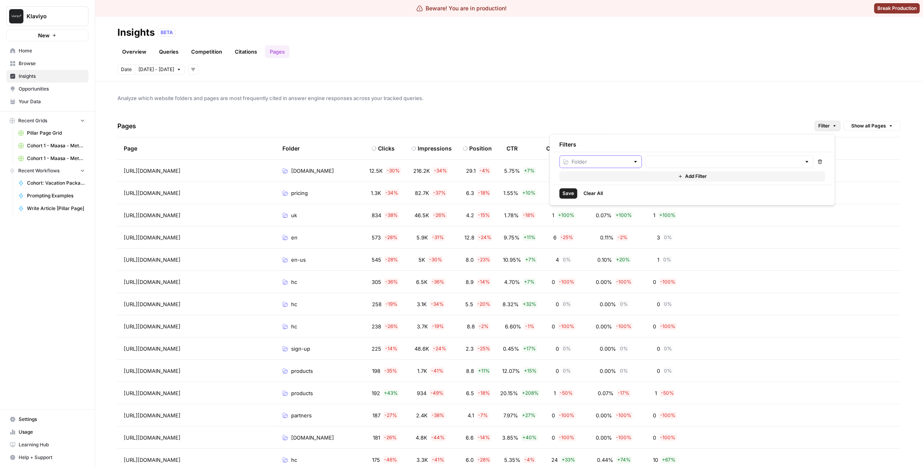
click at [626, 165] on input "text" at bounding box center [601, 161] width 58 height 8
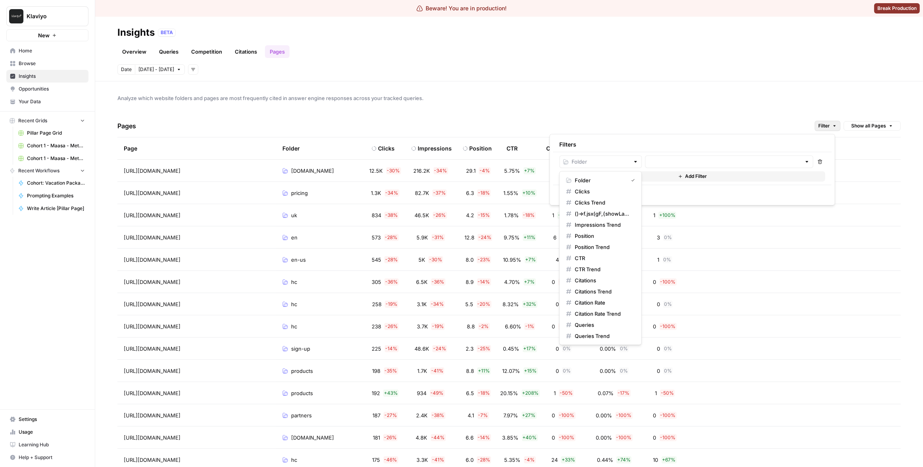
type input "Folder"
click at [646, 147] on div "Filters" at bounding box center [692, 144] width 278 height 14
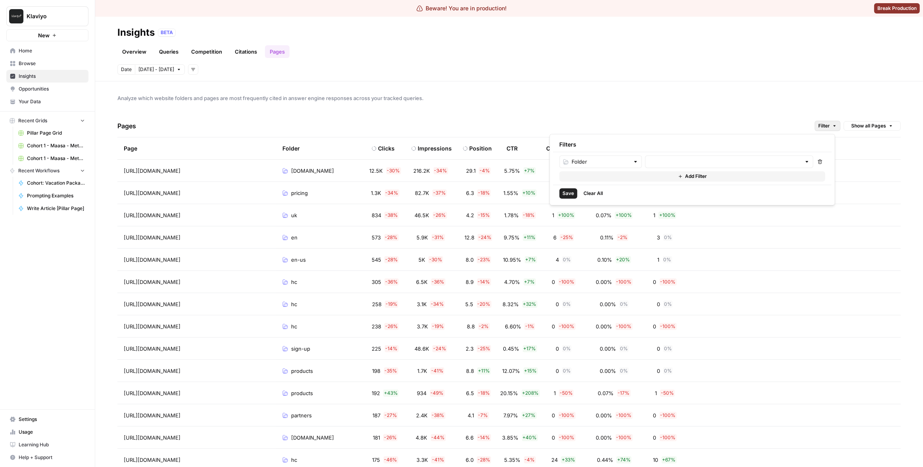
click at [758, 116] on div "Pages Filter Show all Pages" at bounding box center [508, 126] width 783 height 23
click at [67, 250] on div "Klaviyo New Home Browse Insights Opportunities Your Data Recent Grids Pillar Pa…" at bounding box center [47, 233] width 95 height 467
click at [889, 124] on icon "button" at bounding box center [891, 125] width 5 height 5
click at [856, 154] on span "Show all Pages" at bounding box center [868, 154] width 46 height 8
click at [866, 128] on span "Show all Pages" at bounding box center [868, 125] width 35 height 7
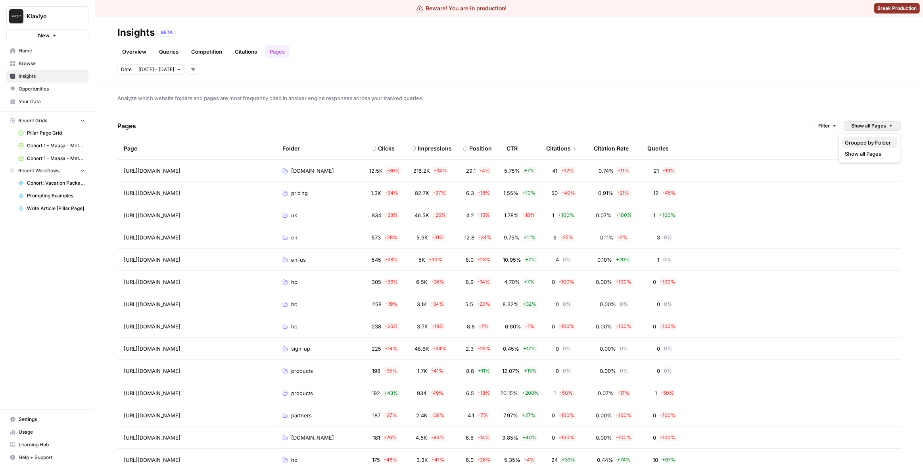
click at [862, 144] on span "Grouped by Folder" at bounding box center [868, 142] width 46 height 8
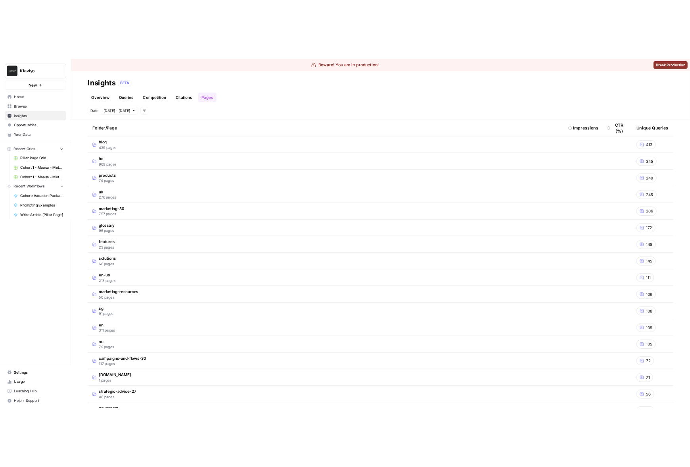
scroll to position [19, 0]
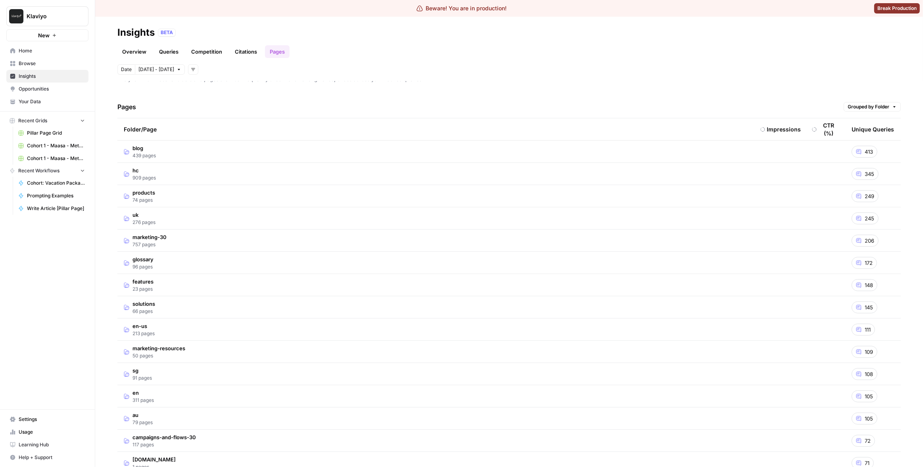
click at [211, 309] on td "solutions 66 pages" at bounding box center [435, 307] width 637 height 22
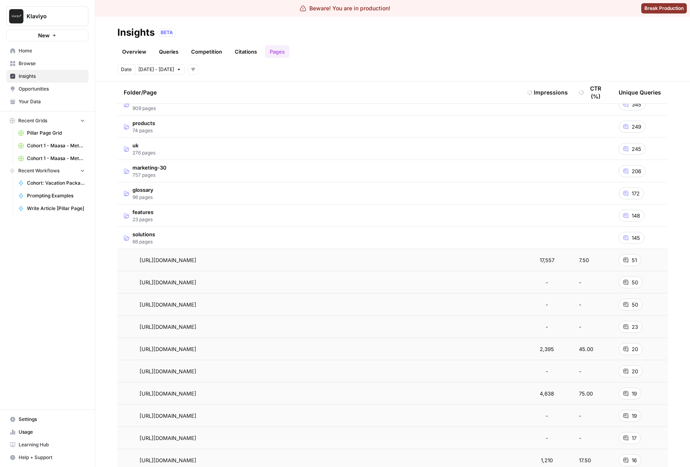
scroll to position [126, 0]
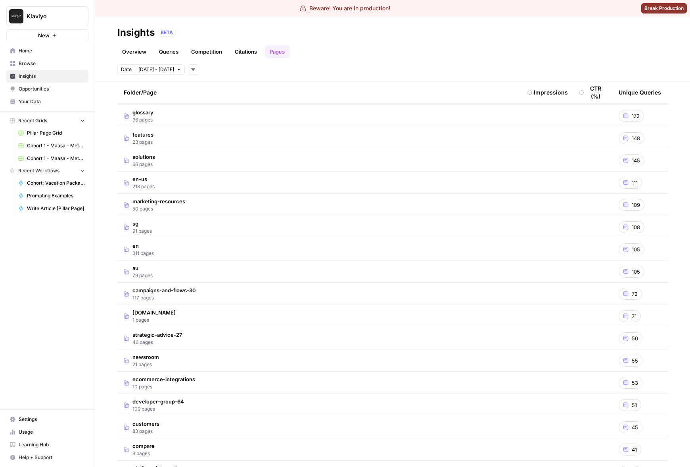
scroll to position [47, 0]
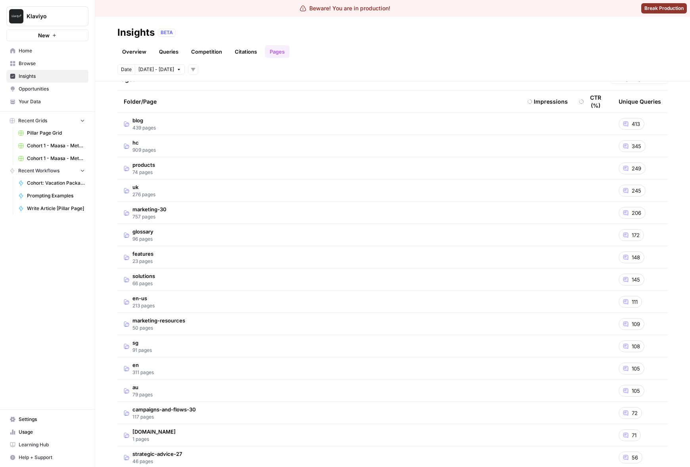
click at [171, 283] on td "solutions 66 pages" at bounding box center [319, 279] width 404 height 22
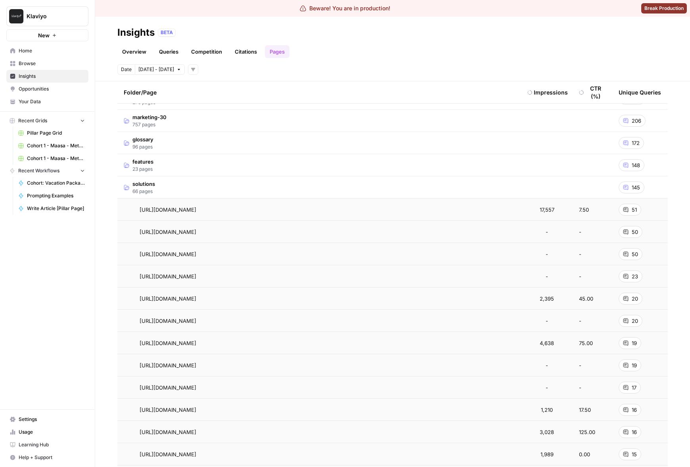
scroll to position [102, 0]
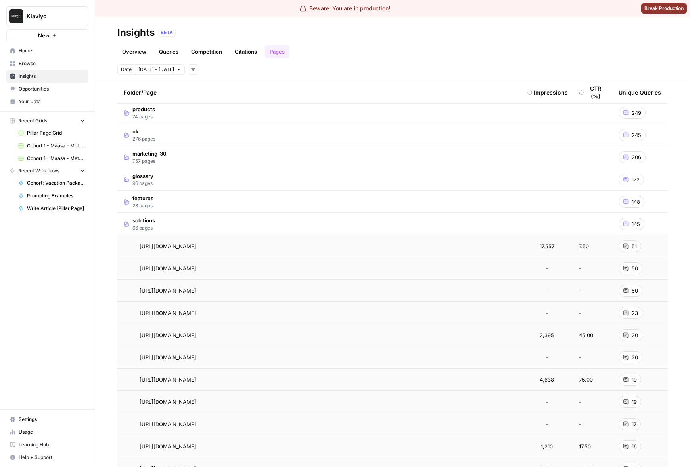
click at [207, 226] on td "solutions 66 pages" at bounding box center [319, 224] width 404 height 22
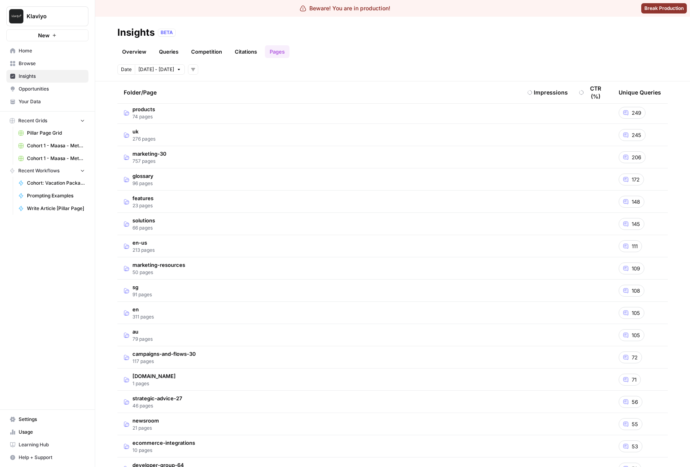
click at [207, 224] on td "solutions 66 pages" at bounding box center [319, 224] width 404 height 22
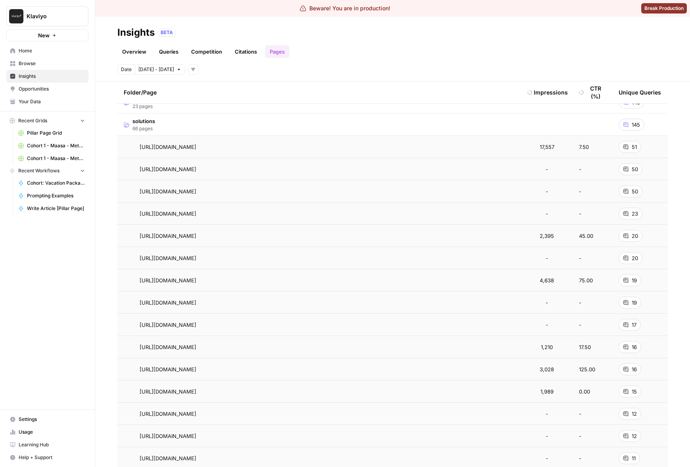
scroll to position [48, 0]
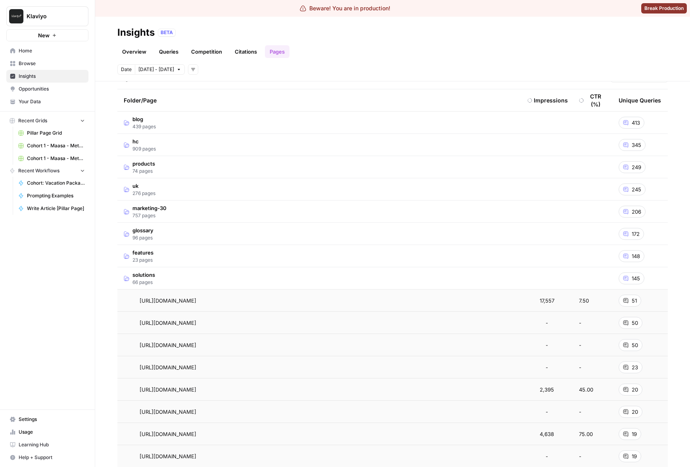
click at [180, 282] on td "solutions 66 pages" at bounding box center [319, 278] width 404 height 22
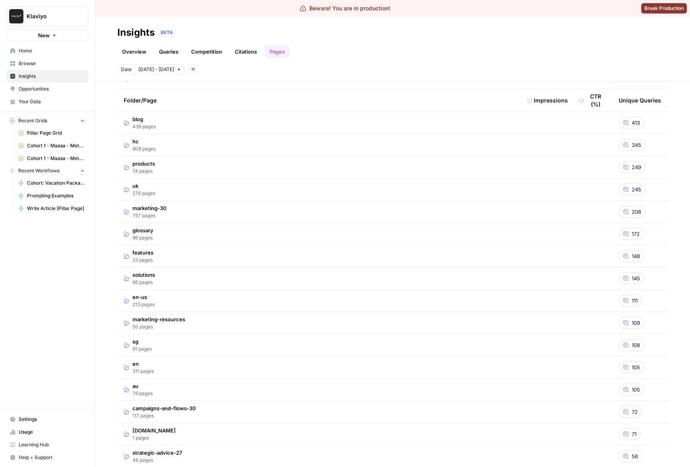
click at [180, 281] on td "solutions 66 pages" at bounding box center [319, 278] width 404 height 22
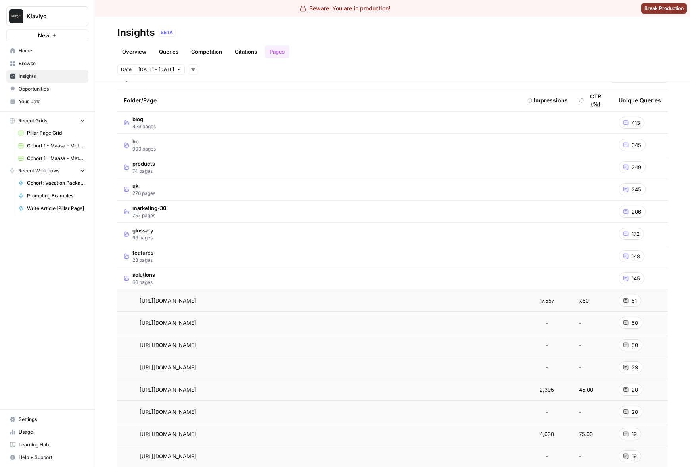
click at [180, 281] on td "solutions 66 pages" at bounding box center [319, 278] width 404 height 22
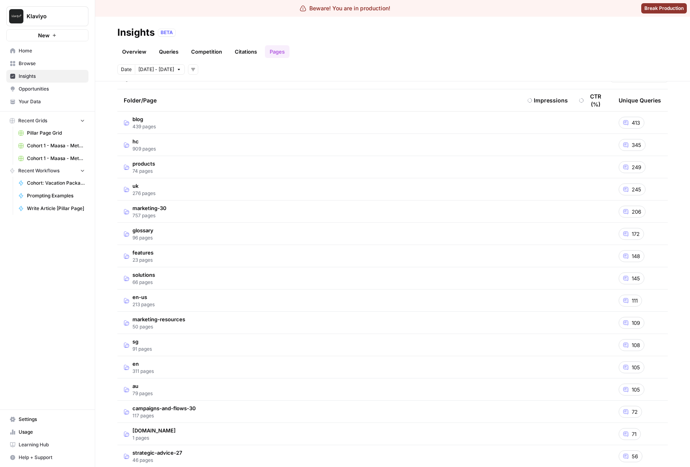
click at [181, 280] on td "solutions 66 pages" at bounding box center [319, 278] width 404 height 22
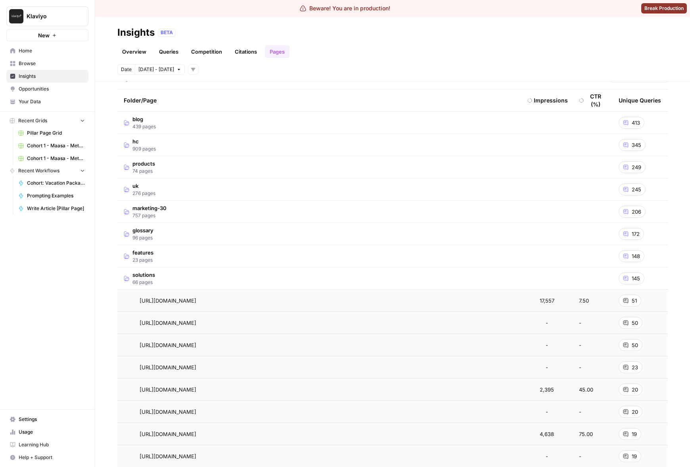
click at [181, 280] on td "solutions 66 pages" at bounding box center [319, 278] width 404 height 22
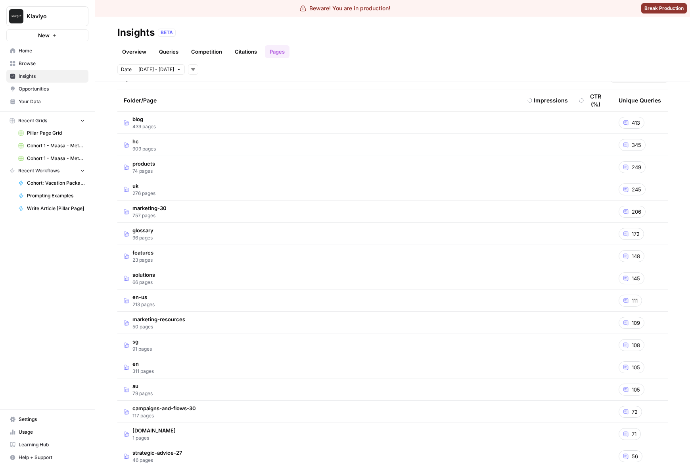
scroll to position [0, 0]
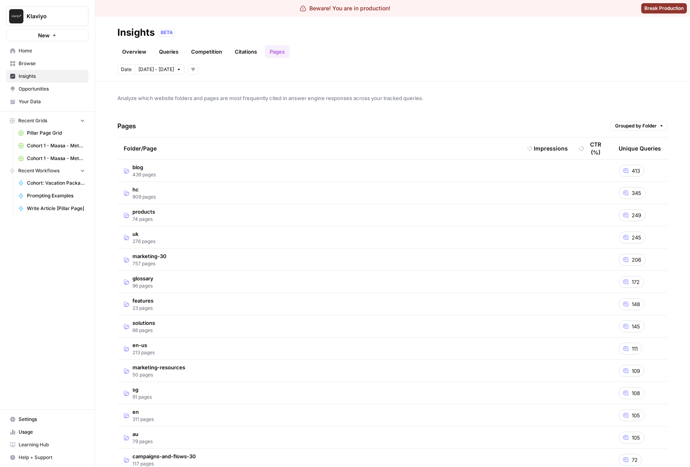
click at [629, 124] on span "Grouped by Folder" at bounding box center [636, 125] width 42 height 7
click at [636, 154] on span "Show all Pages" at bounding box center [635, 154] width 46 height 8
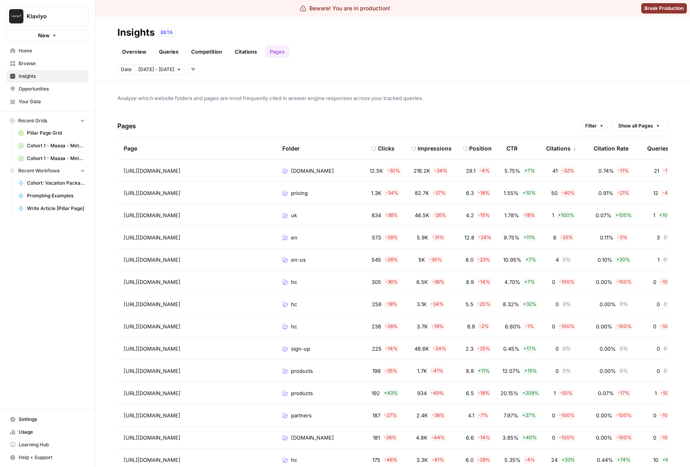
click at [30, 298] on div "Klaviyo New Home Browse Insights Opportunities Your Data Recent Grids Pillar Pa…" at bounding box center [47, 233] width 95 height 467
click at [76, 280] on div "Klaviyo New Home Browse Insights Opportunities Your Data Recent Grids Pillar Pa…" at bounding box center [47, 233] width 95 height 467
click at [63, 255] on div "Klaviyo New Home Browse Insights Opportunities Your Data Recent Grids Pillar Pa…" at bounding box center [47, 233] width 95 height 467
click at [63, 261] on div "Klaviyo New Home Browse Insights Opportunities Your Data Recent Grids Pillar Pa…" at bounding box center [47, 233] width 95 height 467
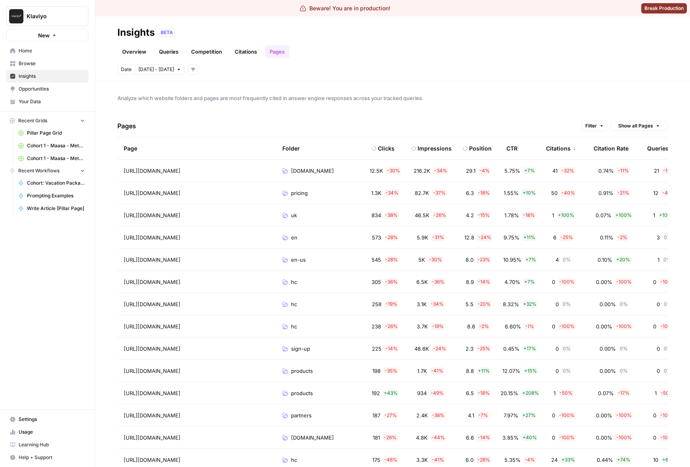
click at [57, 281] on div "Klaviyo New Home Browse Insights Opportunities Your Data Recent Grids Pillar Pa…" at bounding box center [47, 233] width 95 height 467
click at [556, 148] on div "Citations" at bounding box center [561, 148] width 31 height 22
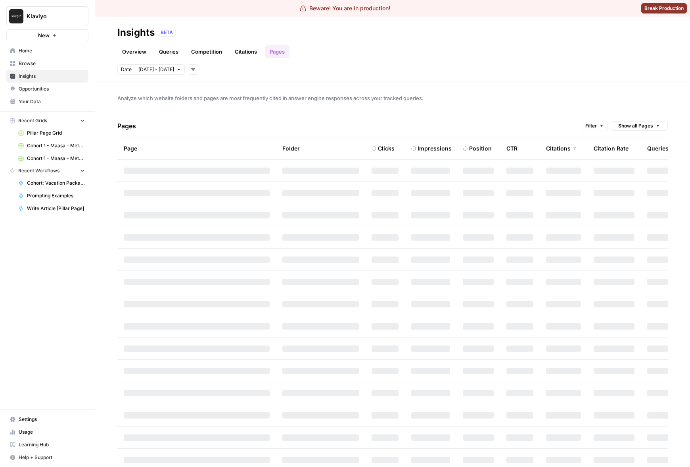
click at [562, 143] on div "Citations" at bounding box center [561, 148] width 31 height 22
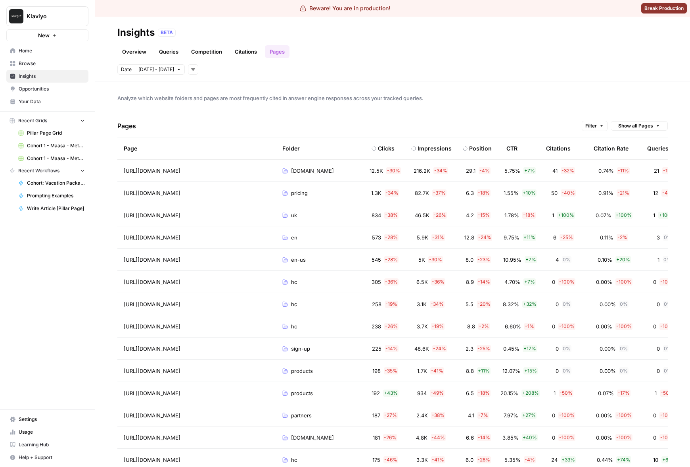
click at [509, 115] on div "Pages Filter Show all Pages" at bounding box center [392, 126] width 551 height 23
